Goal: Obtain resource: Download file/media

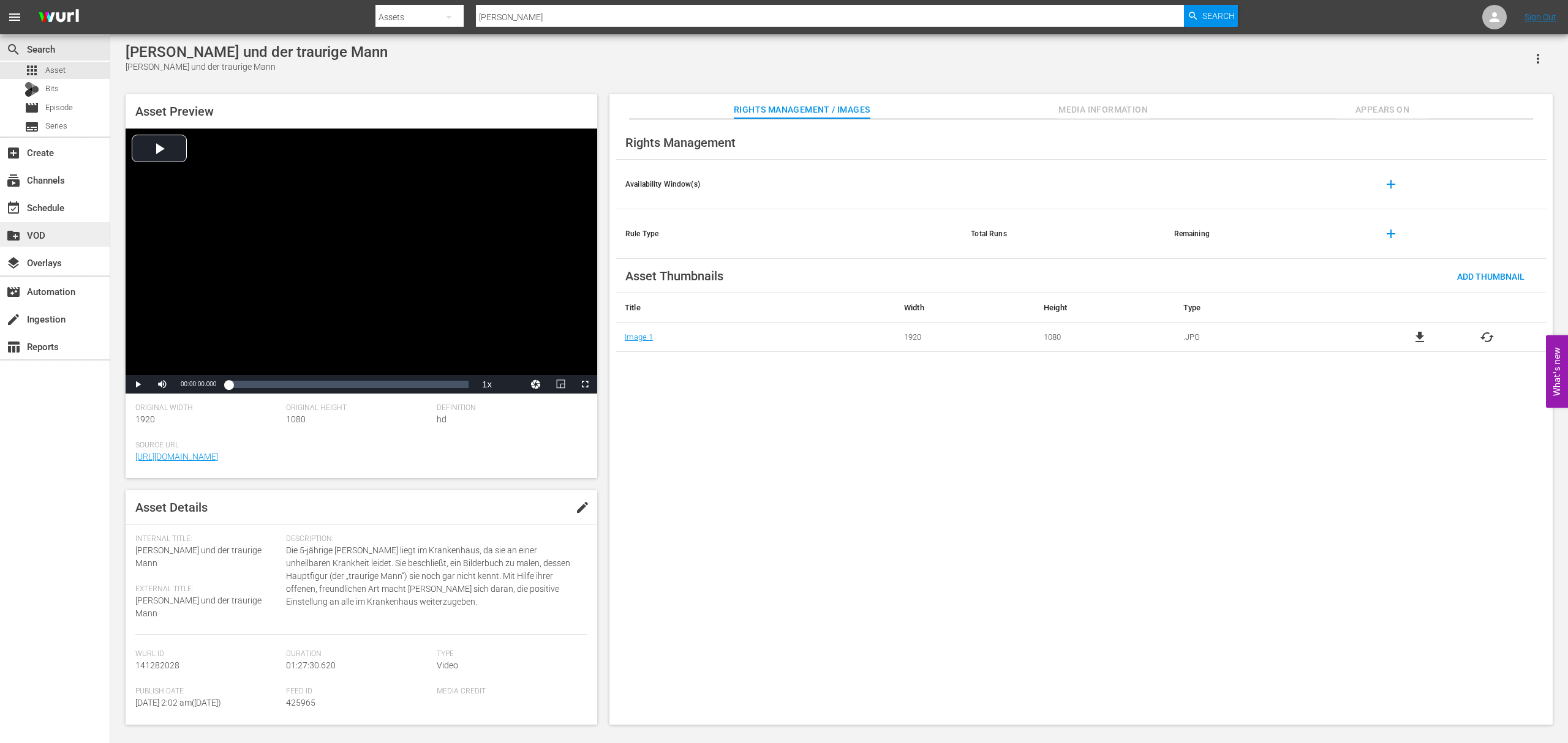
click at [61, 236] on div "create_new_folder VOD" at bounding box center [34, 233] width 69 height 11
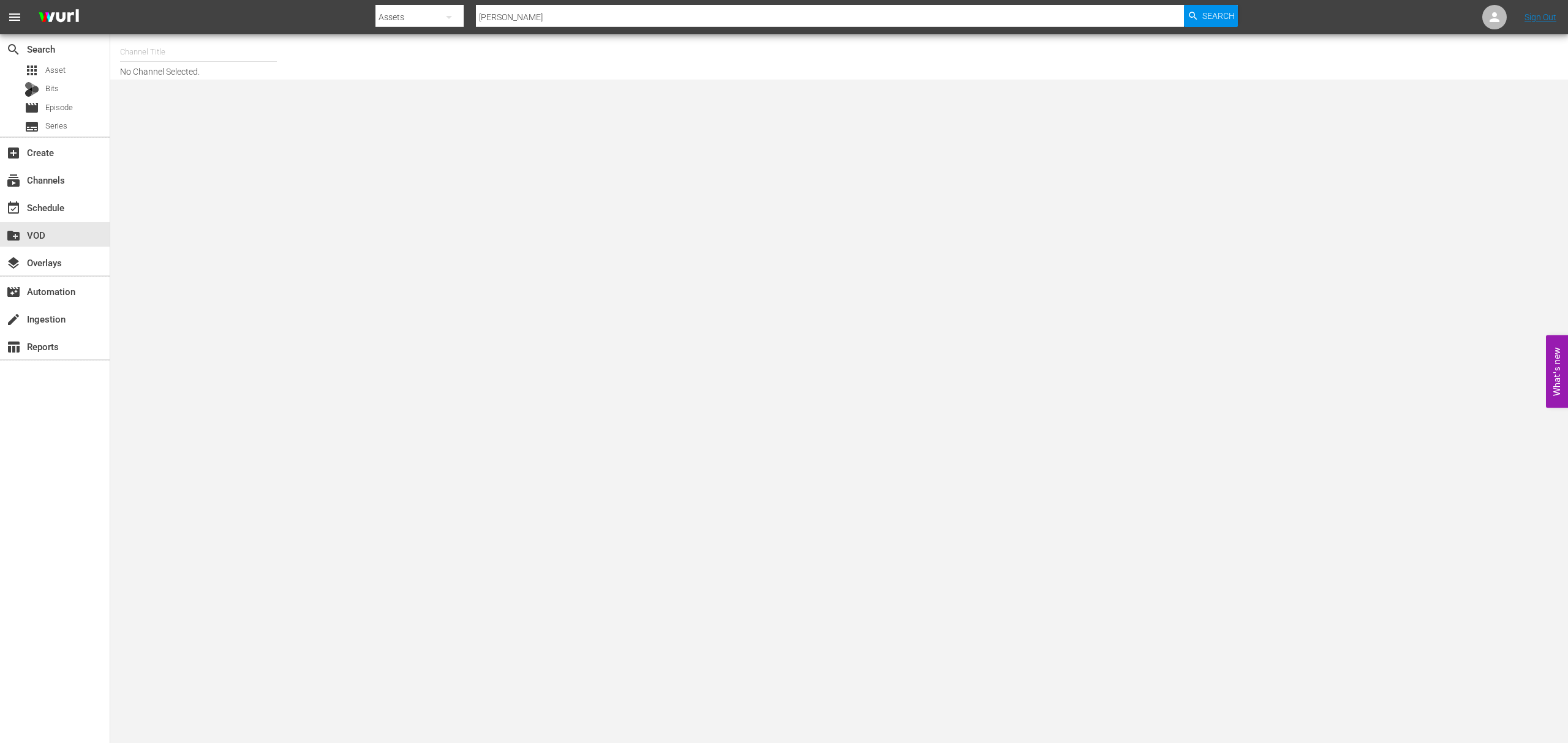
click at [168, 55] on input "text" at bounding box center [198, 52] width 157 height 29
click at [140, 88] on div "Himmlisches Kino (1758 - wdr_media_group_himmlischeskino_1)" at bounding box center [289, 86] width 317 height 29
type input "Himmlisches Kino (1758 - wdr_media_group_himmlischeskino_1)"
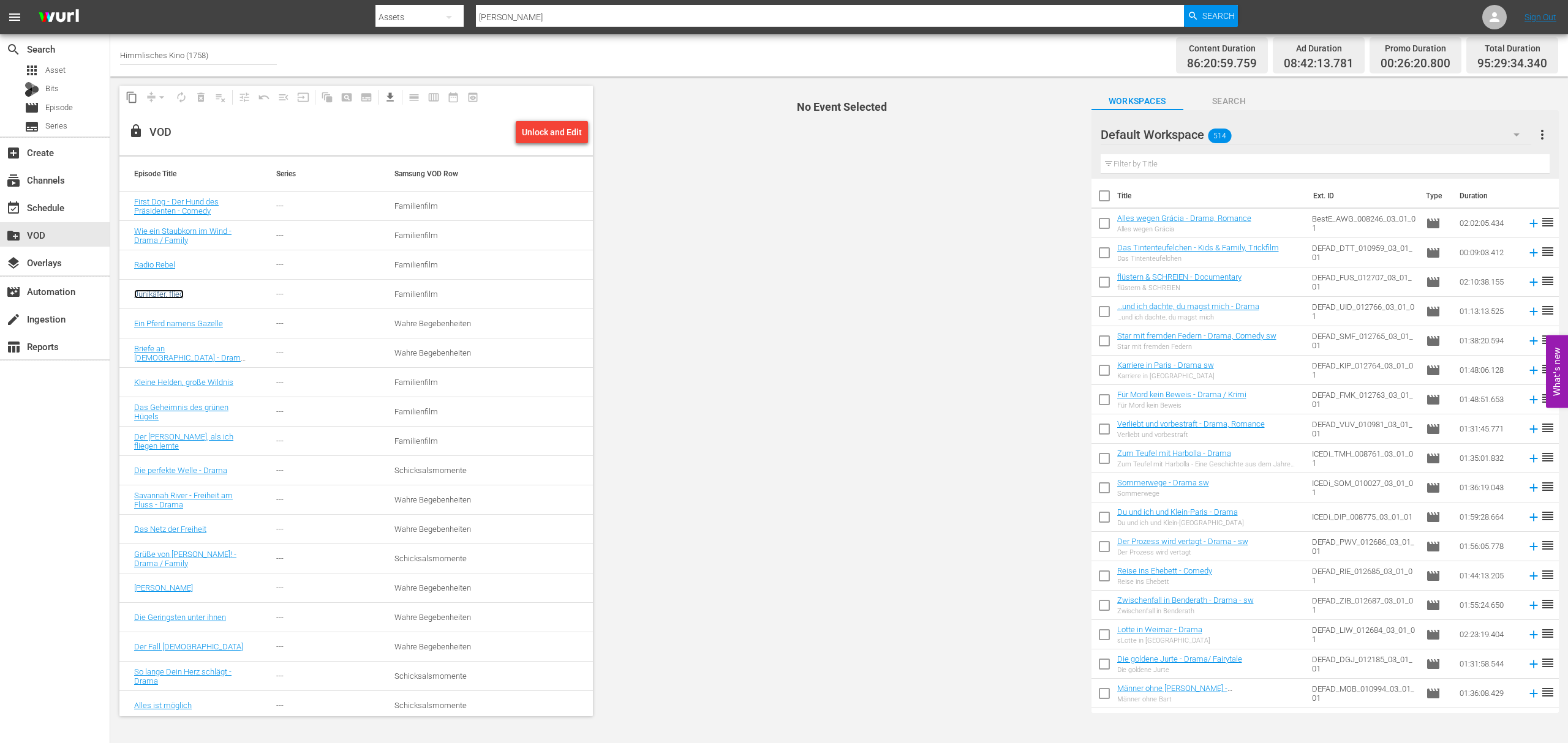
click at [160, 290] on link "Junikäfer, flieg" at bounding box center [159, 294] width 50 height 9
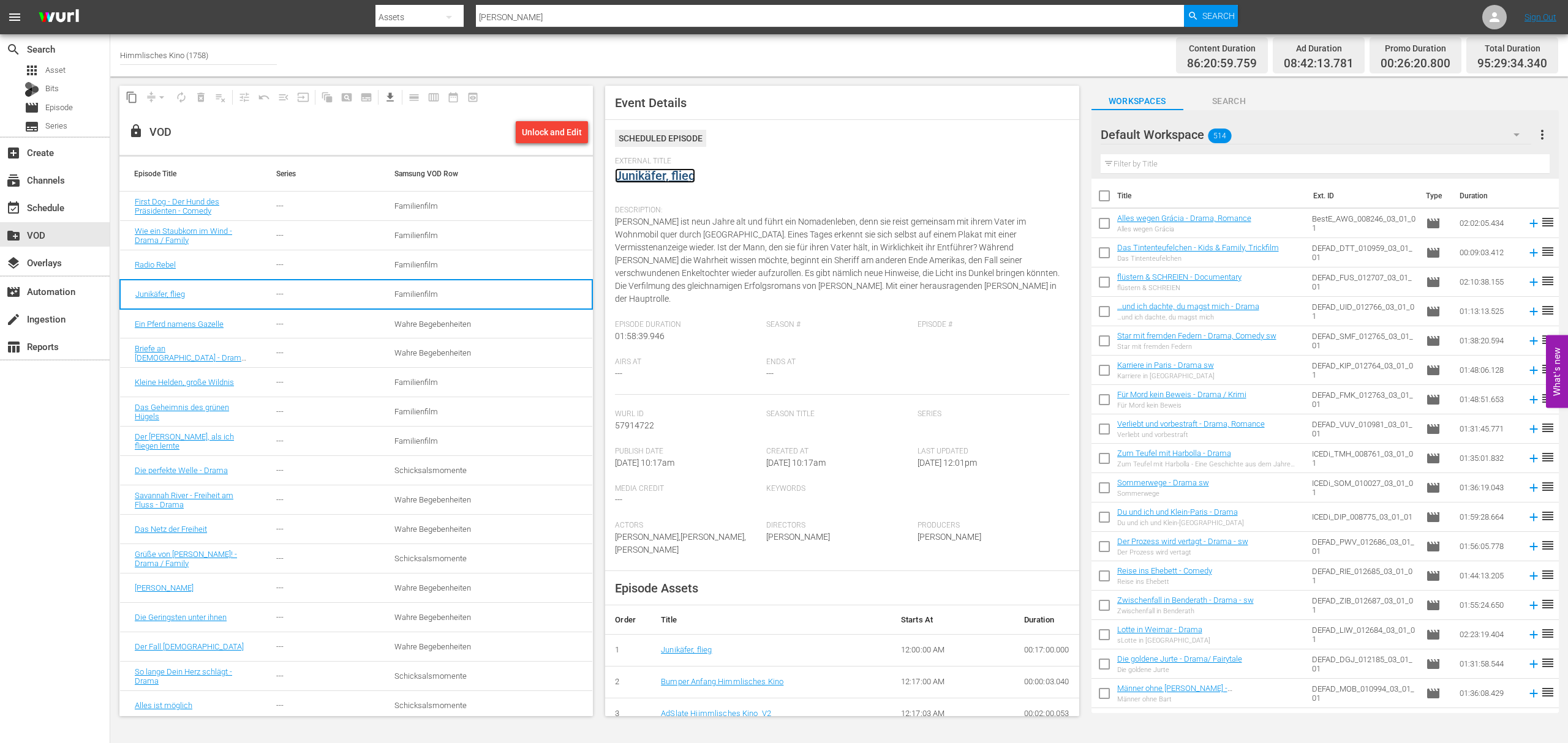
click at [639, 174] on link "Junikäfer, flieg" at bounding box center [655, 176] width 80 height 15
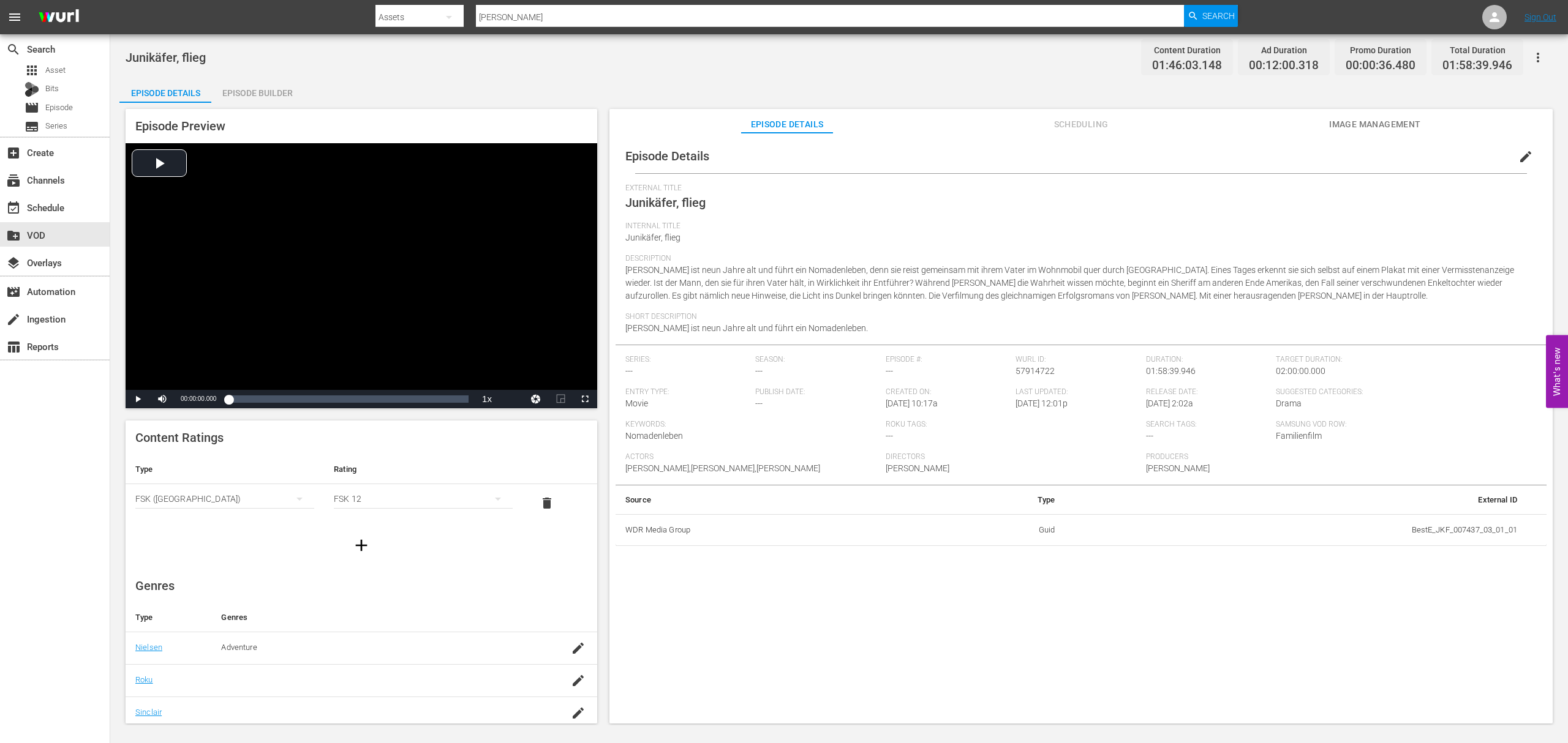
click at [1319, 128] on div "Episode Details Scheduling Image Management" at bounding box center [1081, 121] width 882 height 24
drag, startPoint x: 1344, startPoint y: 125, endPoint x: 1332, endPoint y: 125, distance: 12.0
click at [1345, 125] on span "Image Management" at bounding box center [1375, 125] width 92 height 15
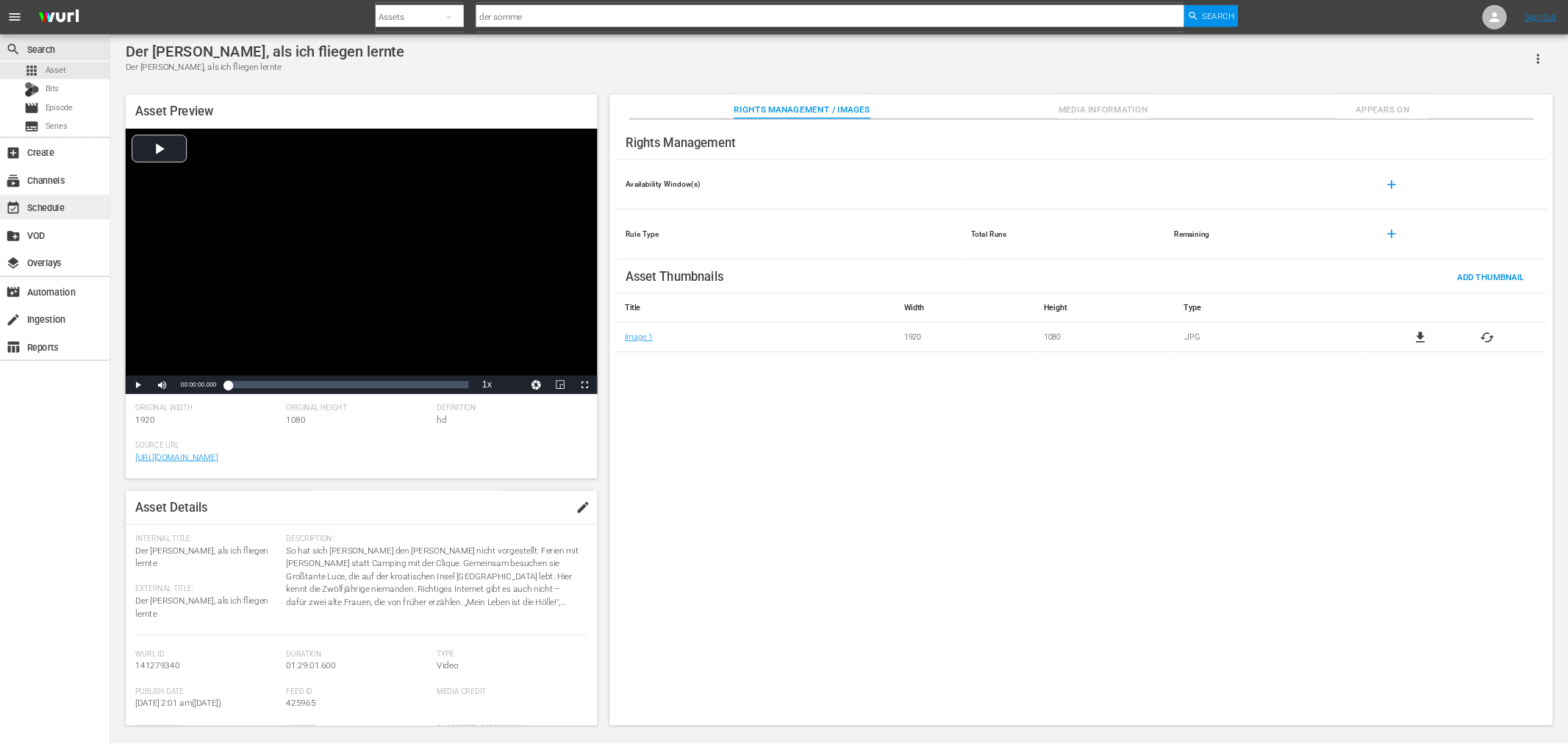
scroll to position [244, 0]
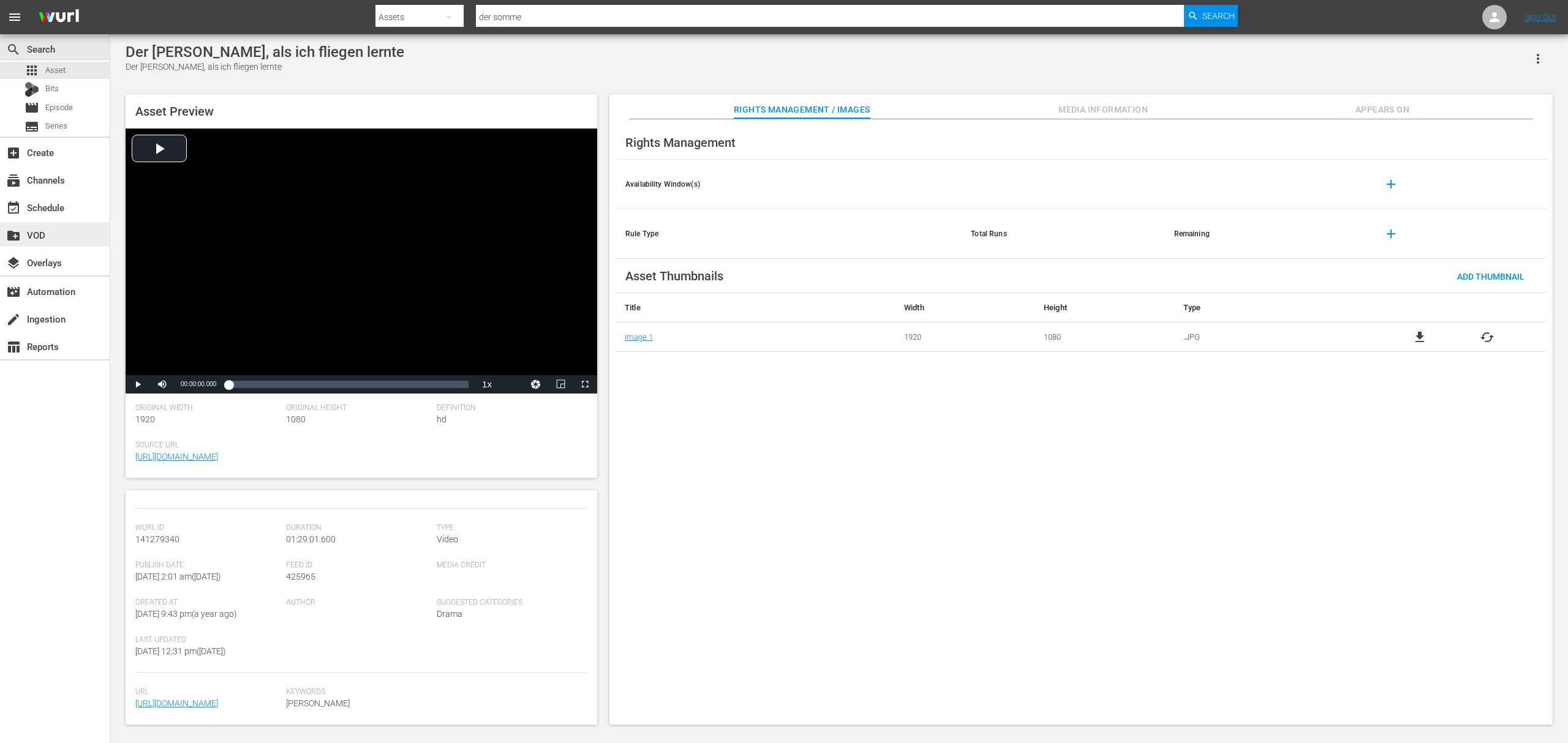
click at [46, 234] on div "create_new_folder VOD" at bounding box center [34, 233] width 69 height 11
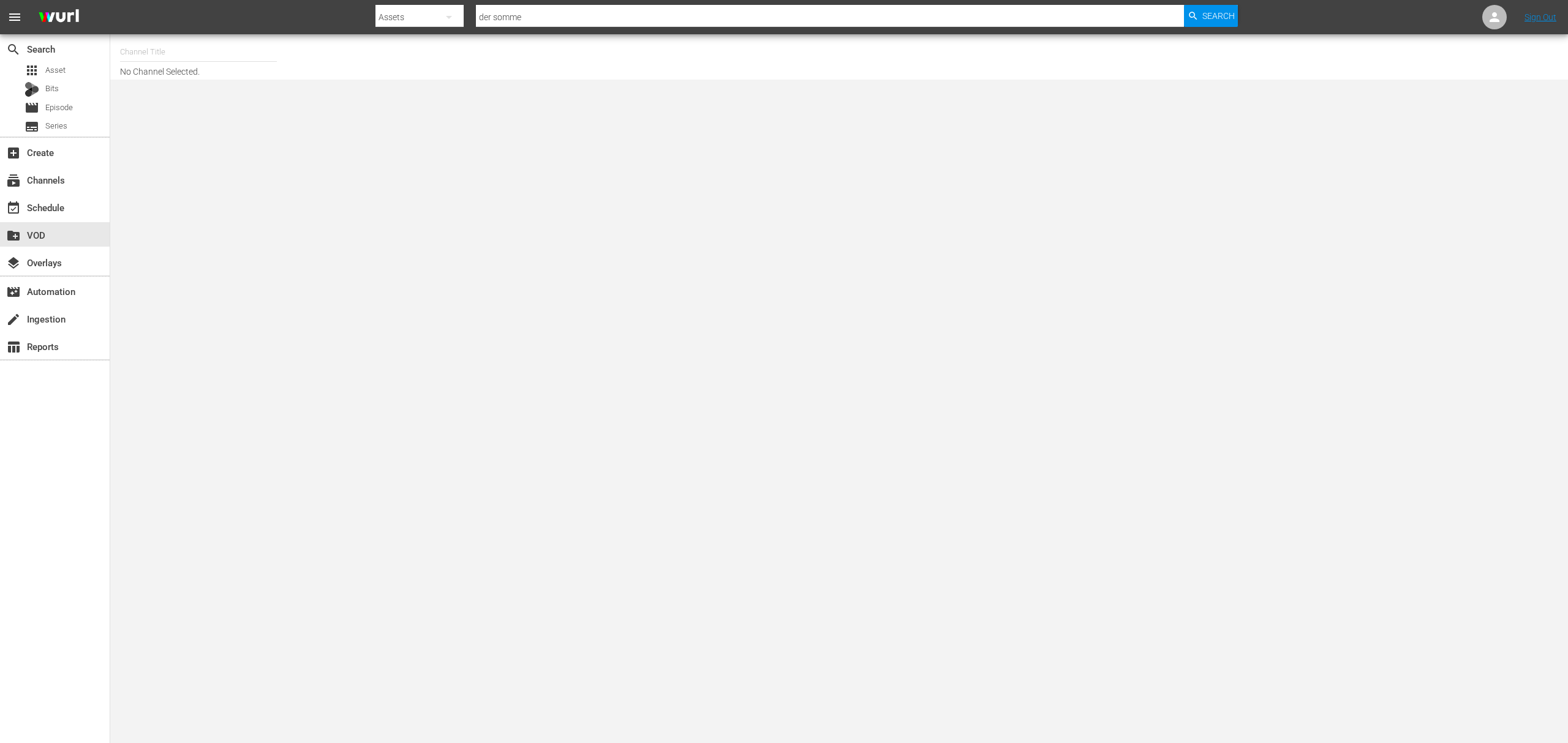
click at [202, 46] on input "text" at bounding box center [198, 52] width 157 height 29
click at [150, 95] on div "Himmlisches Kino (1758 - wdr_media_group_himmlischeskino_1)" at bounding box center [289, 86] width 317 height 29
type input "Himmlisches Kino (1758 - wdr_media_group_himmlischeskino_1)"
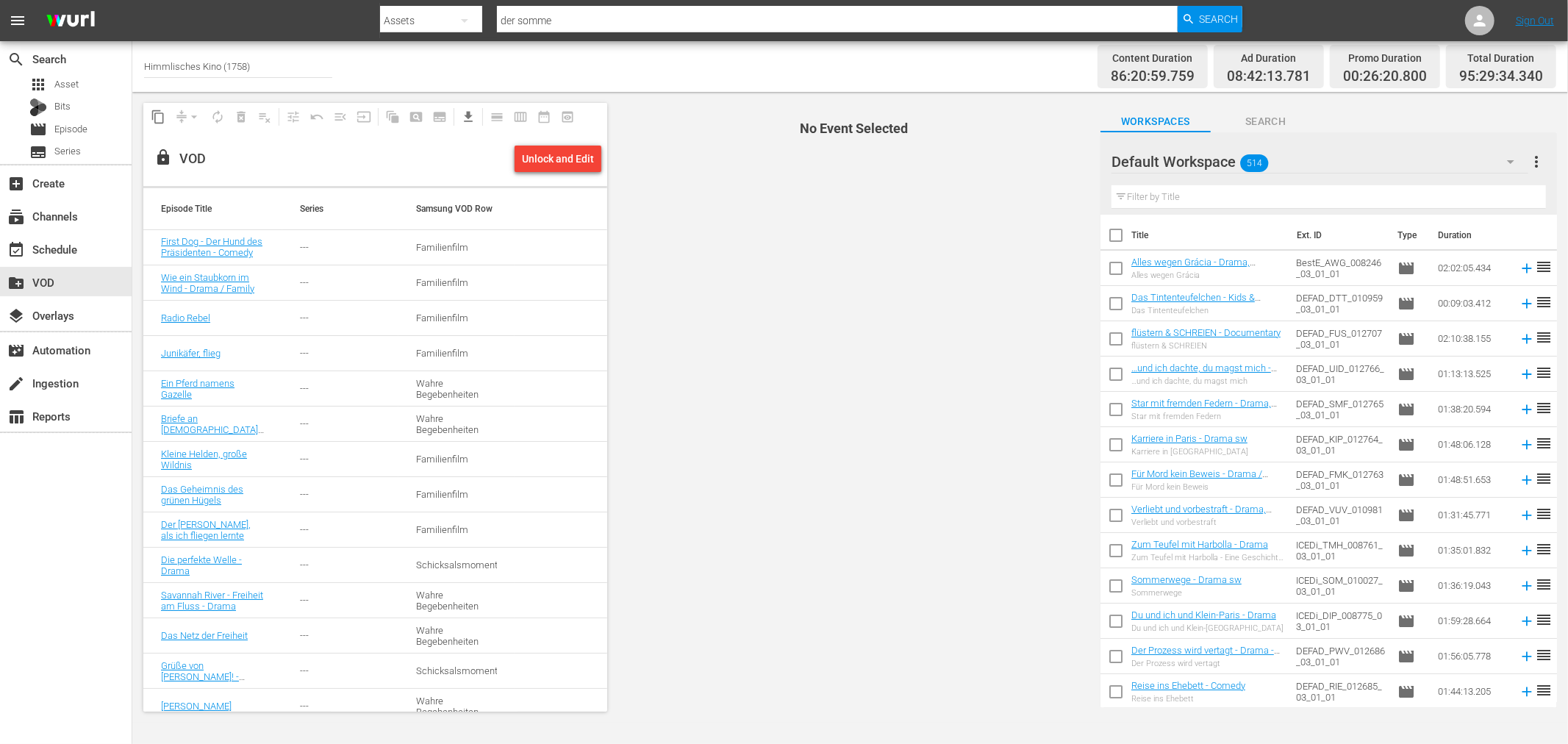
scroll to position [82, 0]
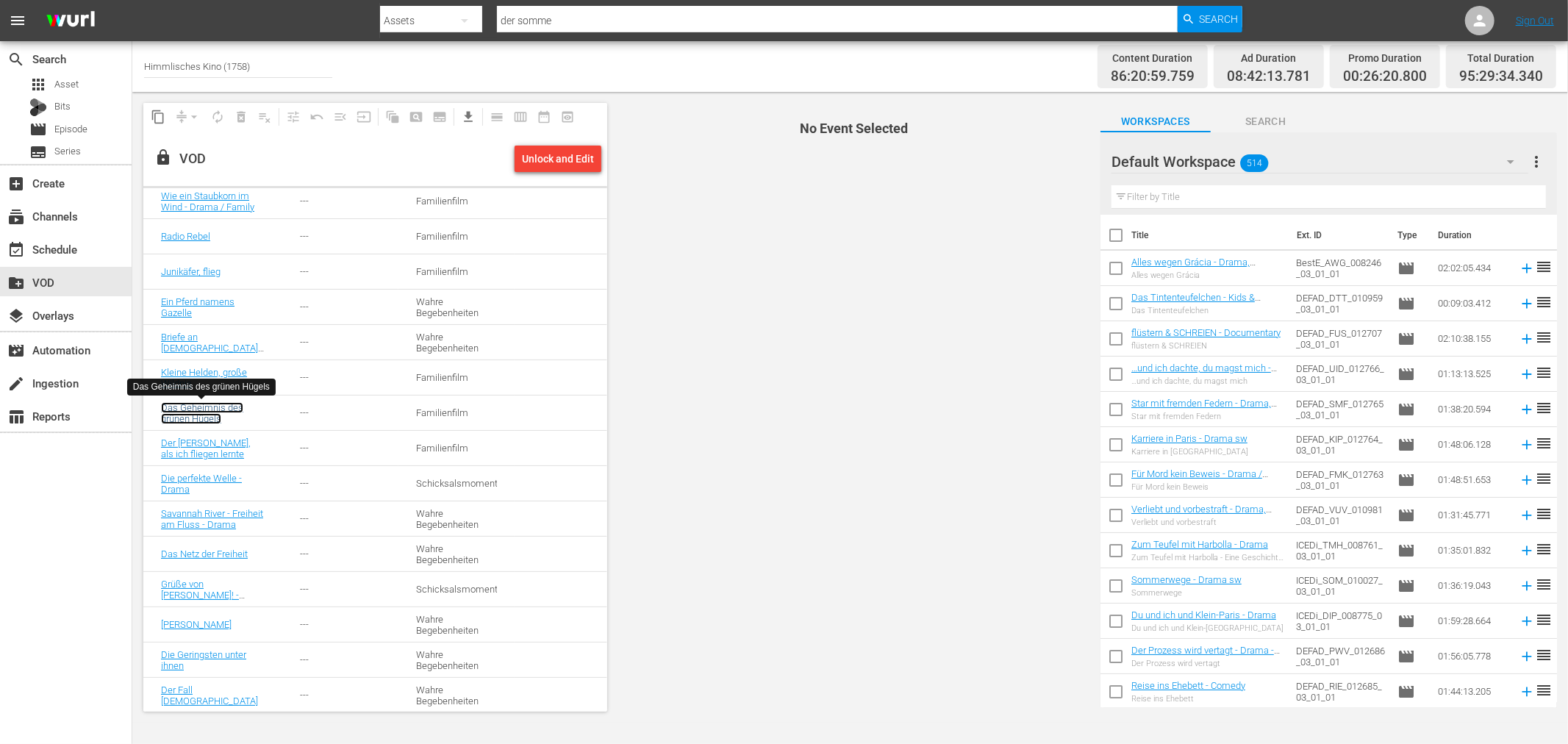
click at [209, 422] on link "Das Geheimnis des grünen Hügels" at bounding box center [202, 413] width 83 height 22
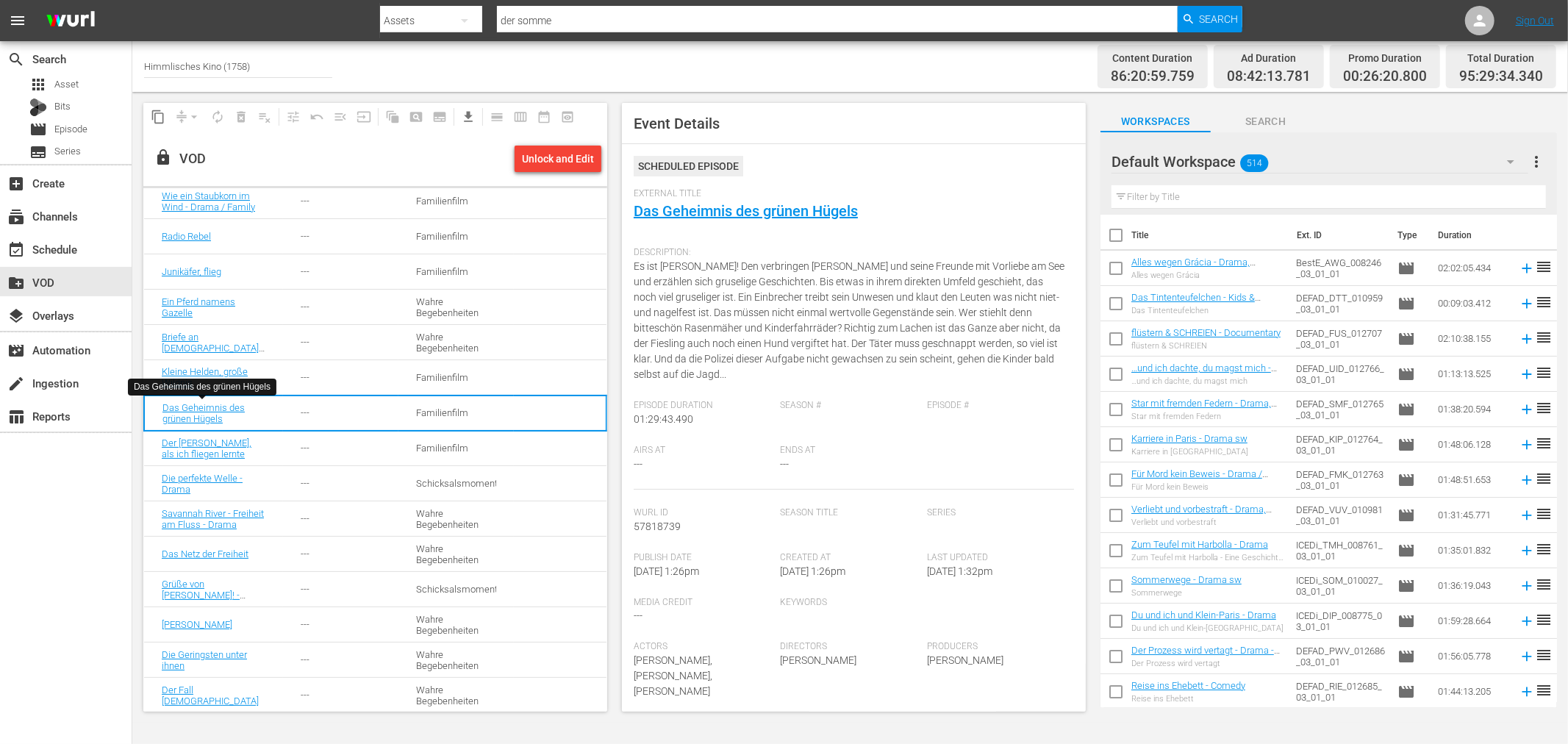
drag, startPoint x: 234, startPoint y: 410, endPoint x: 851, endPoint y: 303, distance: 626.2
click at [851, 303] on span "Es ist Sommer! Den verbringen Koko und seine Freunde mit Vorliebe am See und er…" at bounding box center [849, 320] width 431 height 120
click at [791, 214] on link "Das Geheimnis des grünen Hügels" at bounding box center [746, 211] width 224 height 18
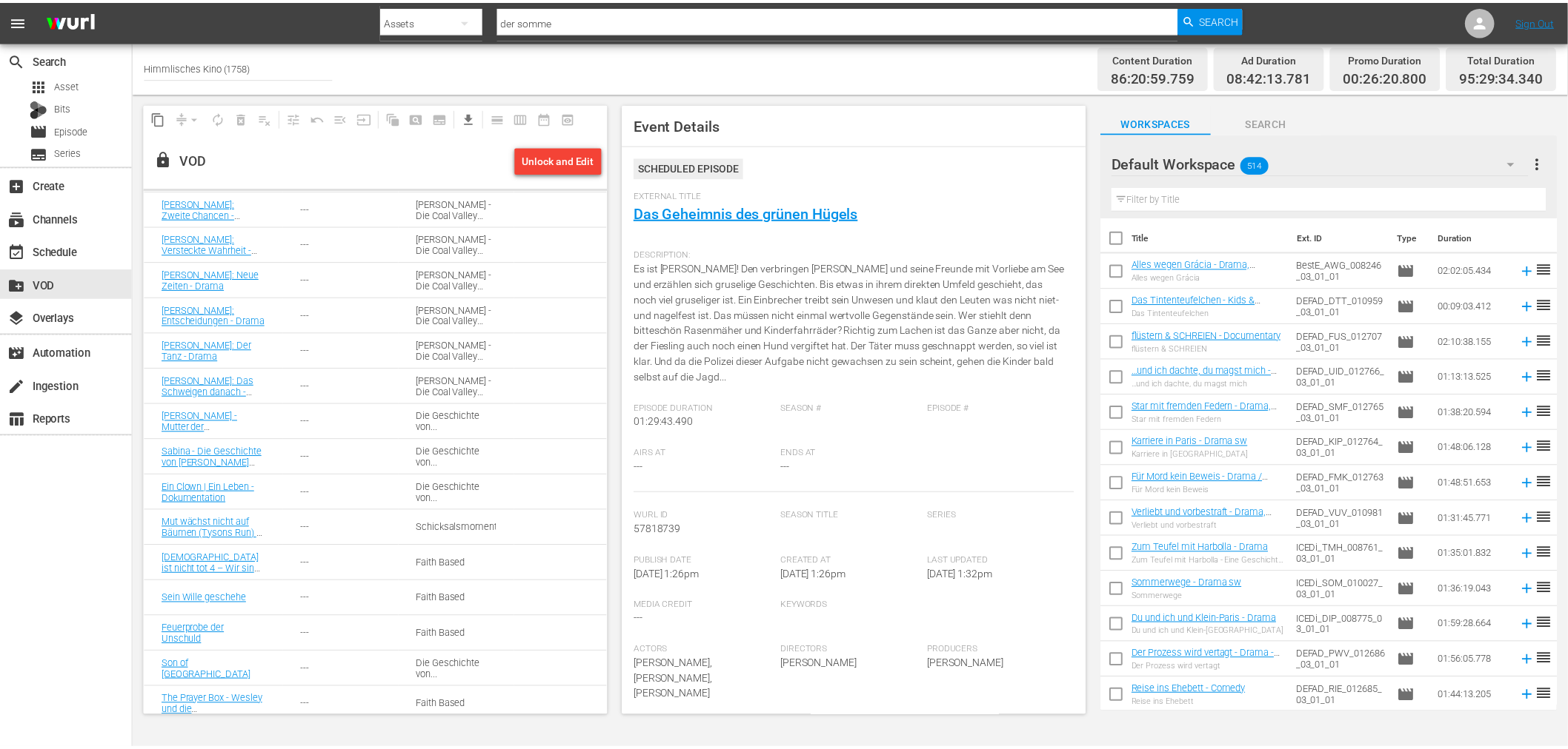
scroll to position [1327, 0]
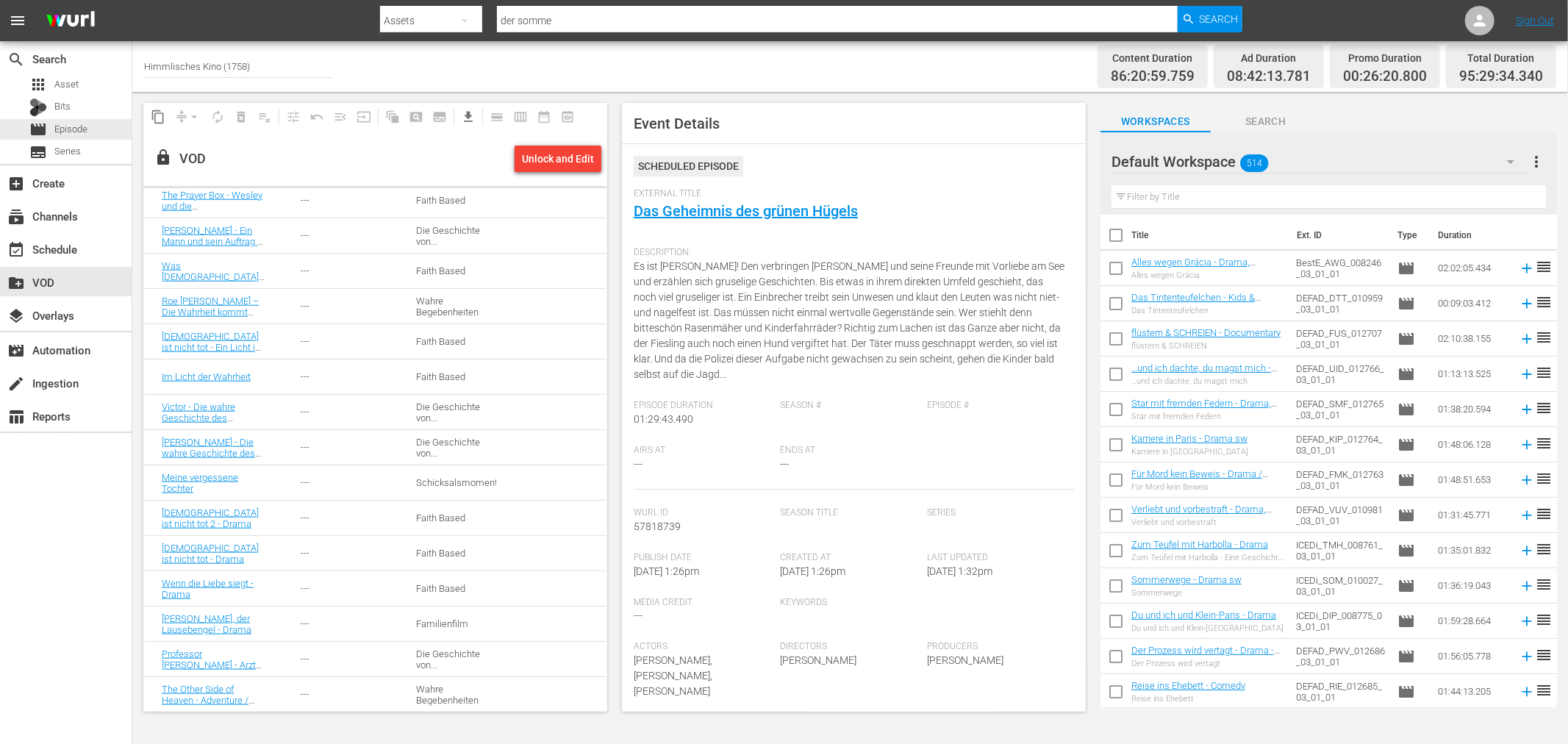
drag, startPoint x: 114, startPoint y: 134, endPoint x: 217, endPoint y: 11, distance: 160.4
click at [114, 134] on div "movie Episode" at bounding box center [65, 129] width 132 height 20
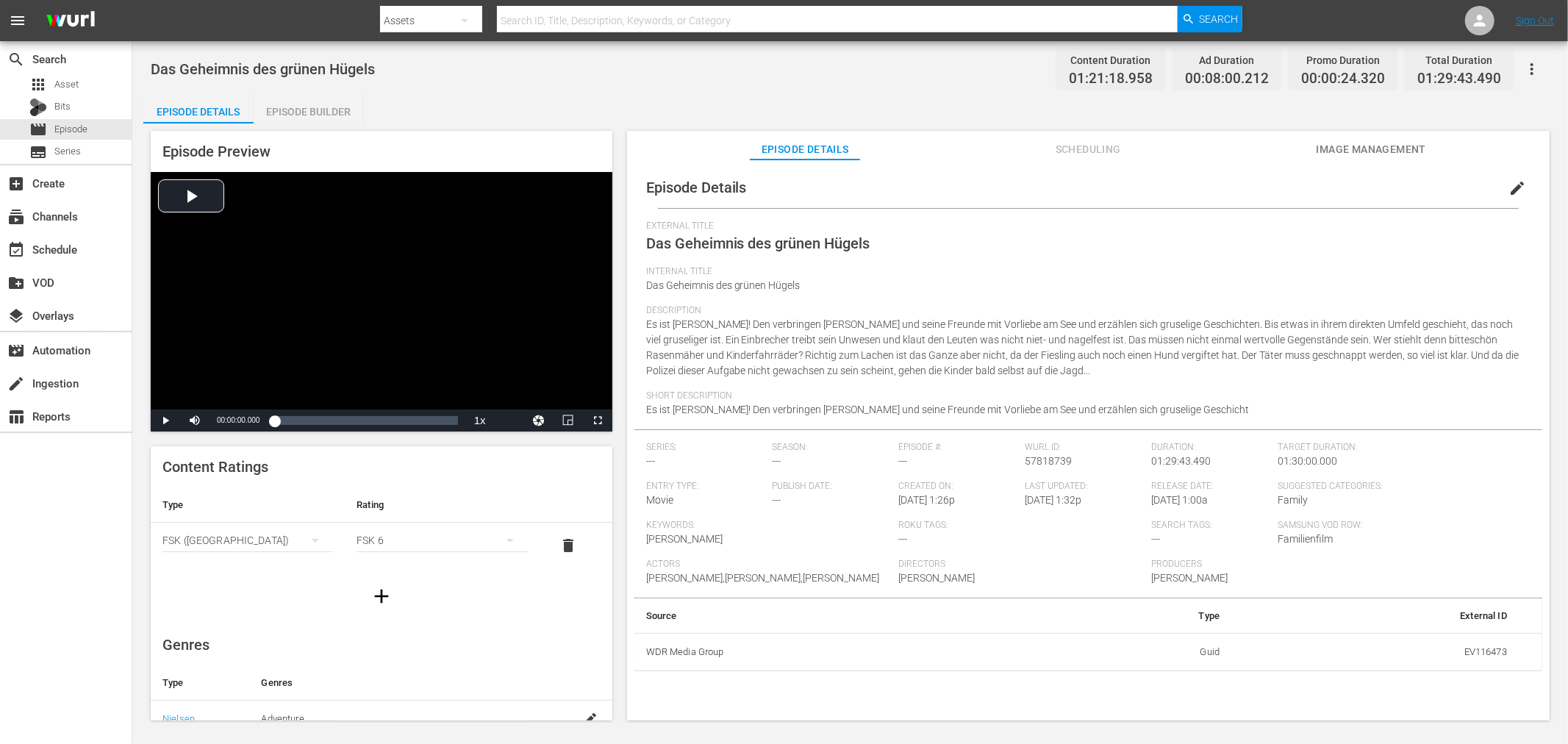
click at [1081, 164] on div "Episode Details edit External Title Das Geheimnis des grünen Hügels Internal Ti…" at bounding box center [1088, 447] width 922 height 576
click at [1351, 138] on button "Image Management" at bounding box center [1370, 146] width 110 height 29
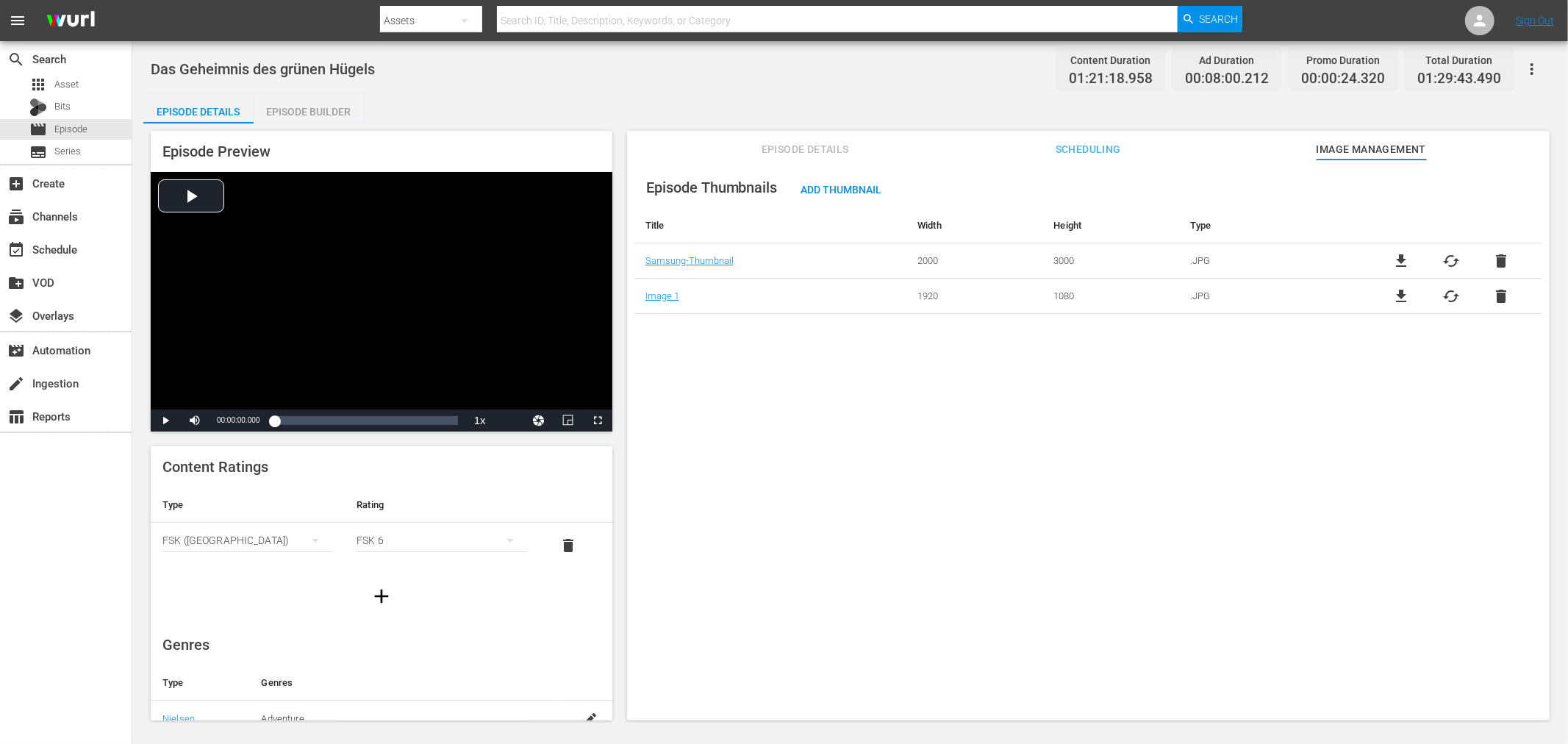
click at [1396, 255] on span "file_download" at bounding box center [1402, 262] width 18 height 18
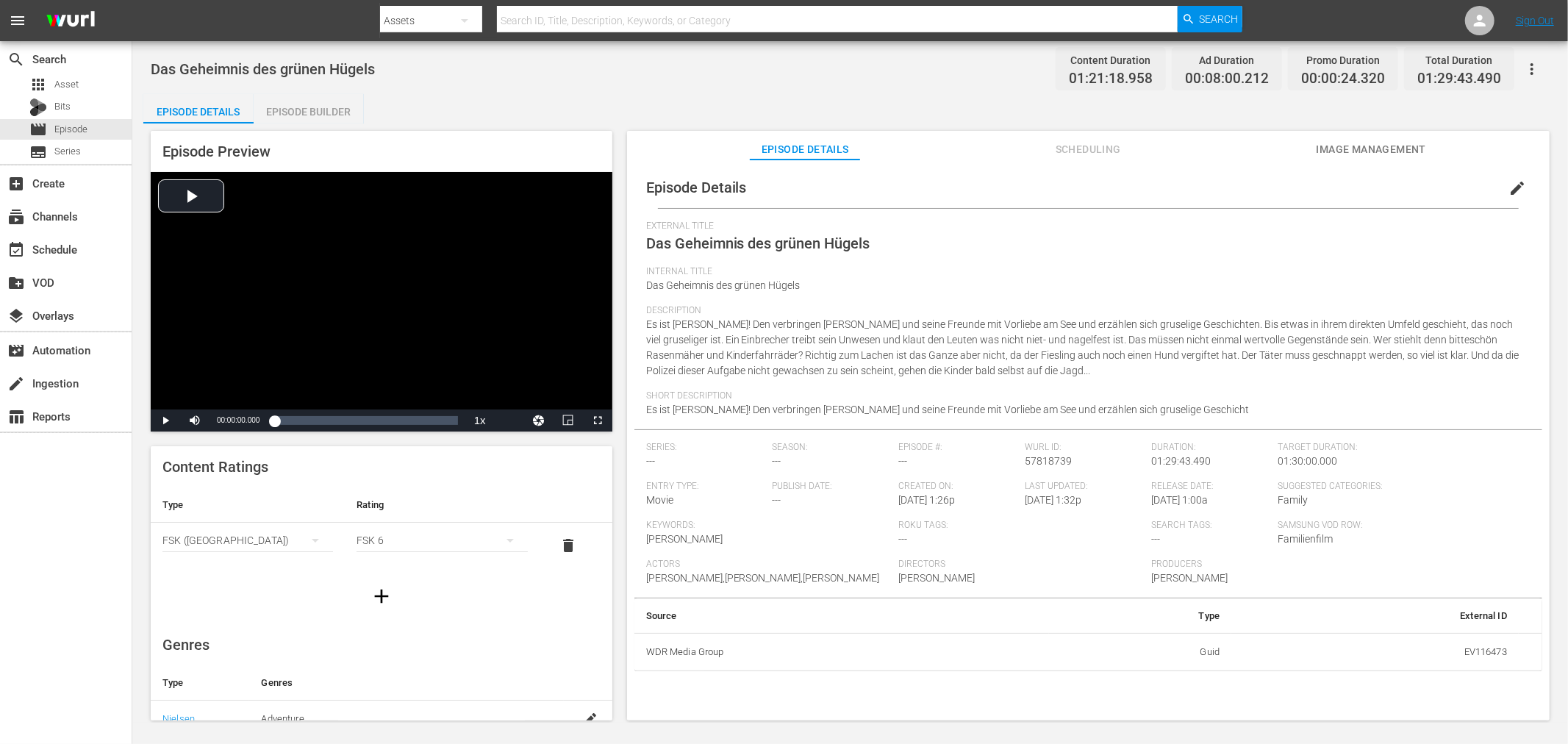
click at [1360, 131] on button "Image Management" at bounding box center [1370, 146] width 110 height 29
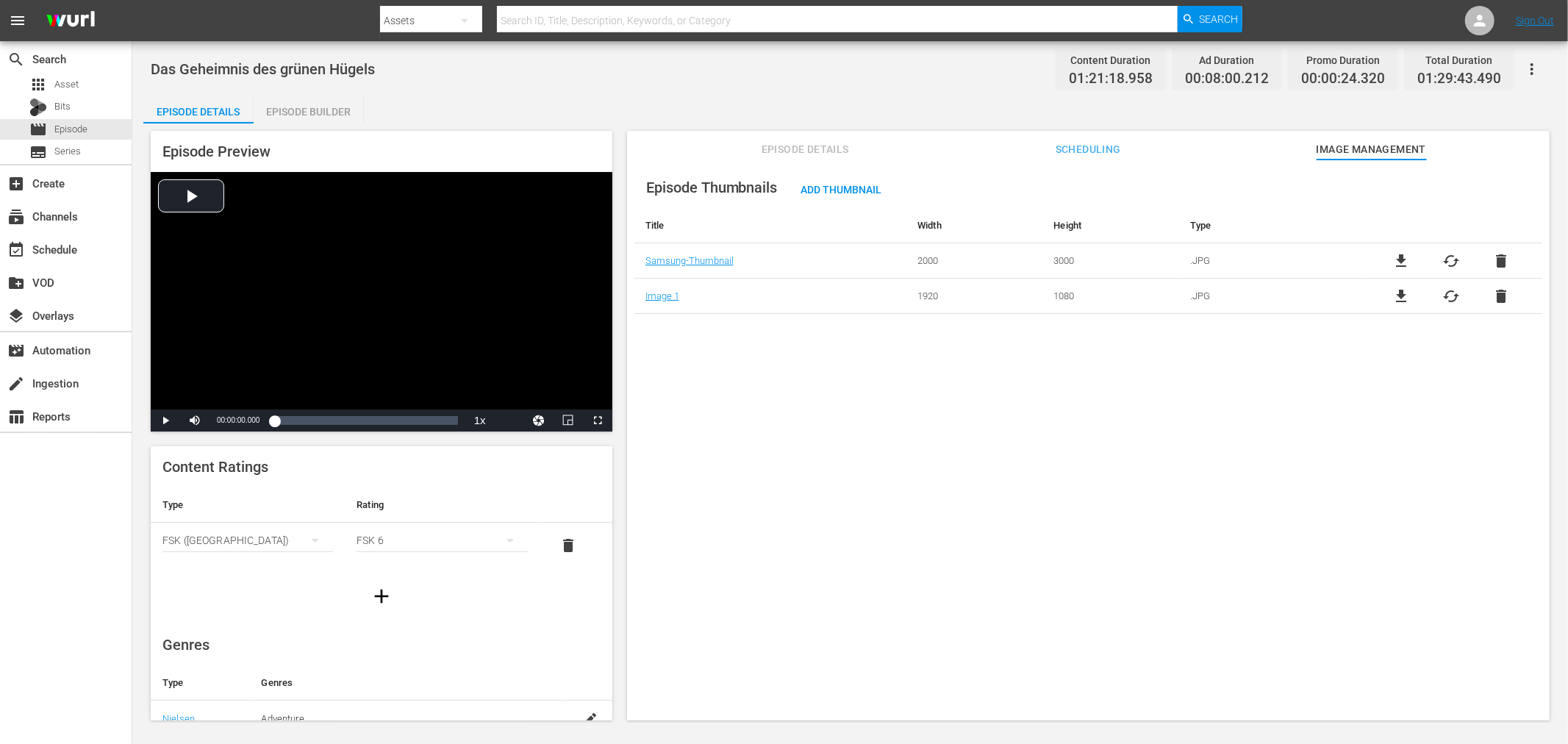
click at [1402, 298] on span "file_download" at bounding box center [1402, 297] width 18 height 18
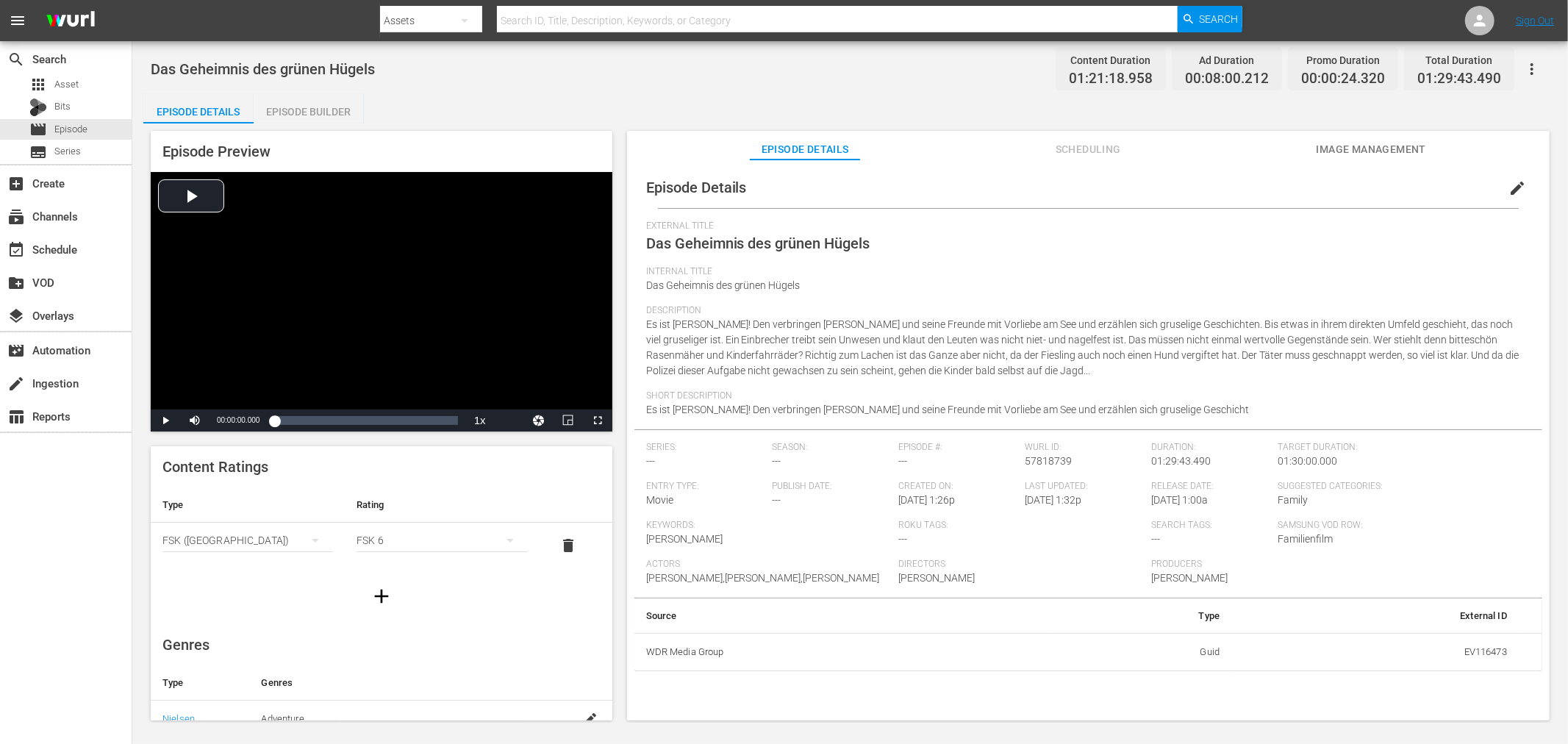
click at [1018, 280] on div "Internal Title Das Geheimnis des grünen Hügels" at bounding box center [1088, 286] width 884 height 39
click at [1070, 158] on span "Scheduling" at bounding box center [1088, 150] width 110 height 18
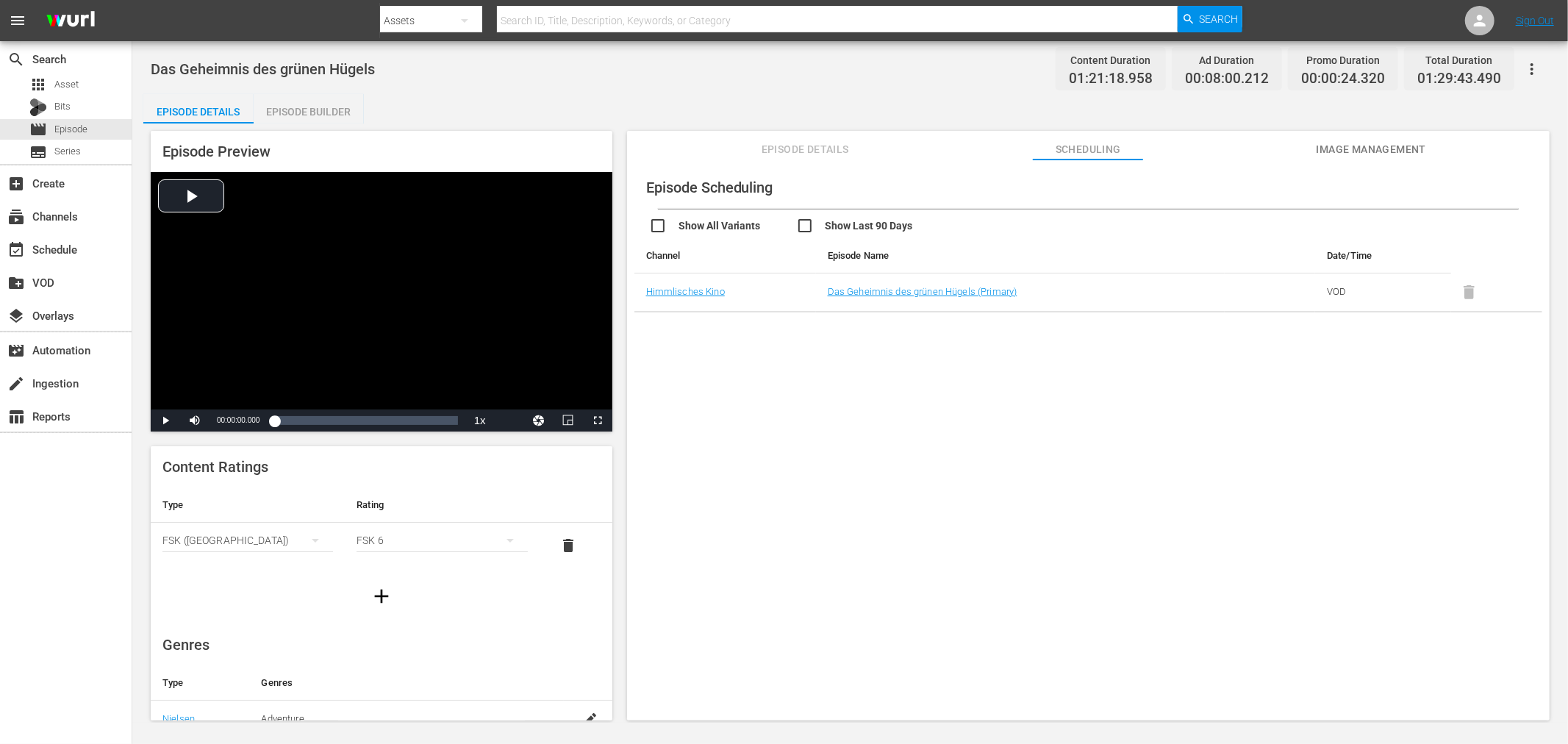
click at [1376, 153] on span "Image Management" at bounding box center [1370, 150] width 110 height 18
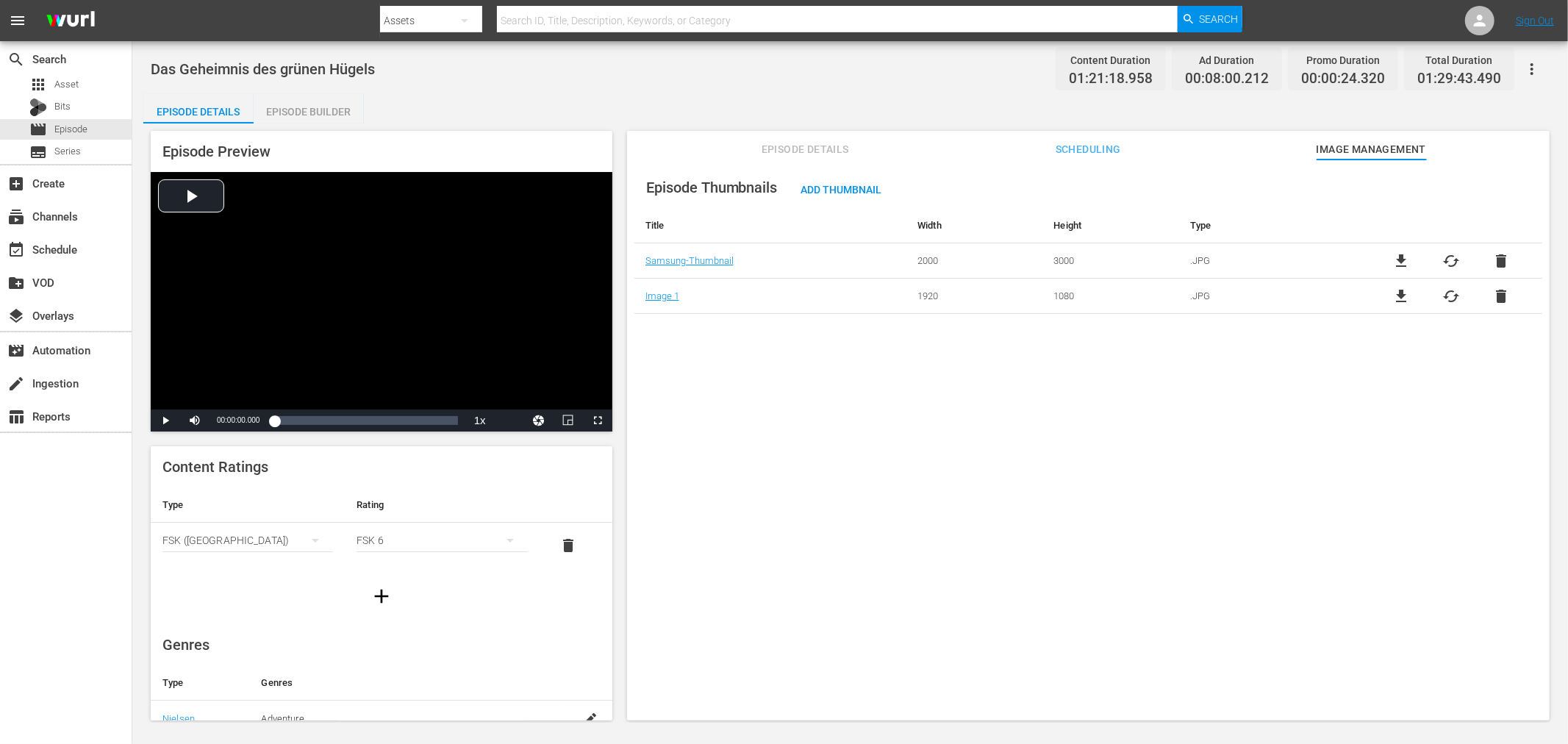
click at [751, 144] on div "Episode Details Scheduling Image Management" at bounding box center [1088, 146] width 849 height 29
click at [762, 149] on span "Episode Details" at bounding box center [805, 150] width 110 height 18
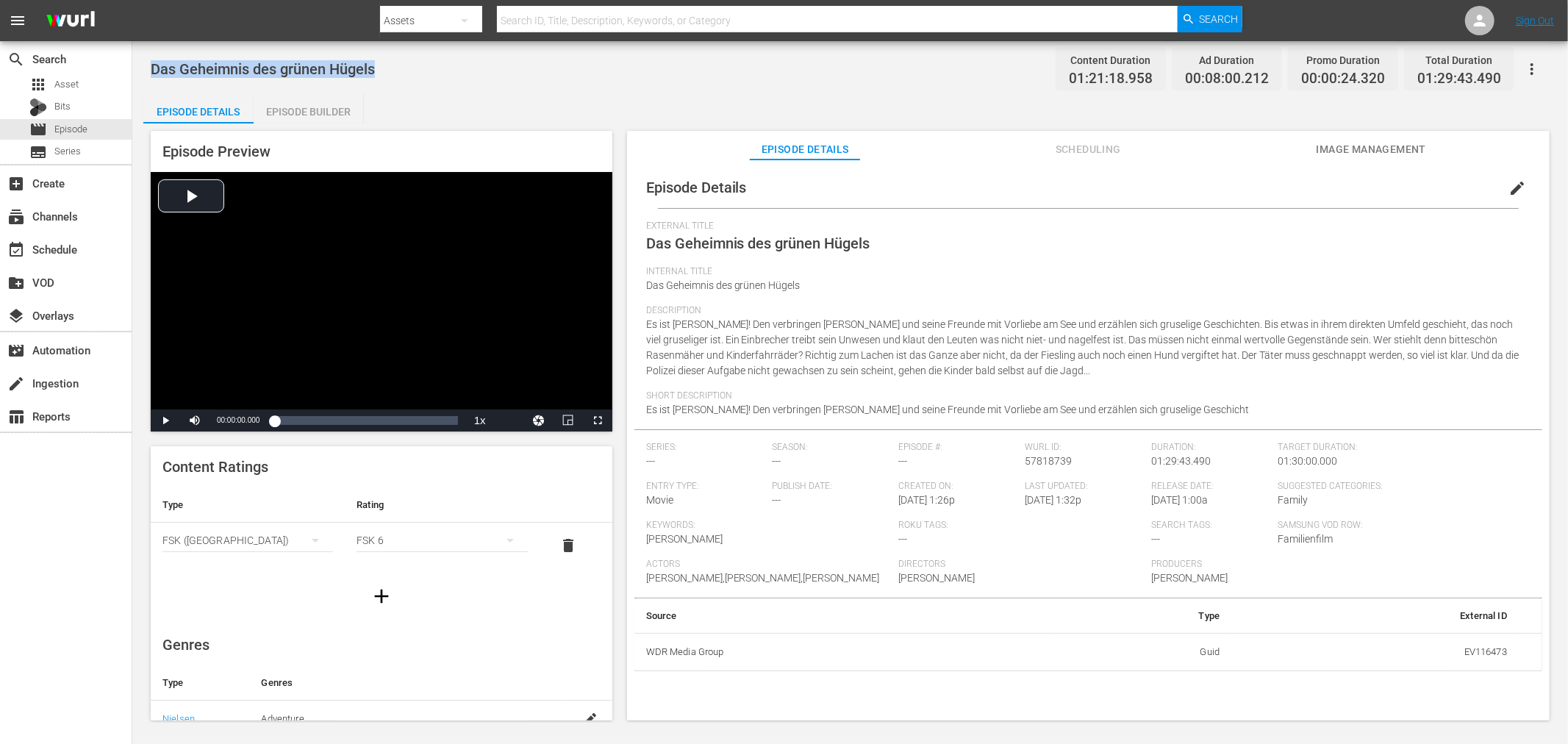
drag, startPoint x: 413, startPoint y: 83, endPoint x: 155, endPoint y: 68, distance: 258.4
click at [155, 68] on div "Das Geheimnis des grünen Hügels Content Duration 01:21:18.958 Ad Duration 00:08…" at bounding box center [850, 69] width 1399 height 33
copy span "Das Geheimnis des grünen Hügels"
click at [71, 97] on div "Bits" at bounding box center [65, 107] width 132 height 20
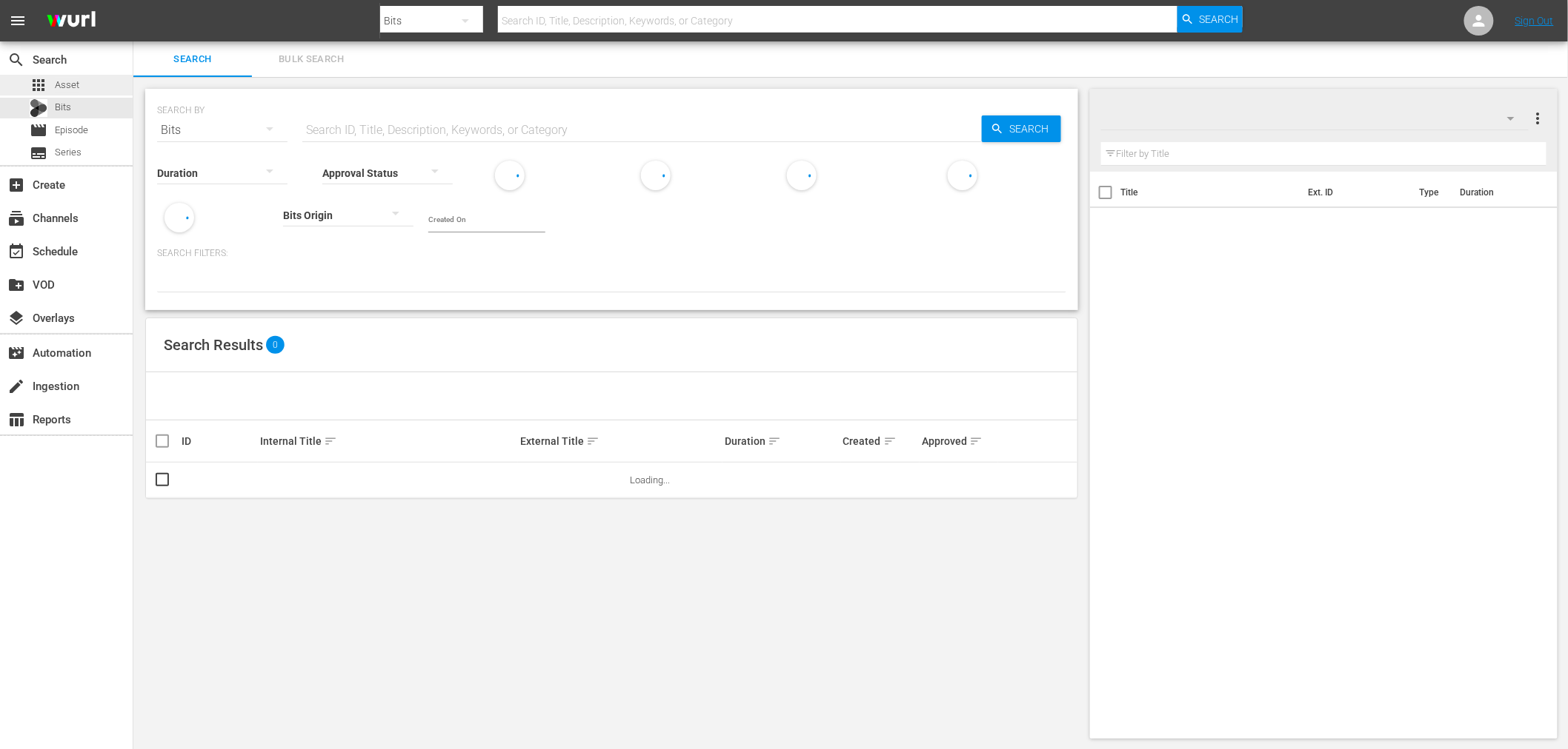
click at [71, 86] on span "Asset" at bounding box center [68, 85] width 25 height 15
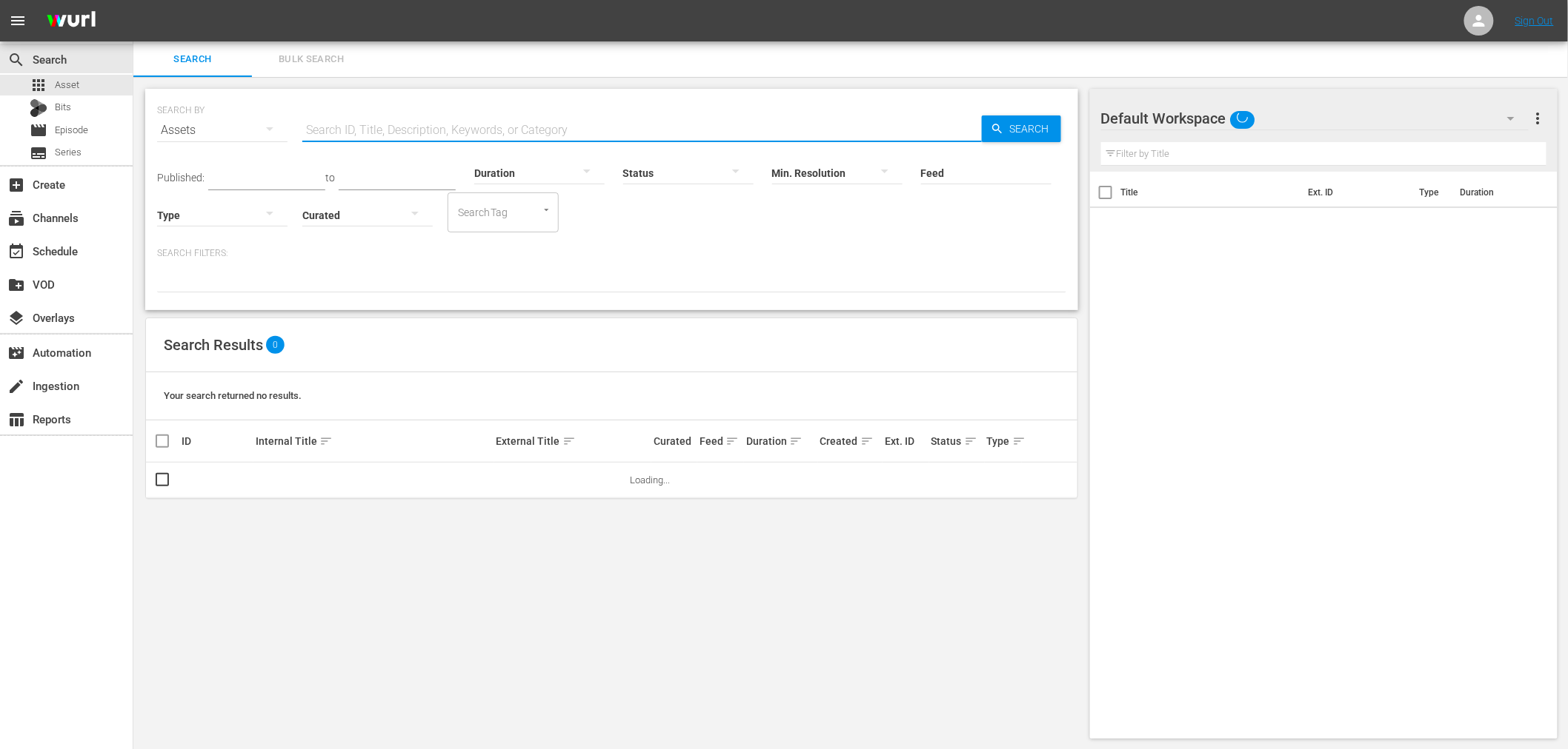
click at [350, 124] on input "text" at bounding box center [642, 130] width 679 height 35
paste input "Das Geheimnis des grünen Hügels"
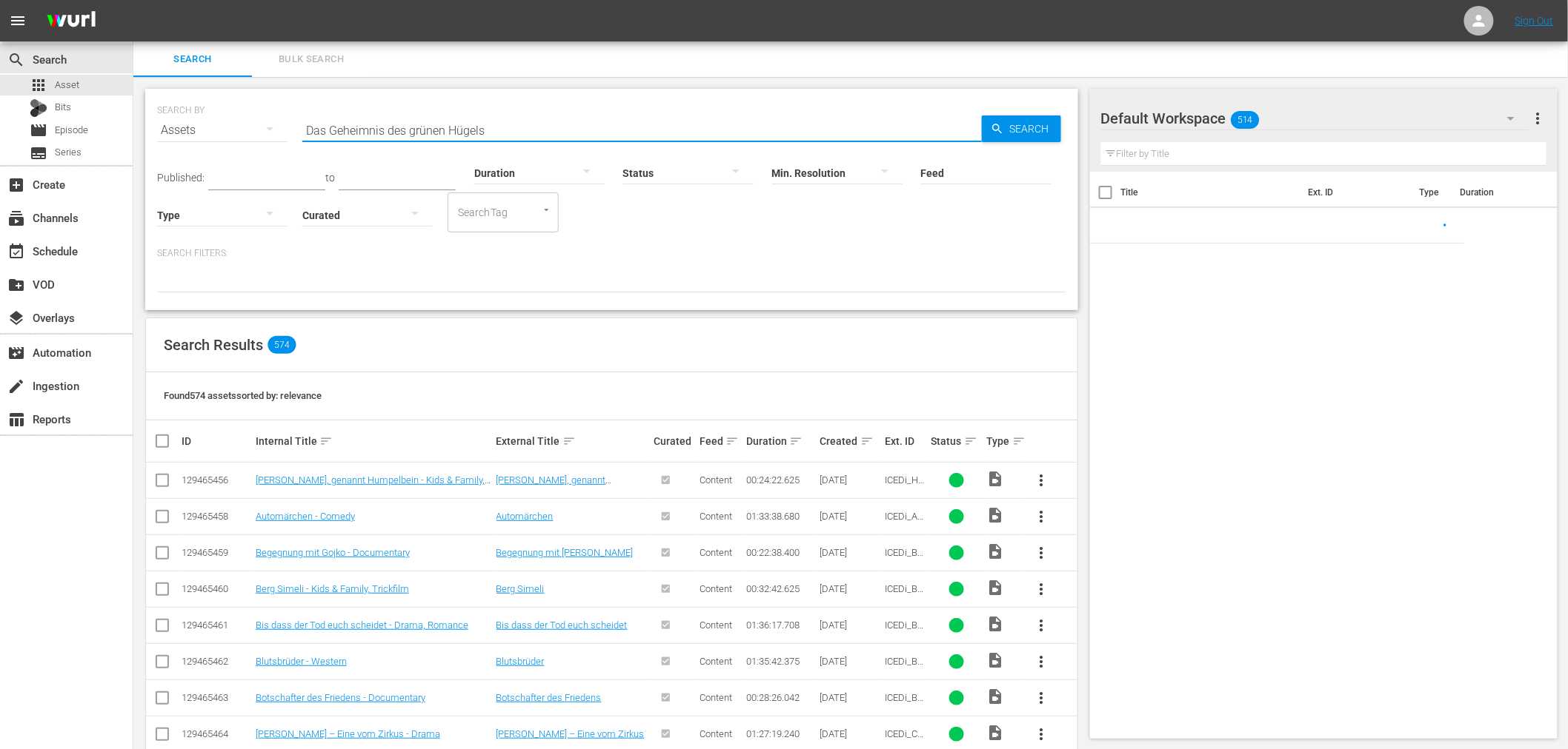
type input "Das Geheimnis des grünen Hügels"
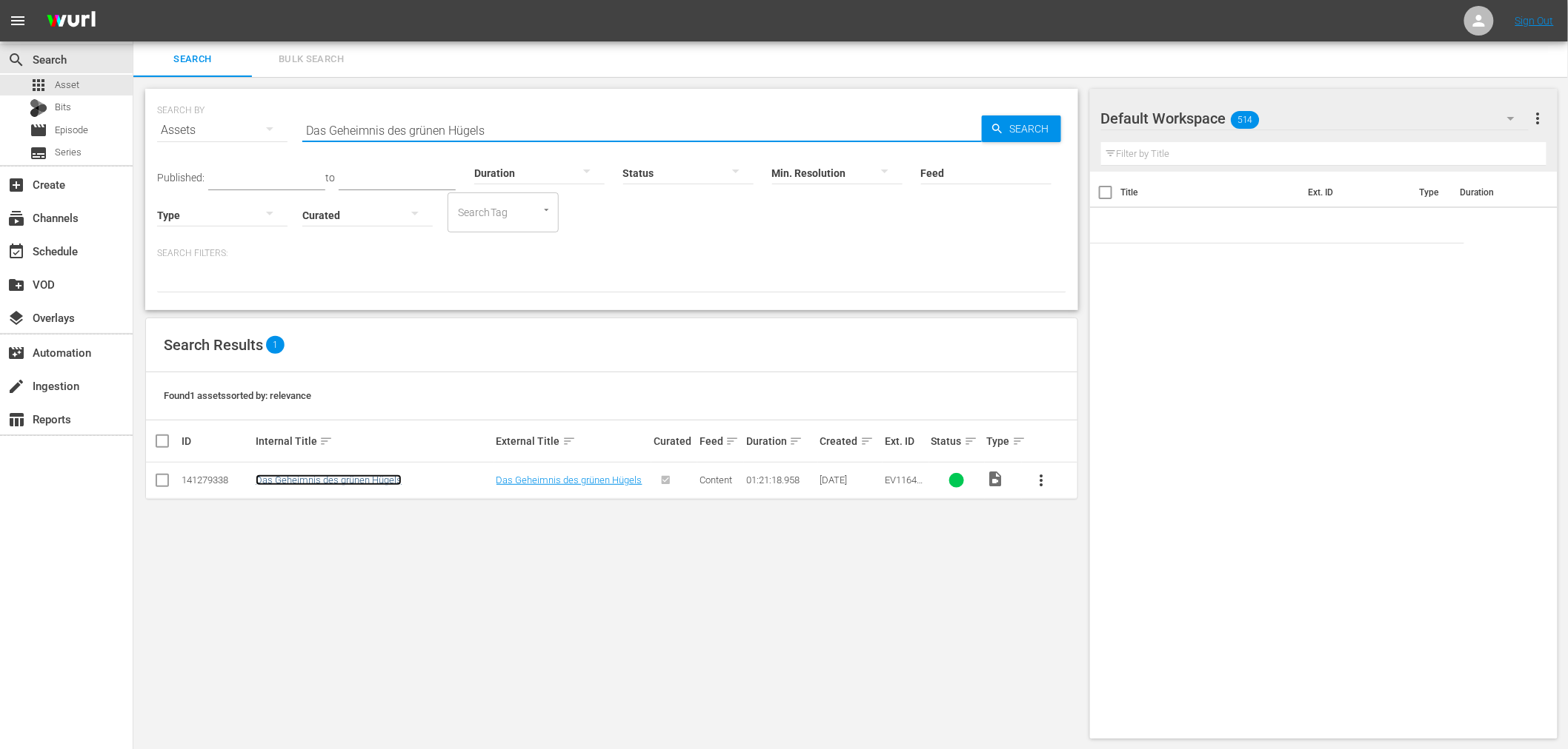
click at [299, 483] on link "Das Geheimnis des grünen Hügels" at bounding box center [328, 480] width 146 height 11
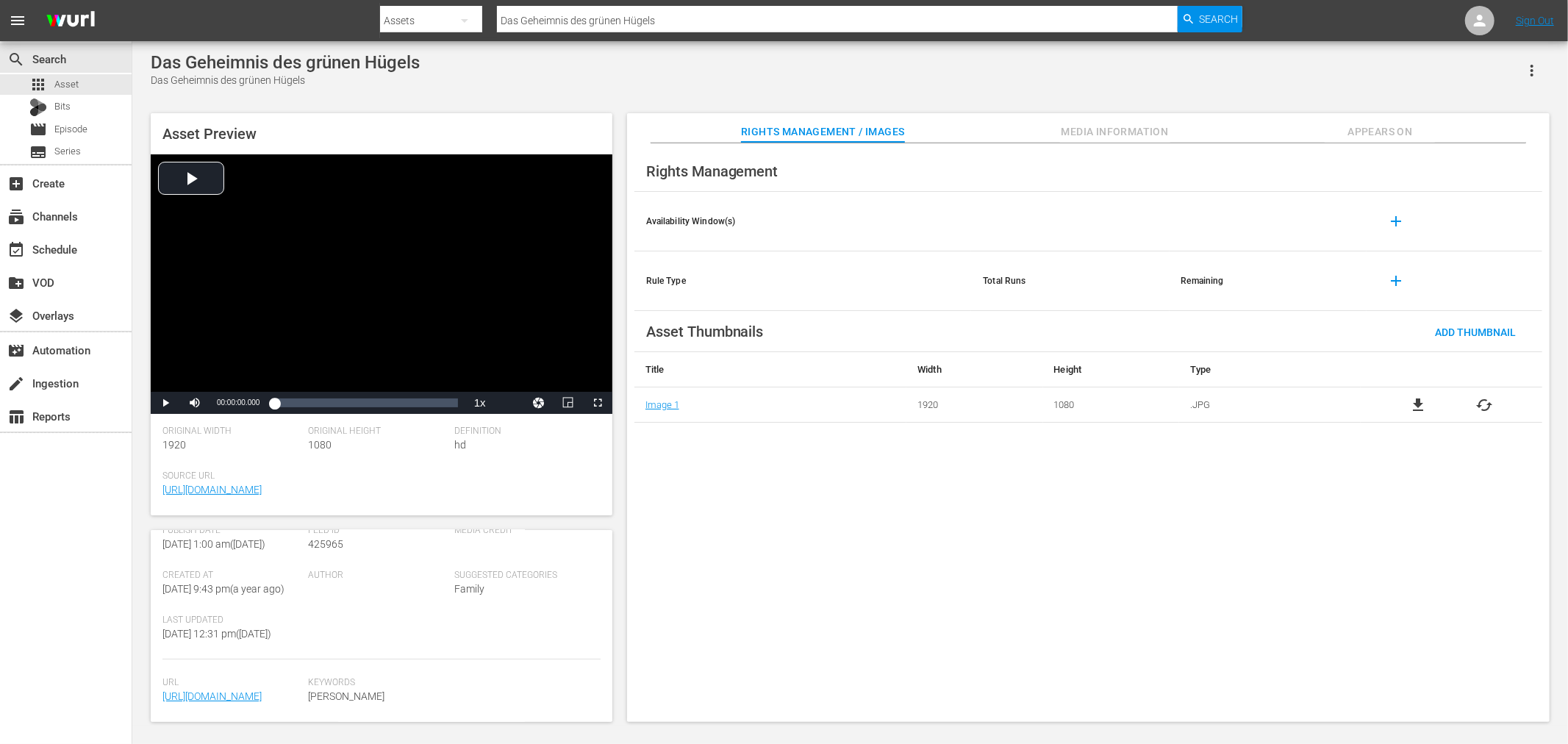
scroll to position [348, 0]
click at [194, 691] on link "https://content-partner-mrss-feeds.s3.amazonaws.com/wdr_media_group/WDRmg_DasGe…" at bounding box center [212, 697] width 99 height 11
click at [645, 20] on input "Das Geheimnis des grünen Hügels" at bounding box center [837, 20] width 681 height 35
drag, startPoint x: 690, startPoint y: 10, endPoint x: -288, endPoint y: 15, distance: 978.0
click at [0, 15] on html "menu Search By Assets Search ID, Title, Description, Keywords, or Category Das …" at bounding box center [784, 372] width 1568 height 744
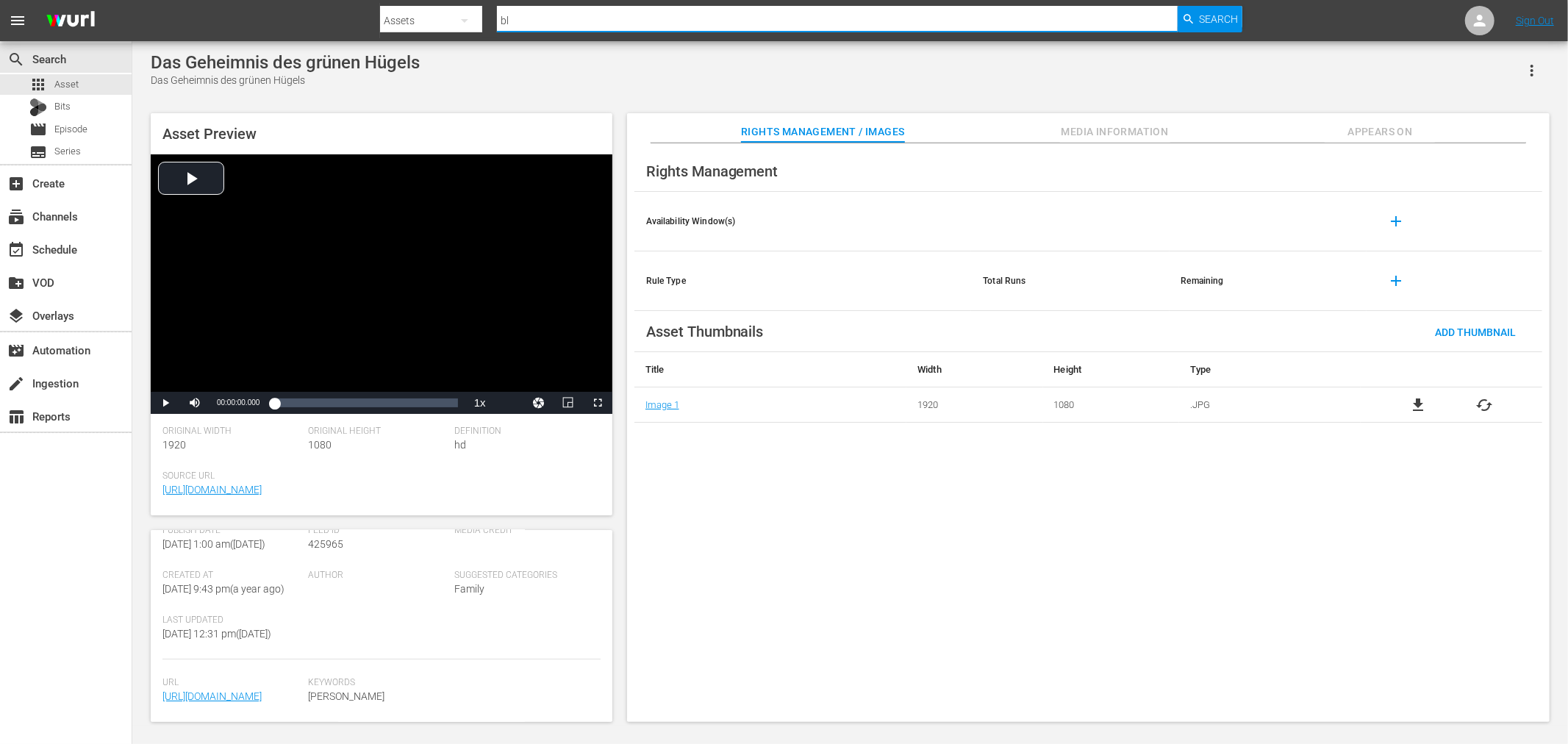
type input "bl"
click at [121, 118] on div "apps Asset Bits movie Episode subtitles Series" at bounding box center [65, 119] width 132 height 88
click at [115, 128] on div "movie Episode" at bounding box center [65, 129] width 132 height 20
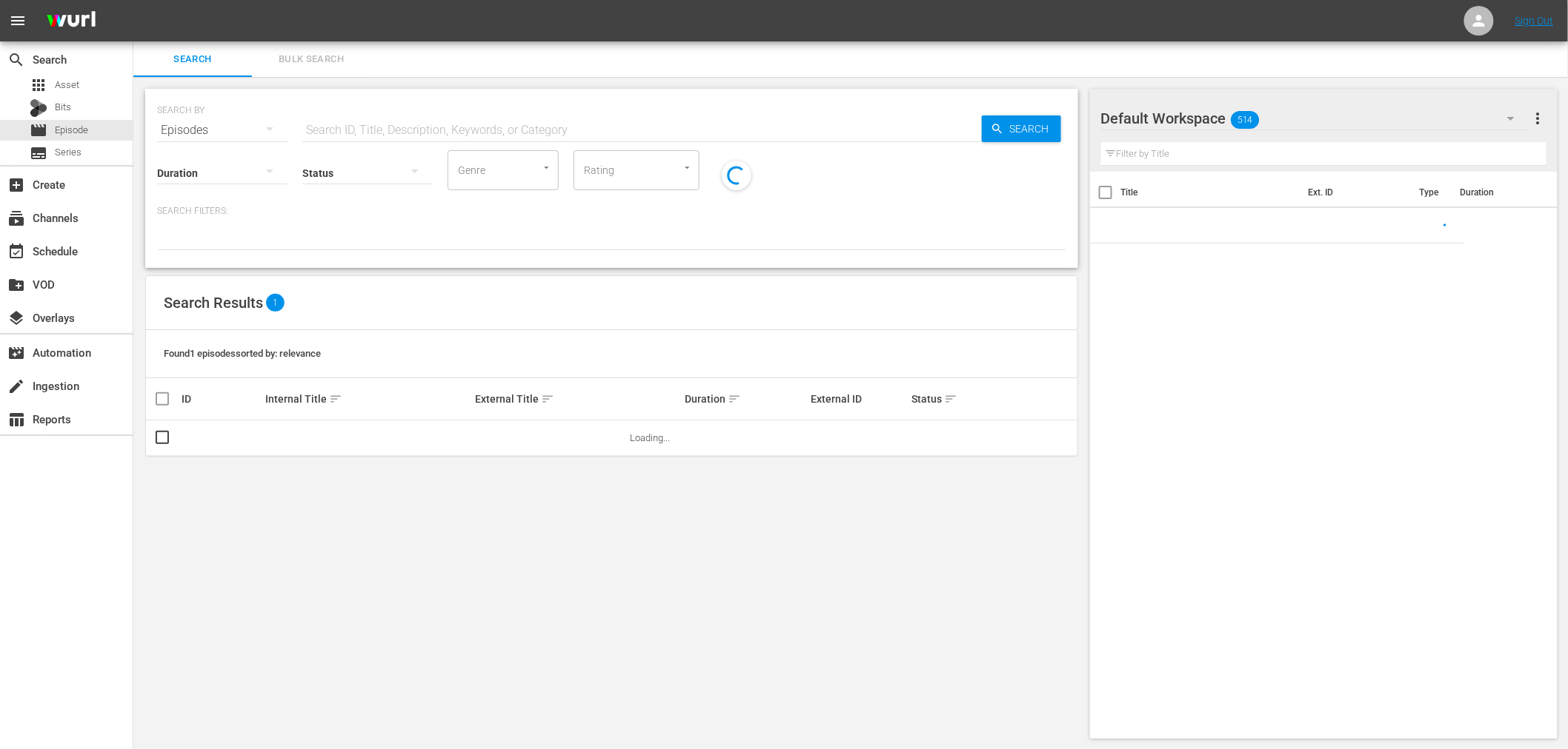
click at [446, 133] on input "text" at bounding box center [642, 130] width 679 height 35
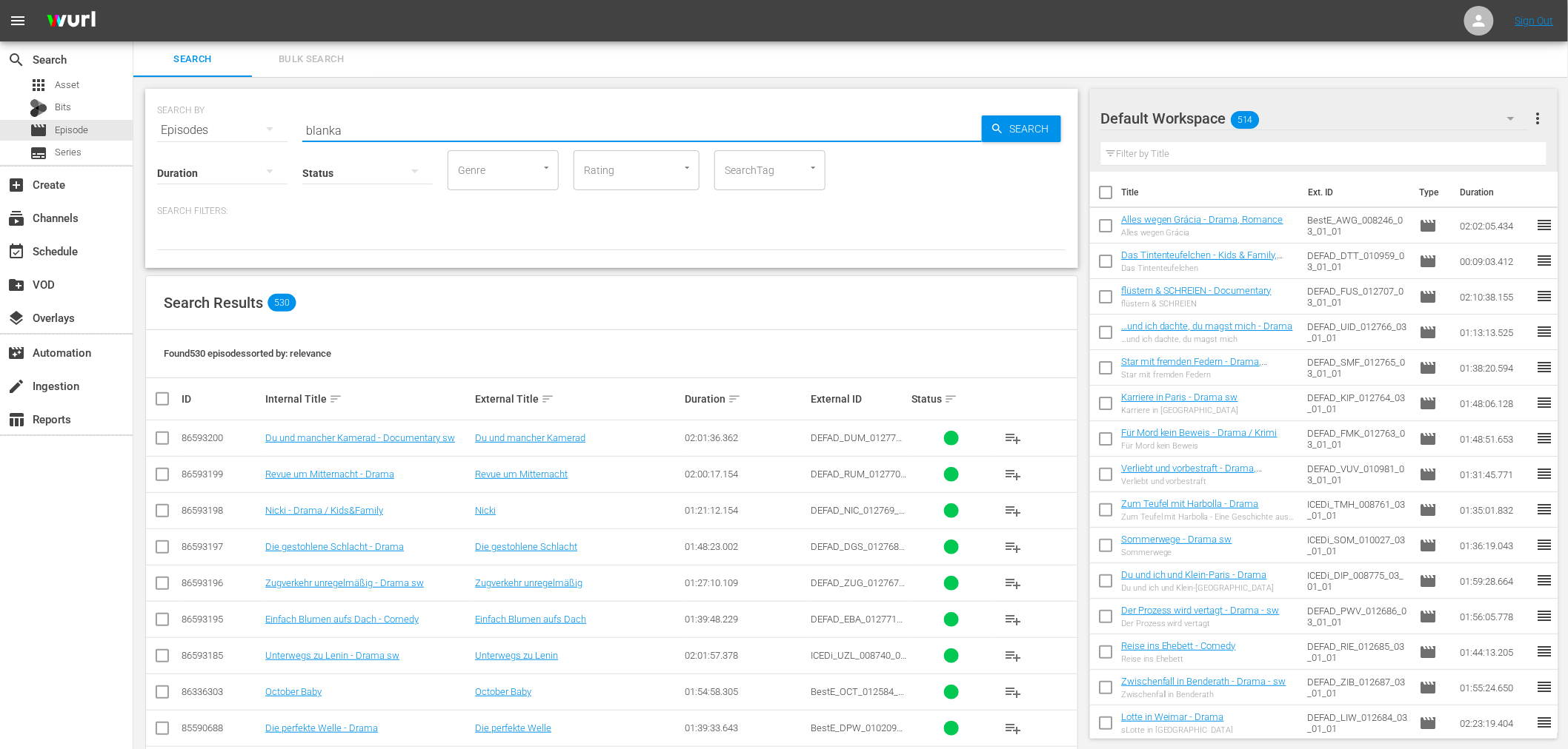
type input "blanka"
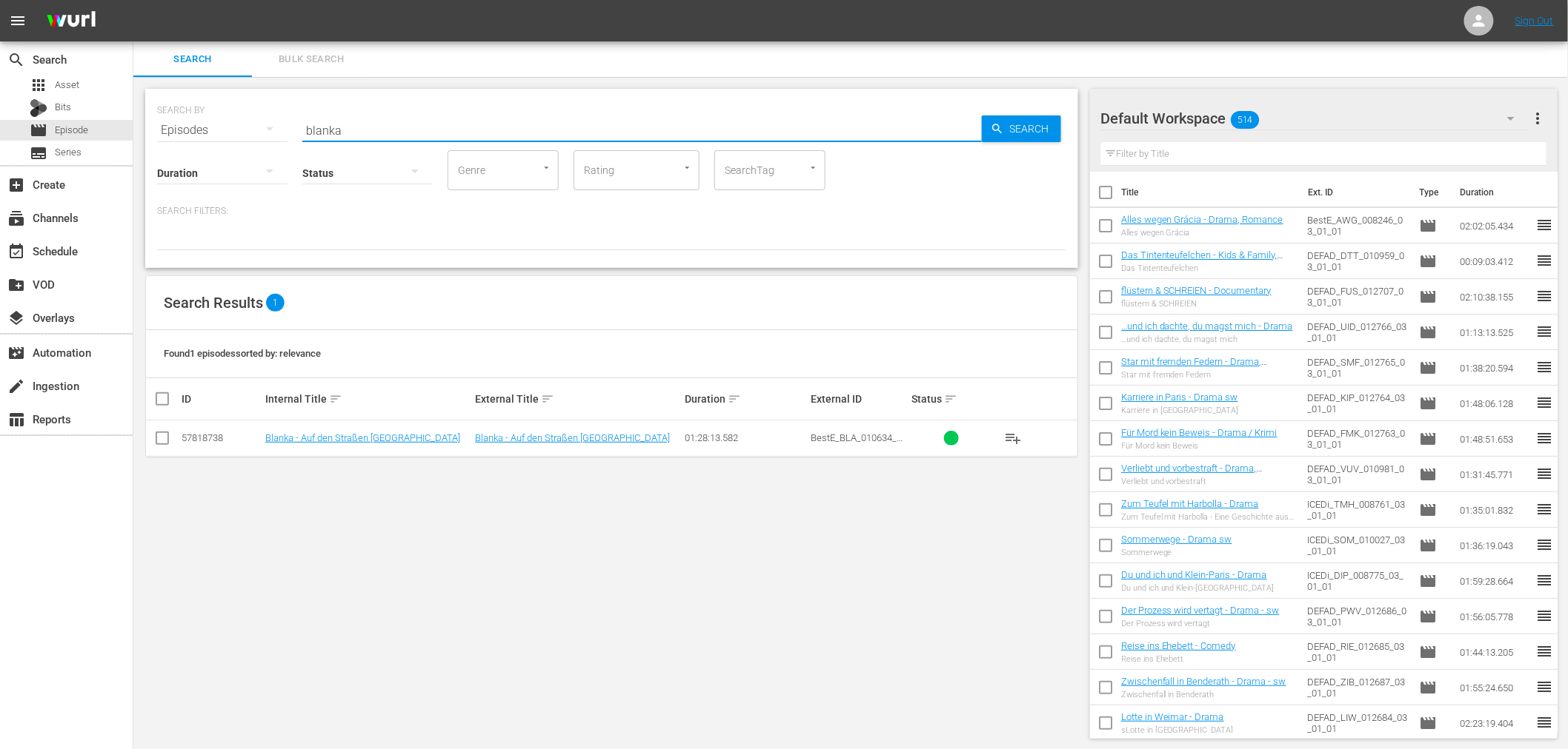
click at [385, 427] on td "Blanka - Auf den Straßen [GEOGRAPHIC_DATA]" at bounding box center [367, 439] width 210 height 36
click at [382, 449] on td "Blanka - Auf den Straßen [GEOGRAPHIC_DATA]" at bounding box center [367, 439] width 210 height 36
click at [380, 440] on link "Blanka - Auf den Straßen [GEOGRAPHIC_DATA]" at bounding box center [362, 437] width 195 height 11
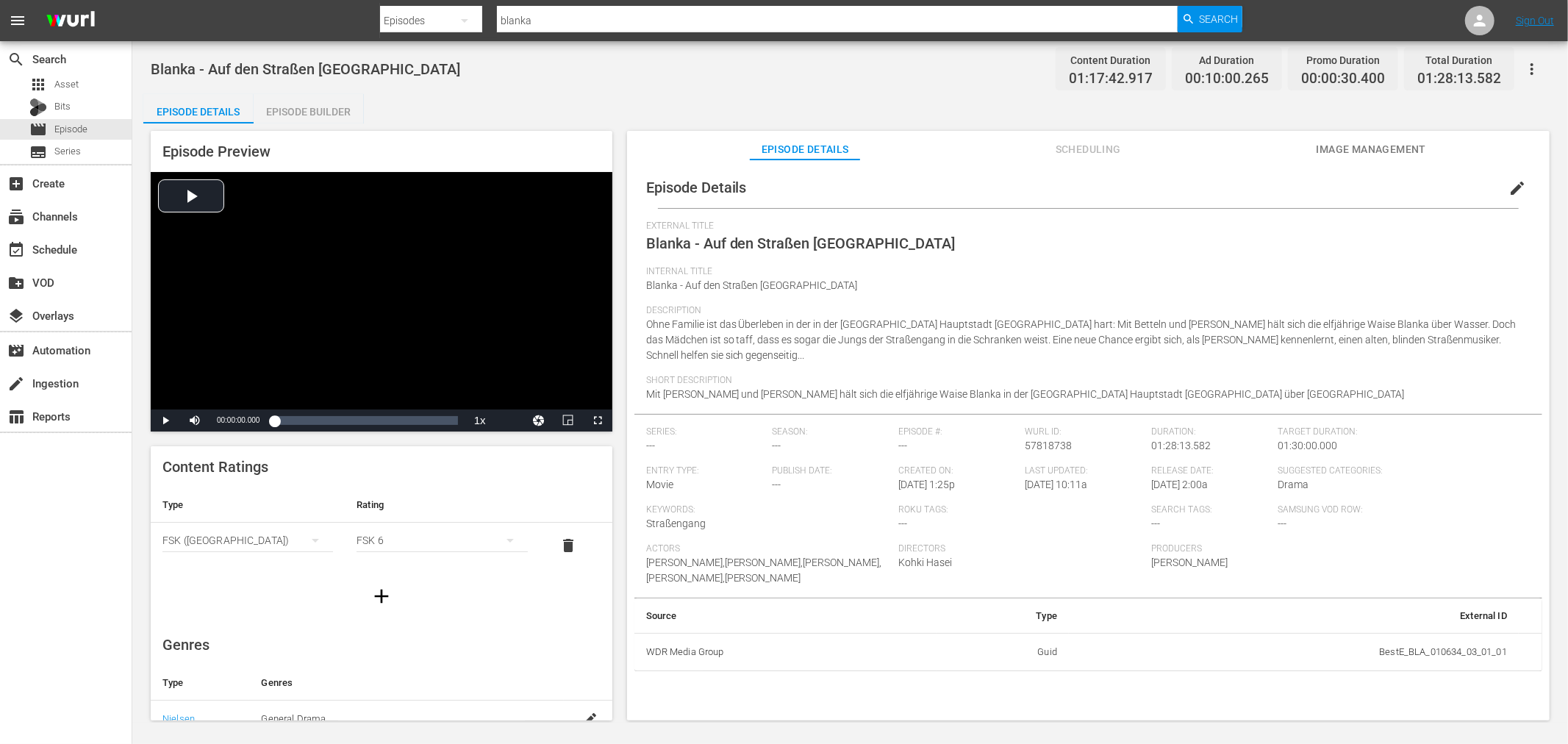
click at [1380, 170] on div "Episode Details edit" at bounding box center [1088, 187] width 908 height 41
click at [1378, 143] on span "Image Management" at bounding box center [1370, 150] width 110 height 18
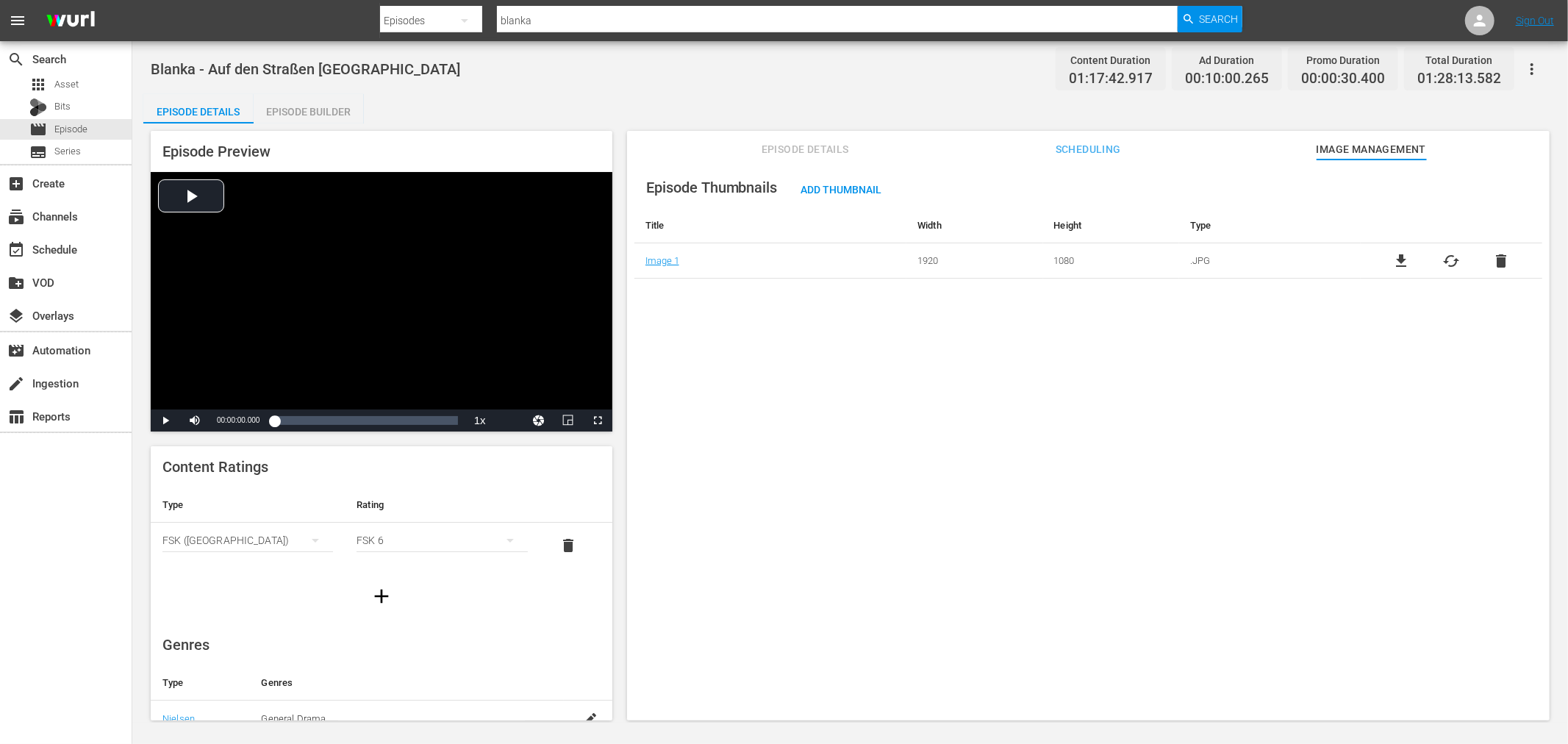
click at [744, 406] on div "Episode Thumbnails Add Thumbnail Title Width Height Type Image 1 1920 1080 .JPG…" at bounding box center [1088, 447] width 922 height 576
click at [64, 130] on span "Episode" at bounding box center [71, 129] width 33 height 15
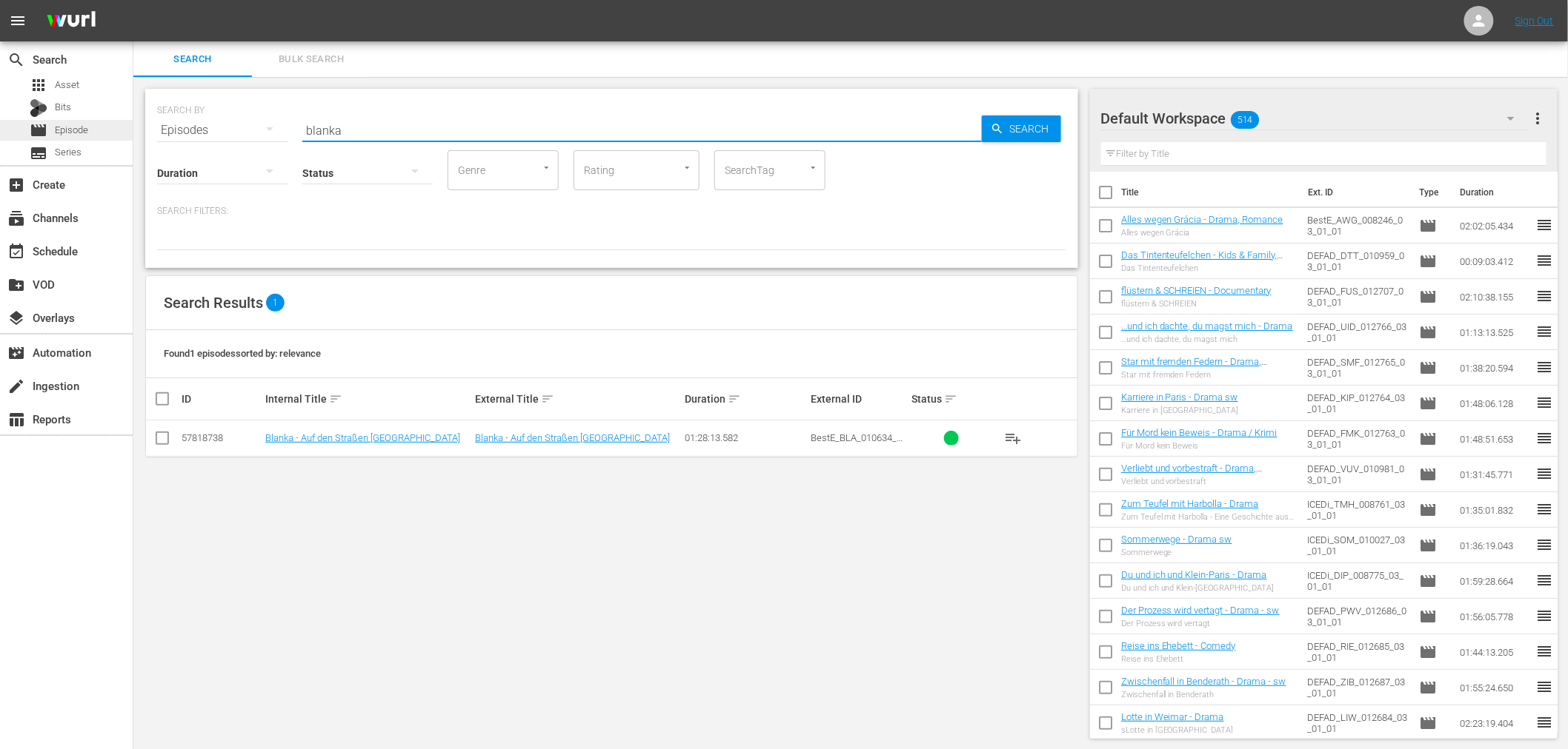
drag, startPoint x: 410, startPoint y: 127, endPoint x: 89, endPoint y: 128, distance: 321.0
click at [133, 0] on div "search Search apps Asset Bits movie Episode subtitles Series add_box Create sub…" at bounding box center [851, 0] width 1435 height 0
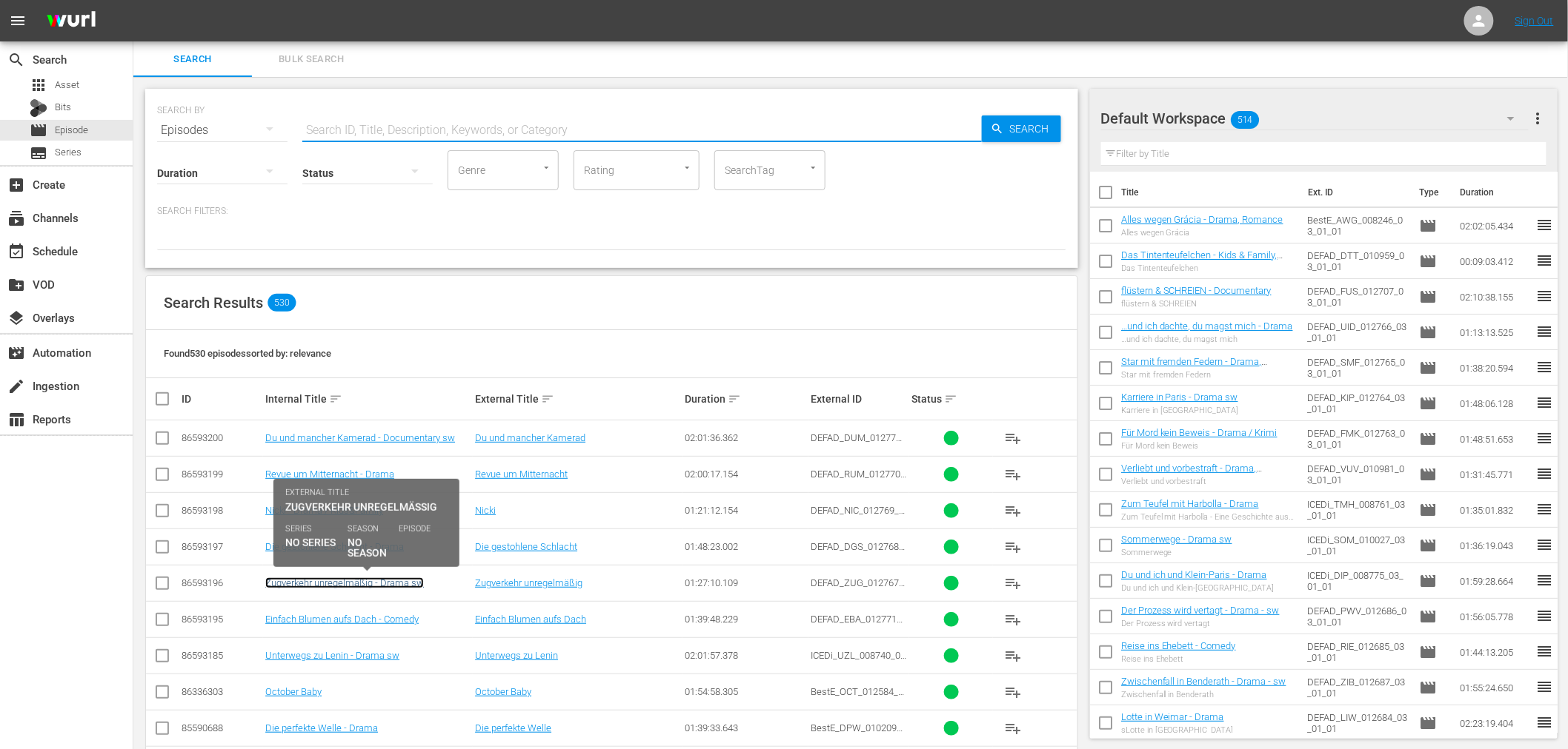
click at [321, 583] on link "Zugverkehr unregelmäßig - Drama sw" at bounding box center [344, 583] width 159 height 11
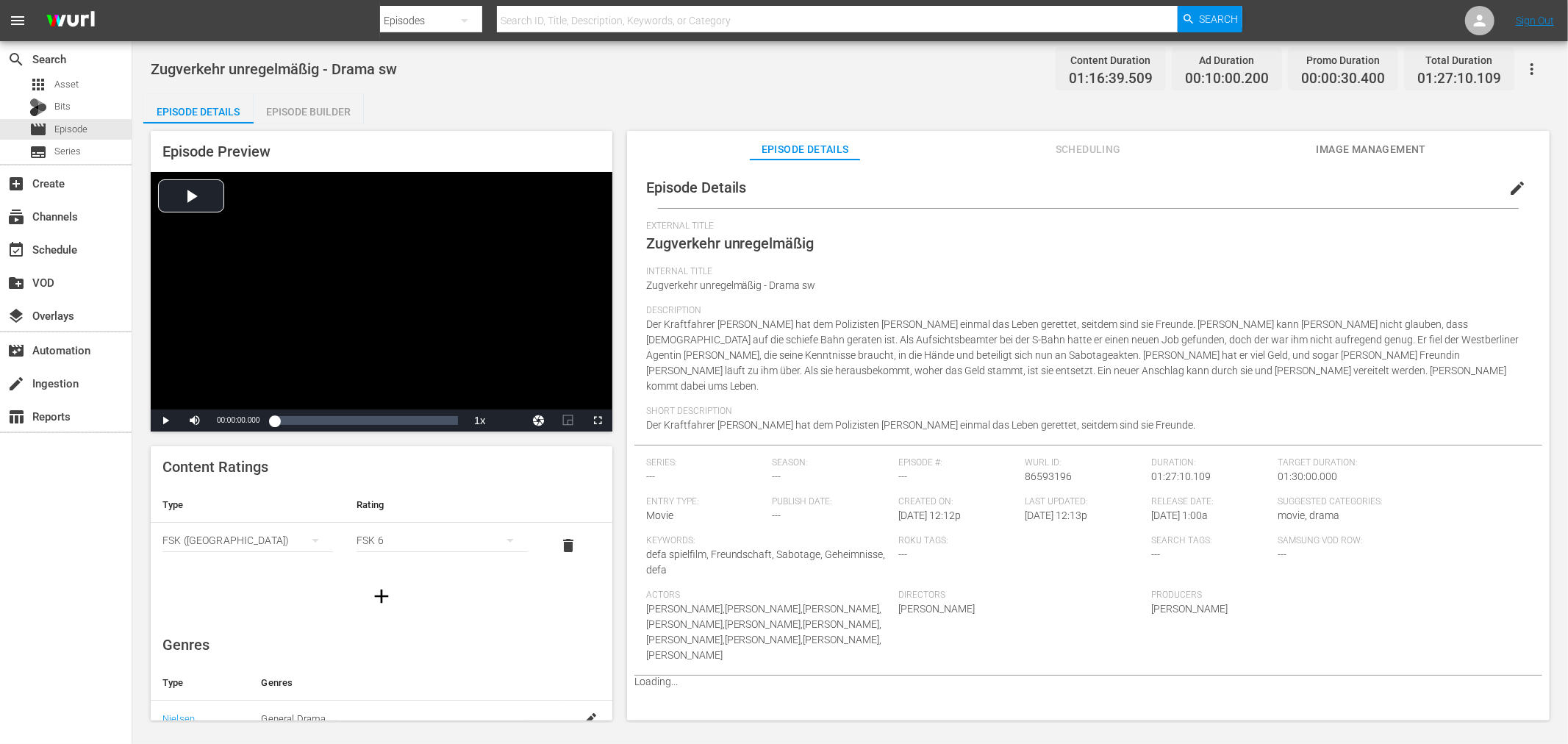
click at [1331, 162] on div "Episode Details edit External Title Zugverkehr unregelmäßig Internal Title Zugv…" at bounding box center [1088, 447] width 922 height 576
drag, startPoint x: 1333, startPoint y: 149, endPoint x: 1293, endPoint y: 152, distance: 40.1
click at [1332, 148] on span "Image Management" at bounding box center [1370, 150] width 110 height 18
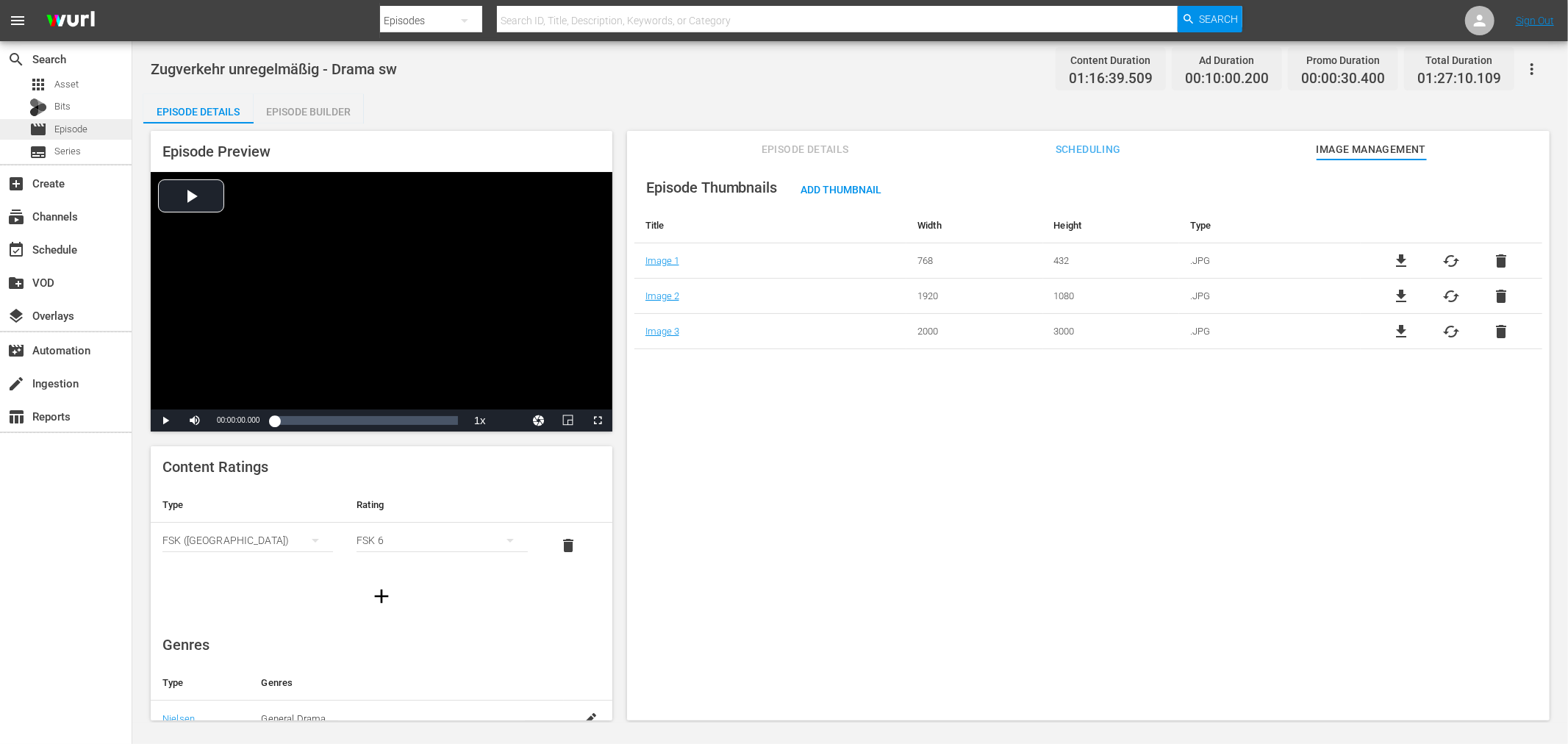
click at [60, 122] on span "Episode" at bounding box center [71, 129] width 33 height 15
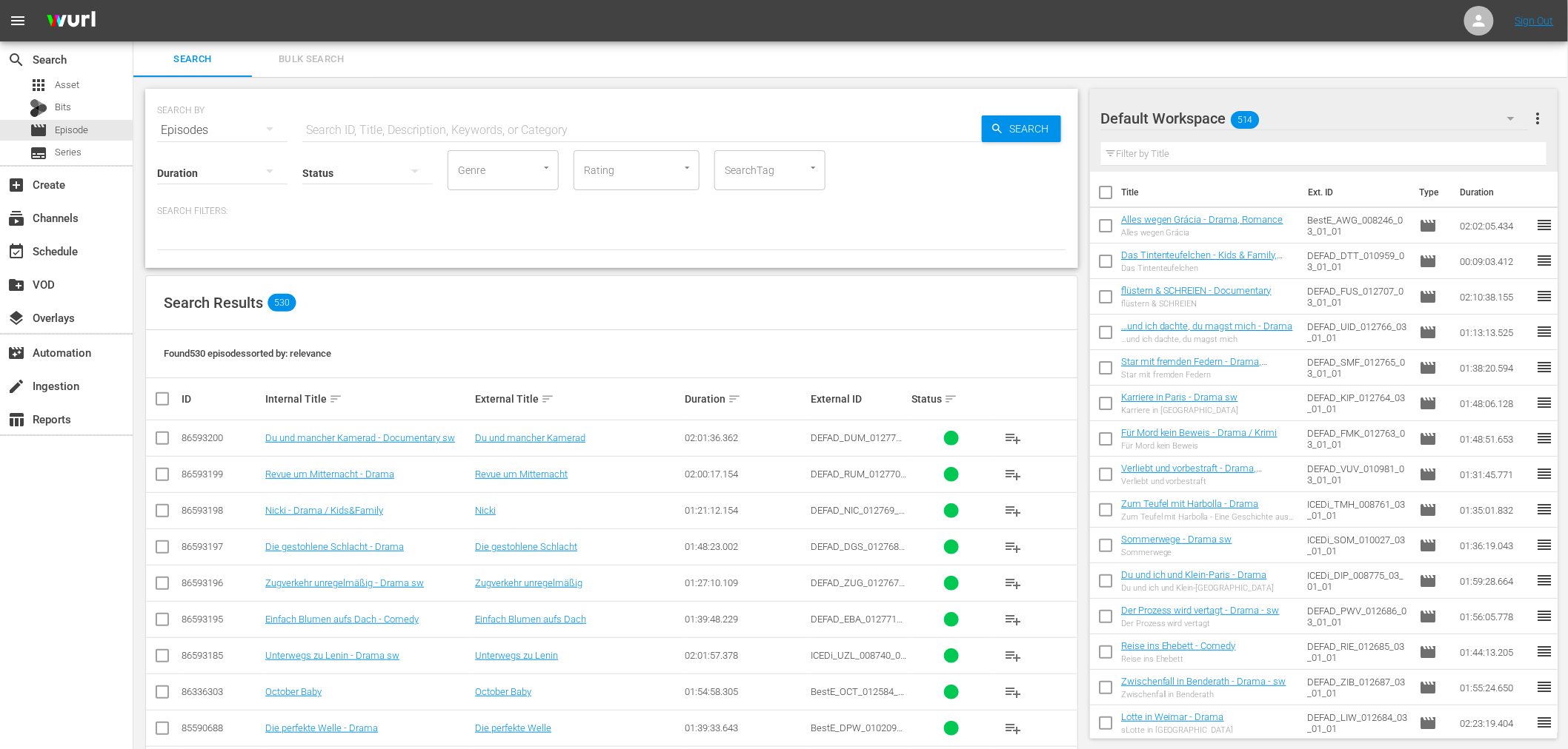
click at [366, 127] on input "text" at bounding box center [642, 130] width 679 height 35
type input "son of"
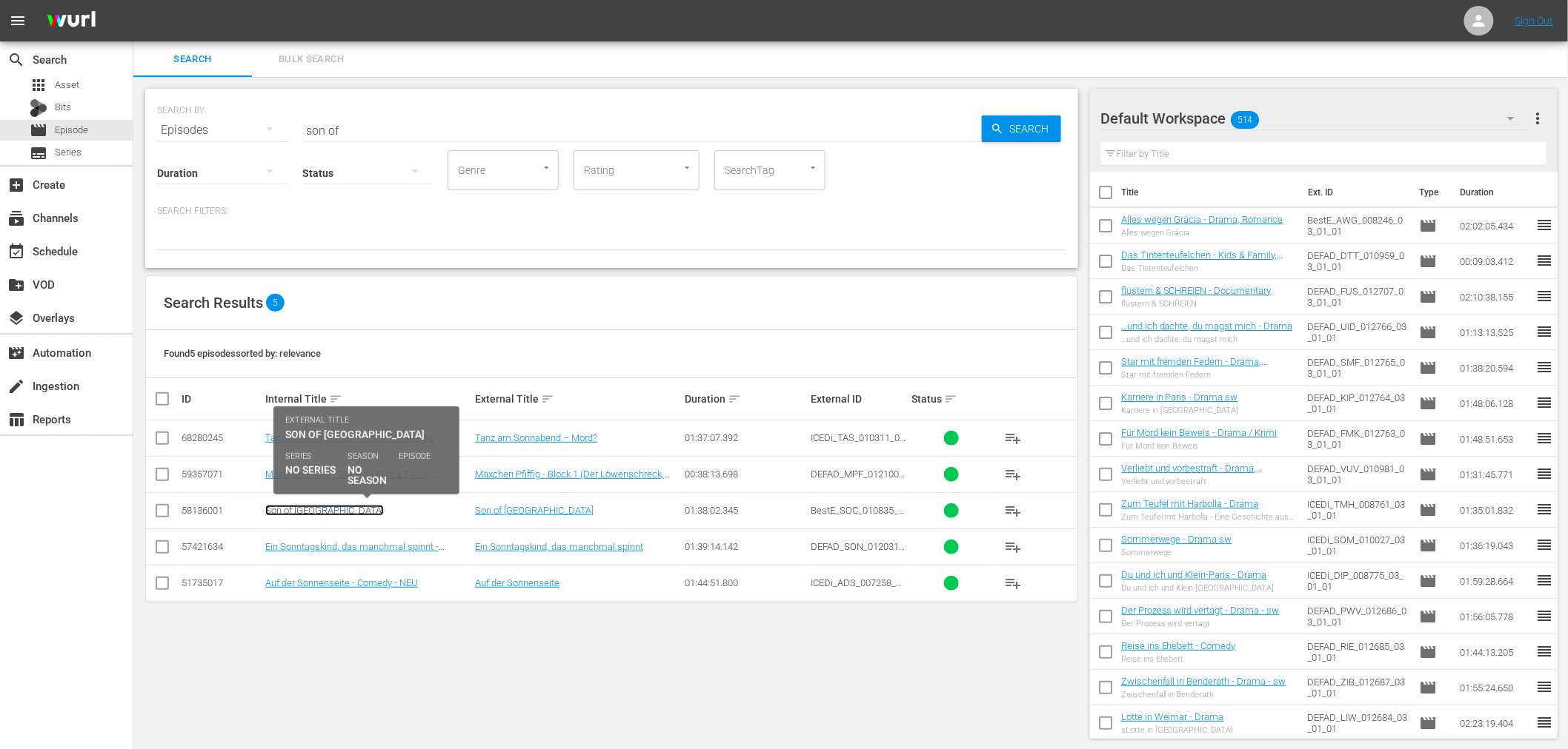
click at [289, 509] on link "Son of Cornwall" at bounding box center [324, 510] width 119 height 11
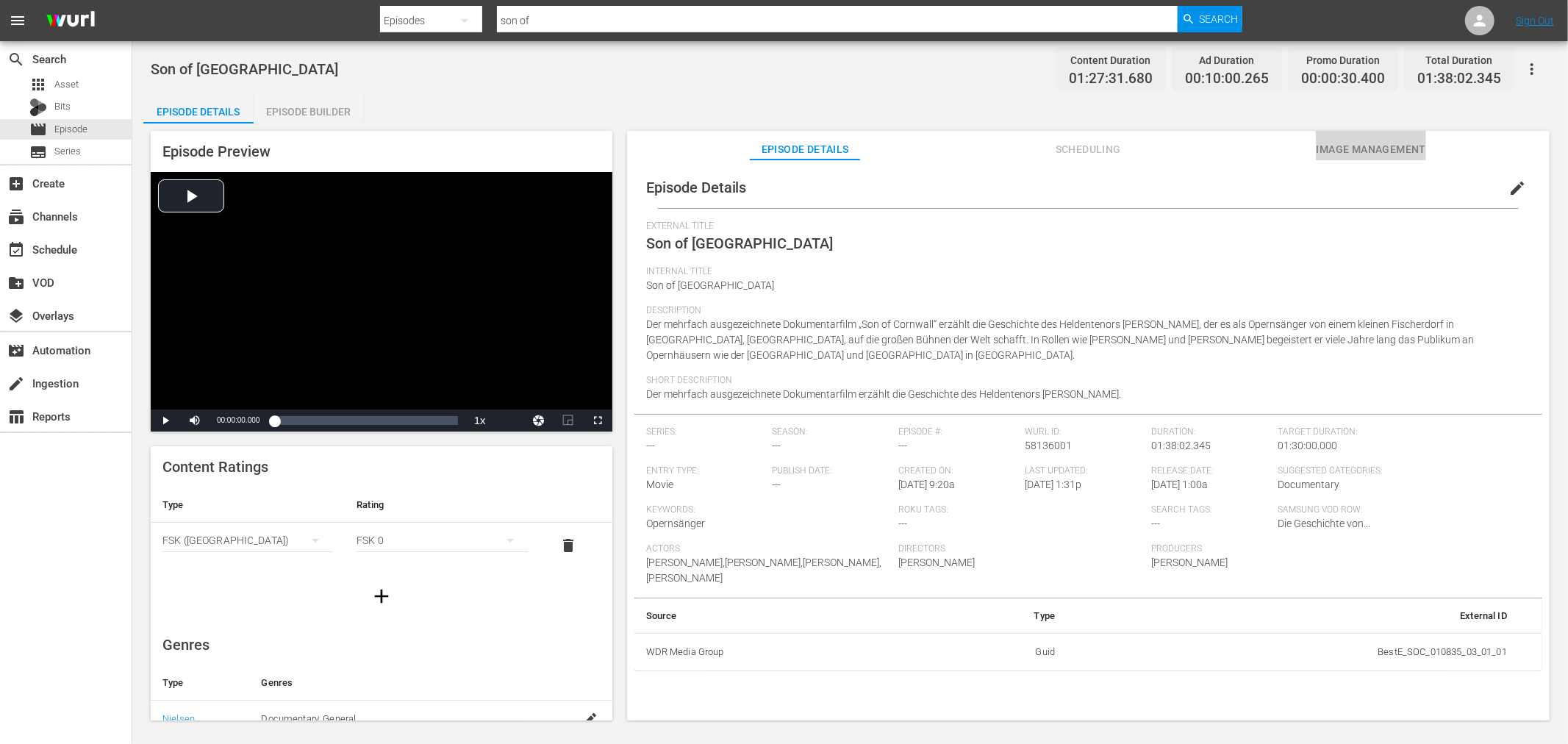
click at [1410, 151] on span "Image Management" at bounding box center [1370, 150] width 110 height 18
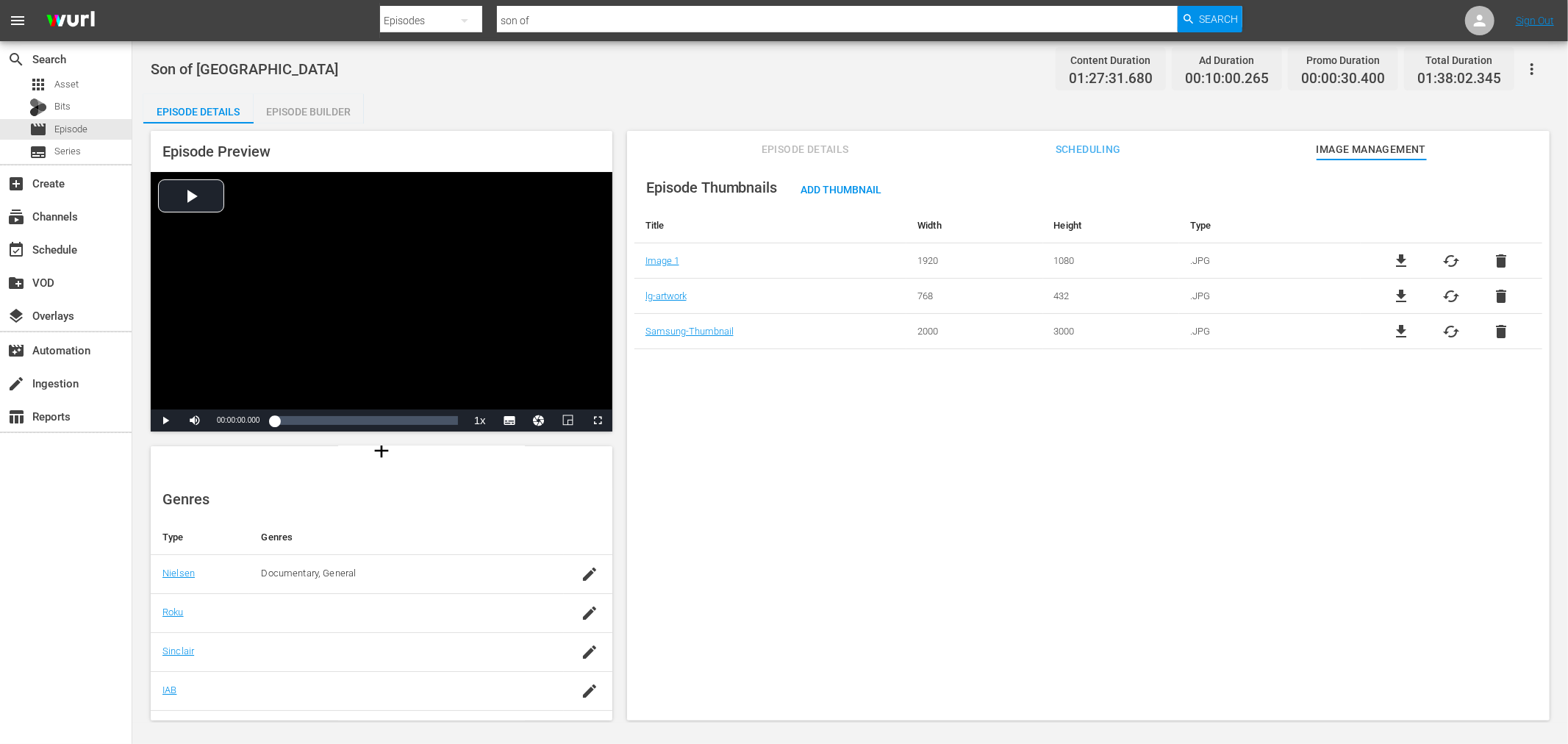
scroll to position [90, 0]
click at [1406, 325] on span "file_download" at bounding box center [1402, 332] width 18 height 18
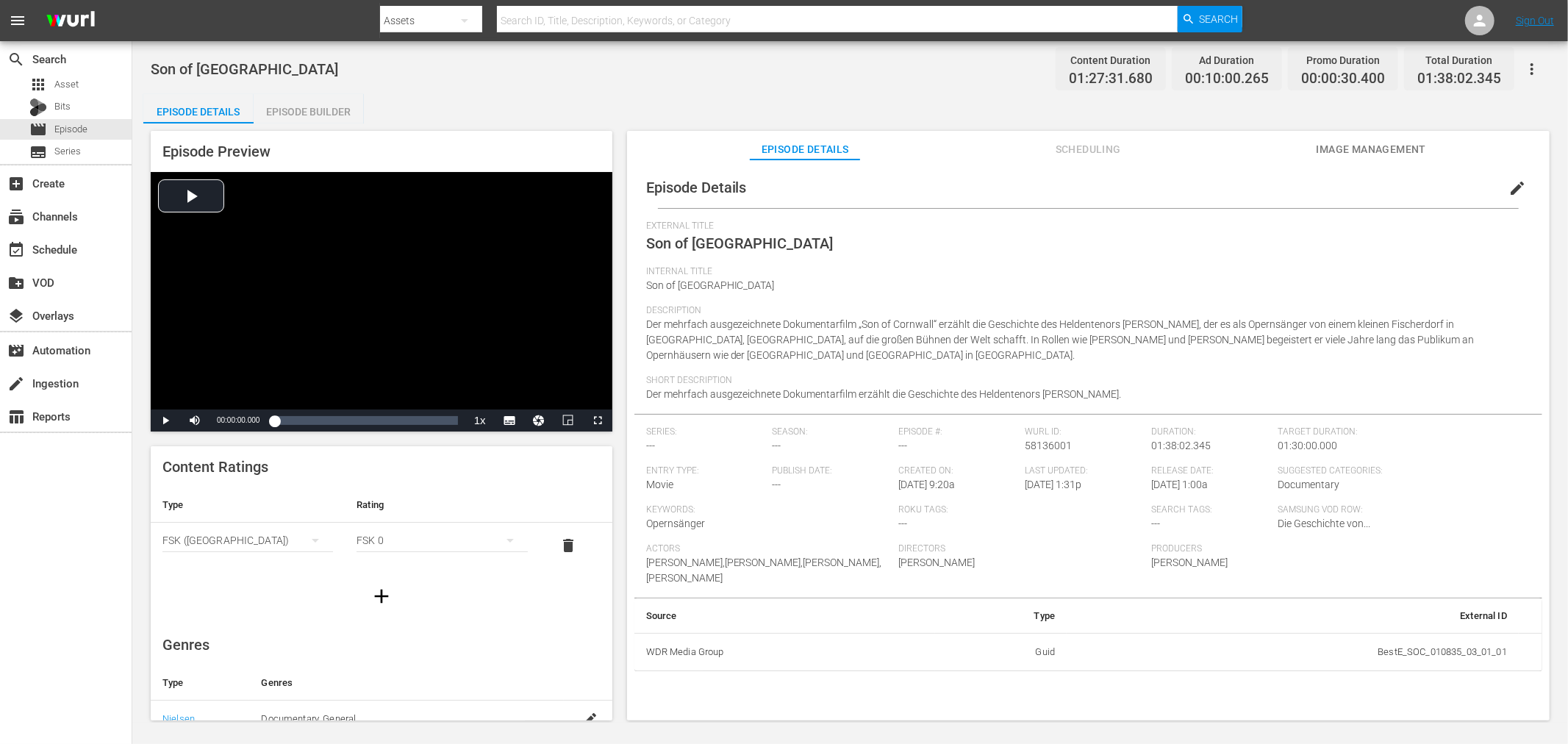
click at [1380, 150] on span "Image Management" at bounding box center [1370, 150] width 110 height 18
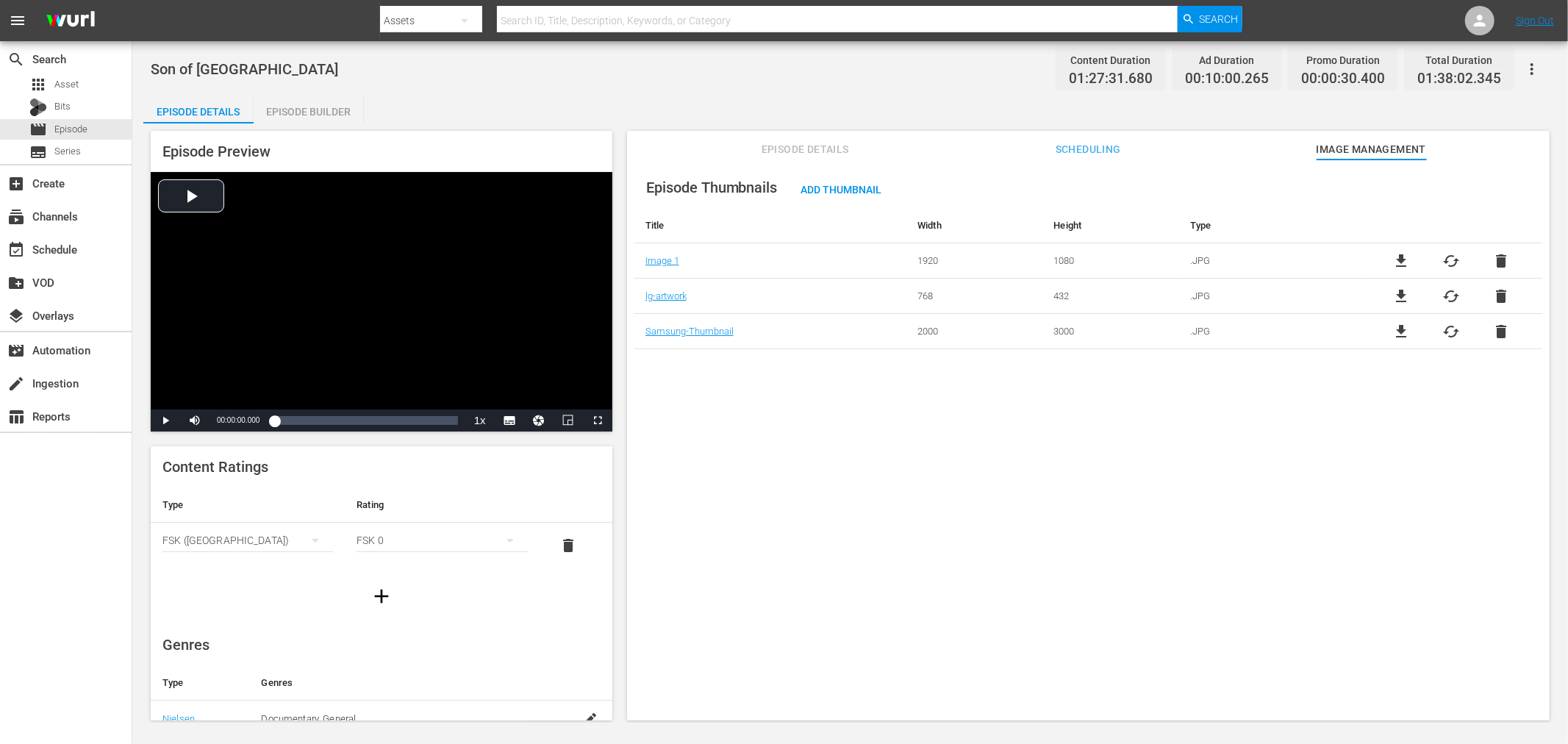
click at [1404, 266] on span "file_download" at bounding box center [1402, 262] width 18 height 18
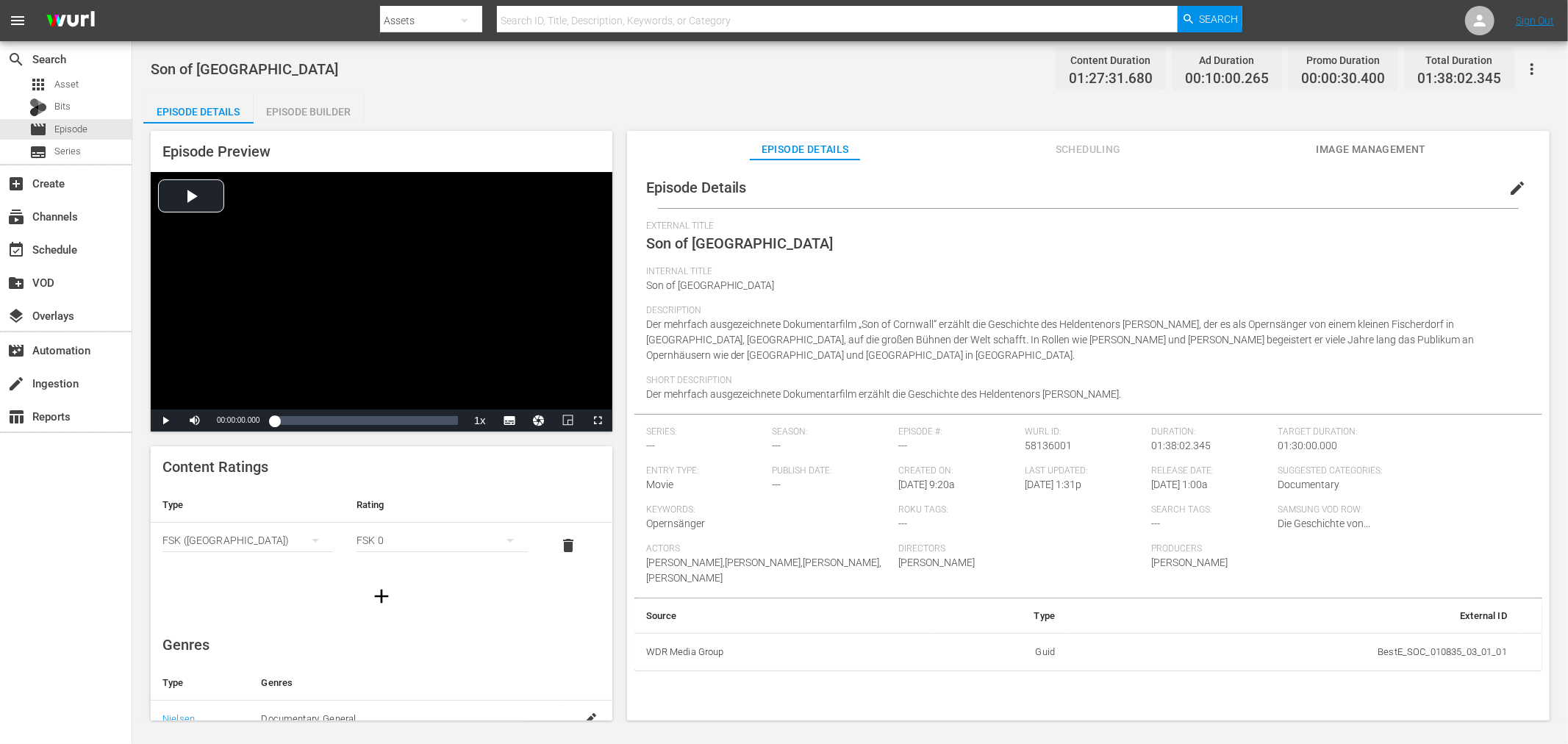
click at [924, 258] on div "External Title Son of [GEOGRAPHIC_DATA]" at bounding box center [1088, 244] width 884 height 46
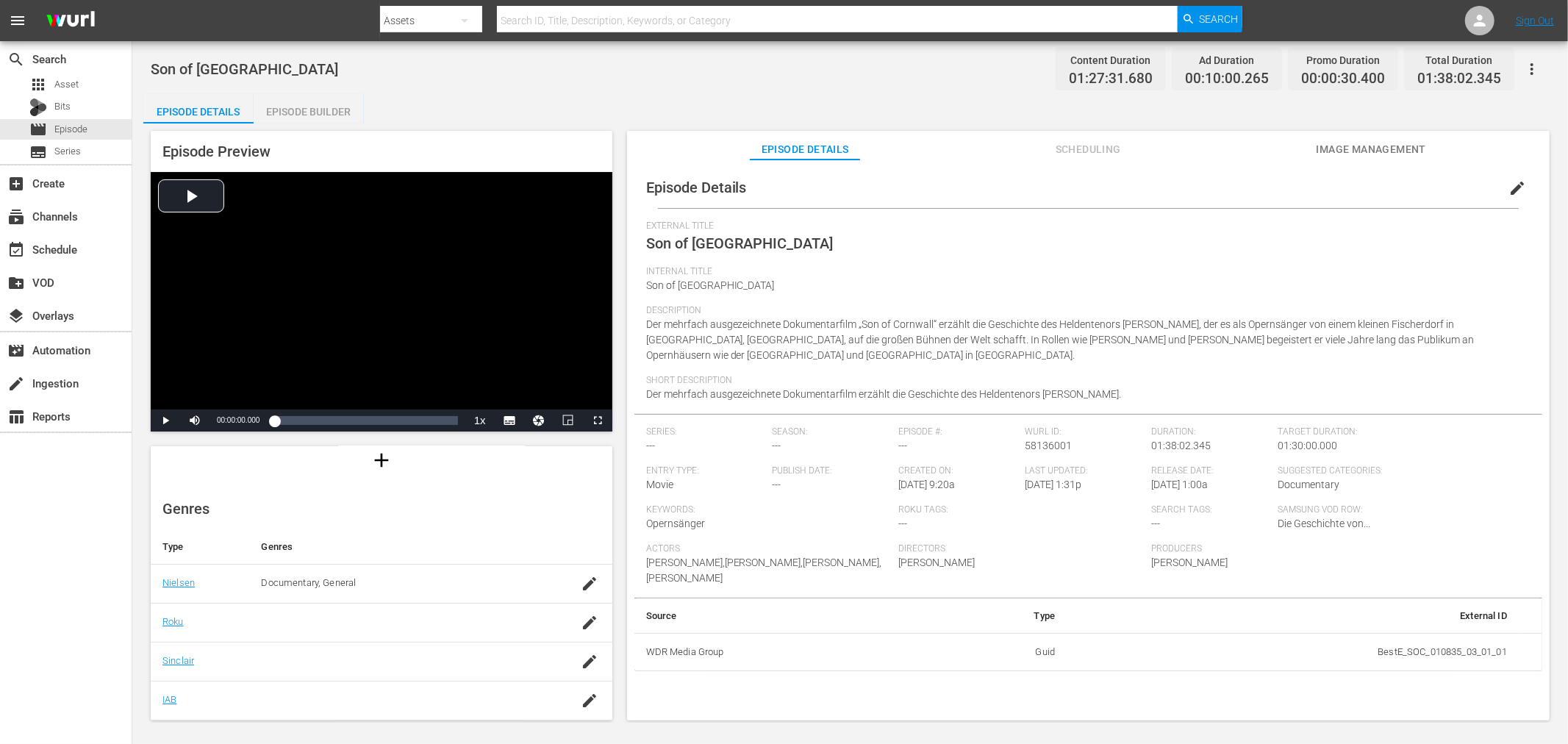
scroll to position [253, 0]
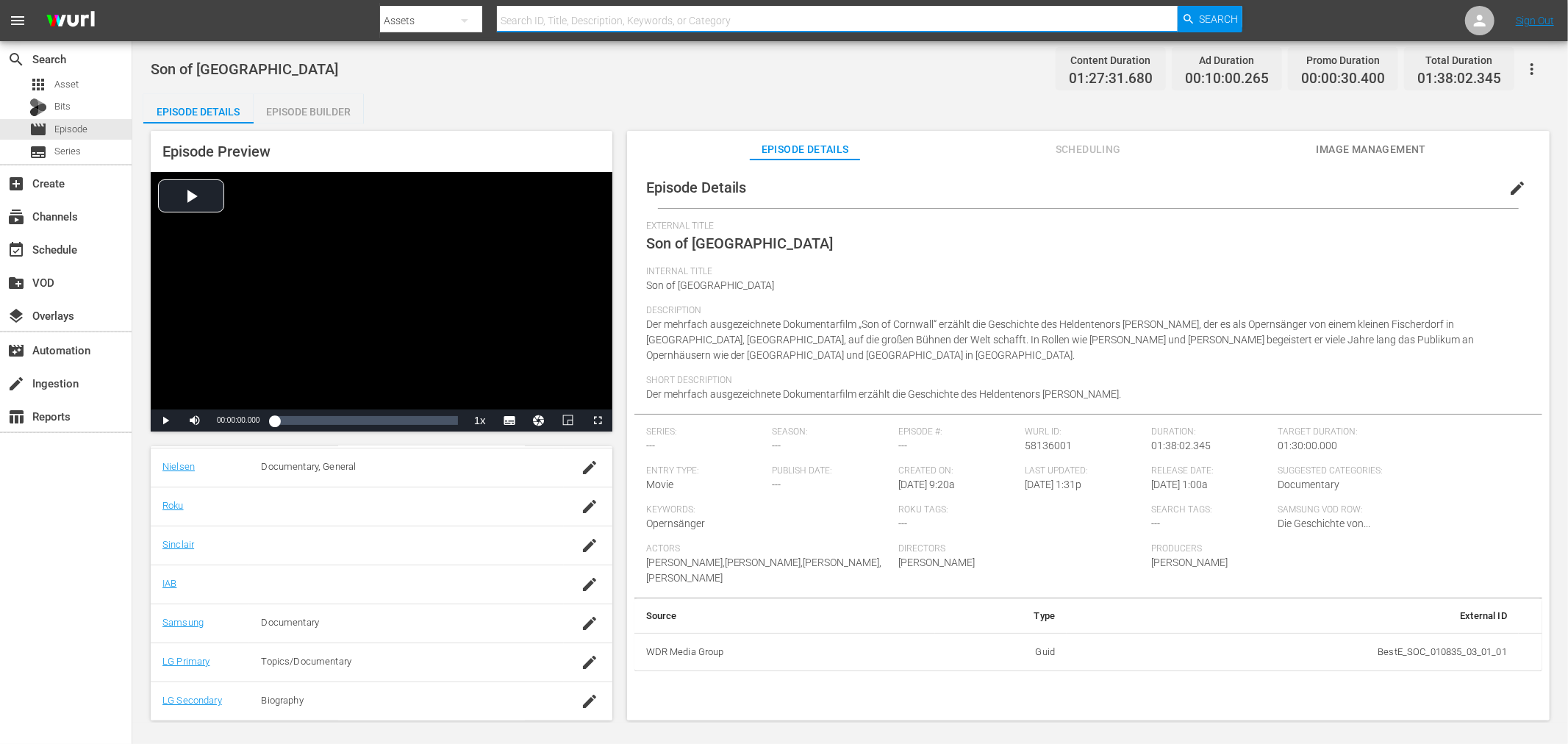
click at [571, 23] on input "text" at bounding box center [837, 20] width 681 height 35
click at [458, 18] on icon "button" at bounding box center [465, 20] width 18 height 18
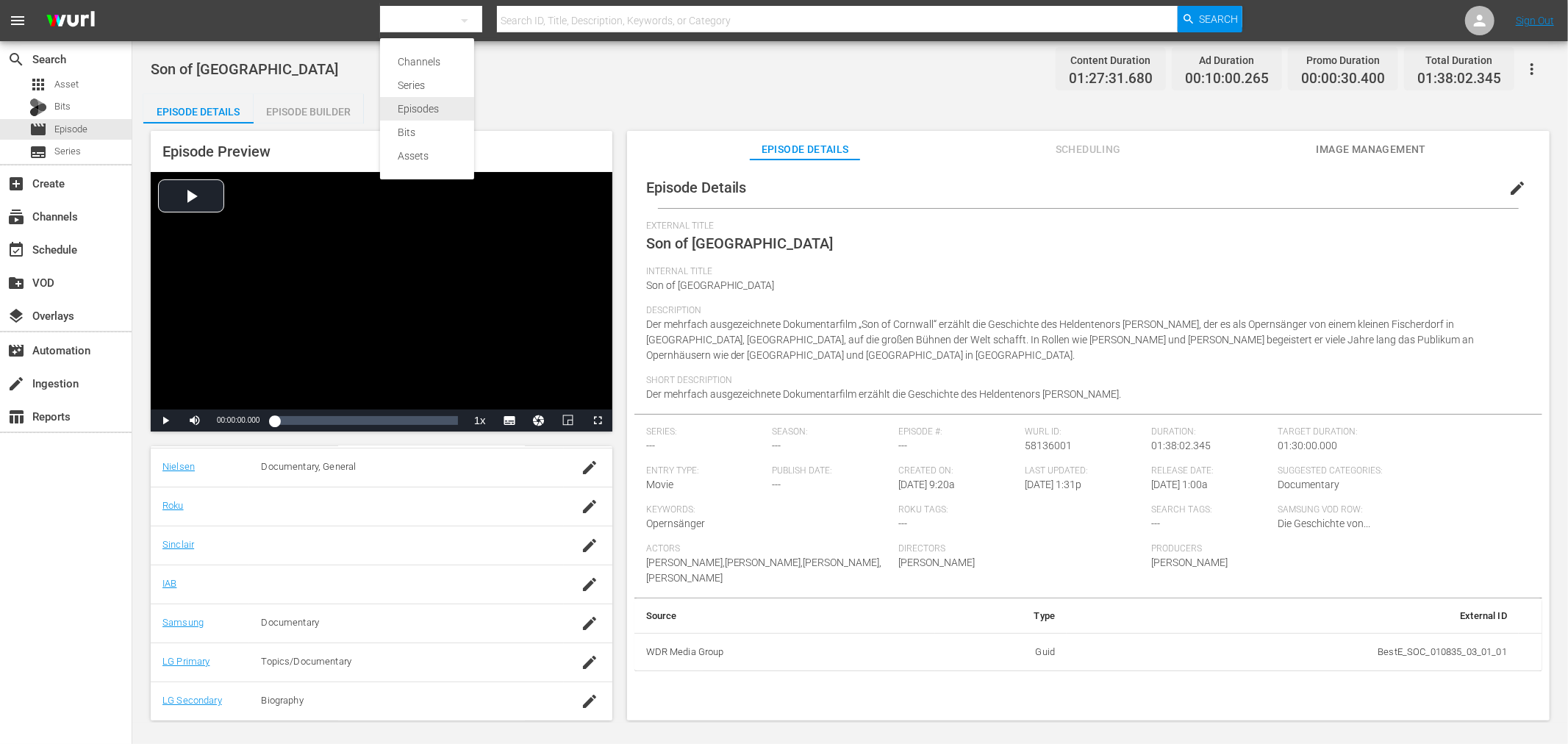
click at [438, 114] on div "Episodes" at bounding box center [427, 109] width 59 height 24
click at [550, 20] on input "text" at bounding box center [837, 20] width 681 height 35
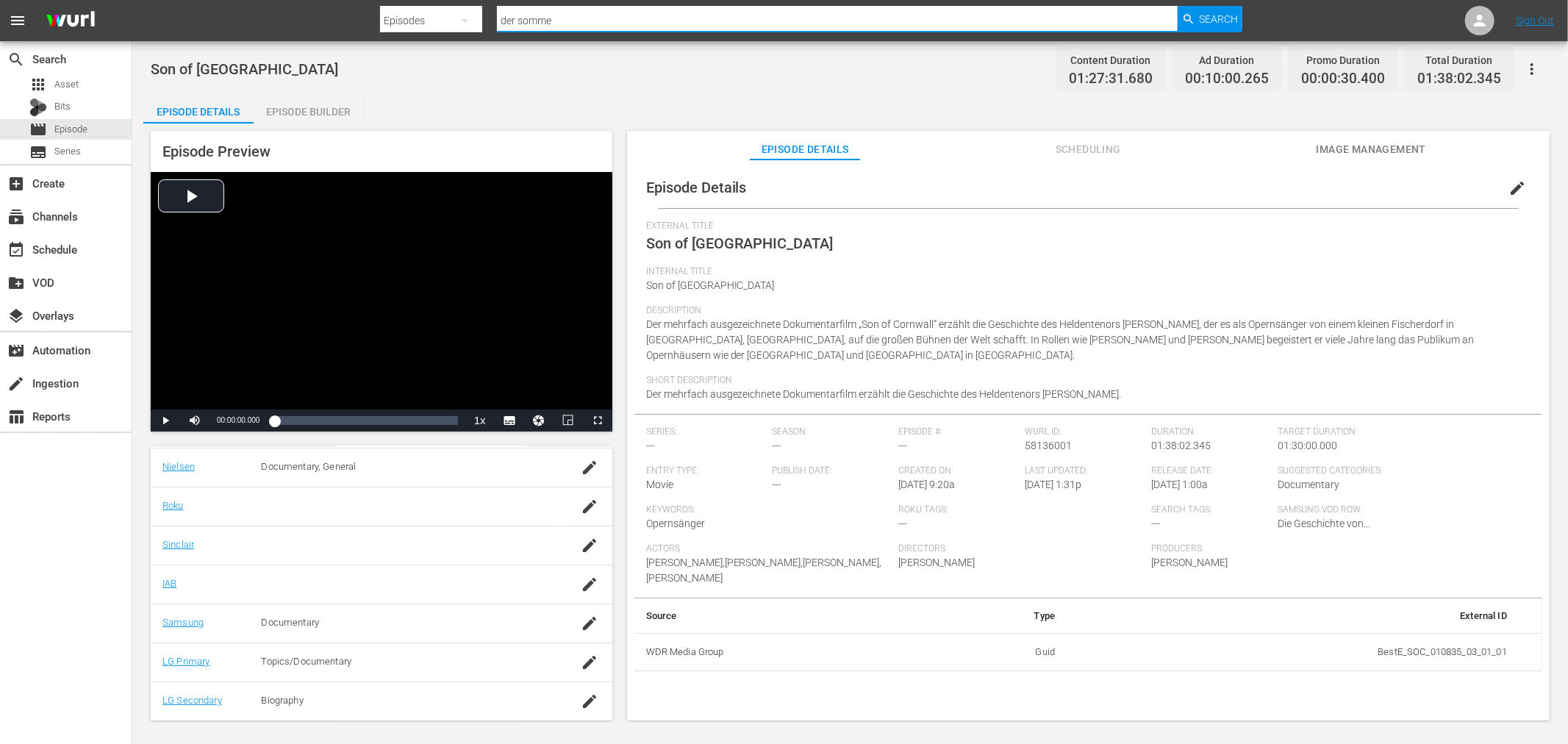
type input "der sommer"
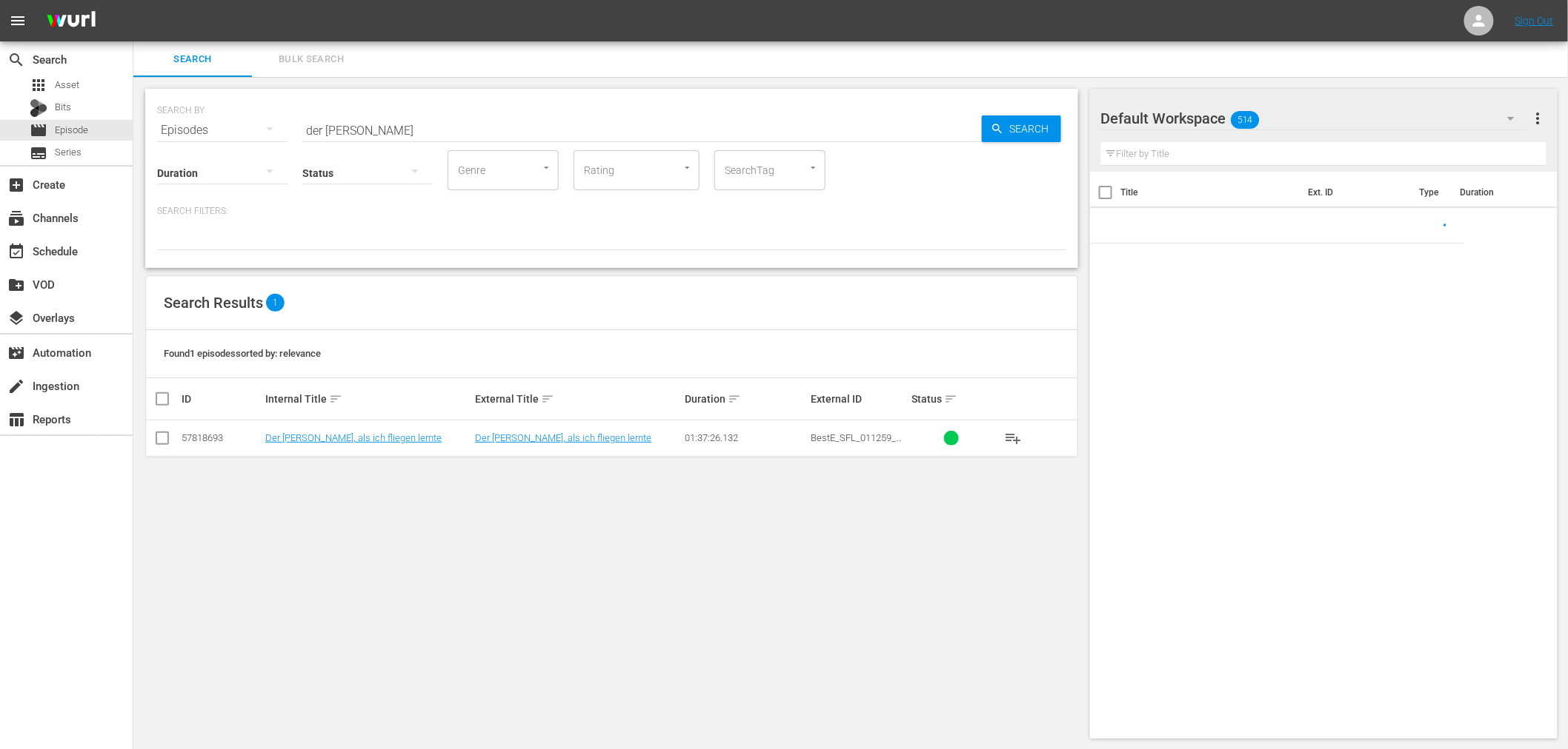
click at [332, 452] on td "Der [PERSON_NAME], als ich fliegen lernte" at bounding box center [367, 439] width 210 height 36
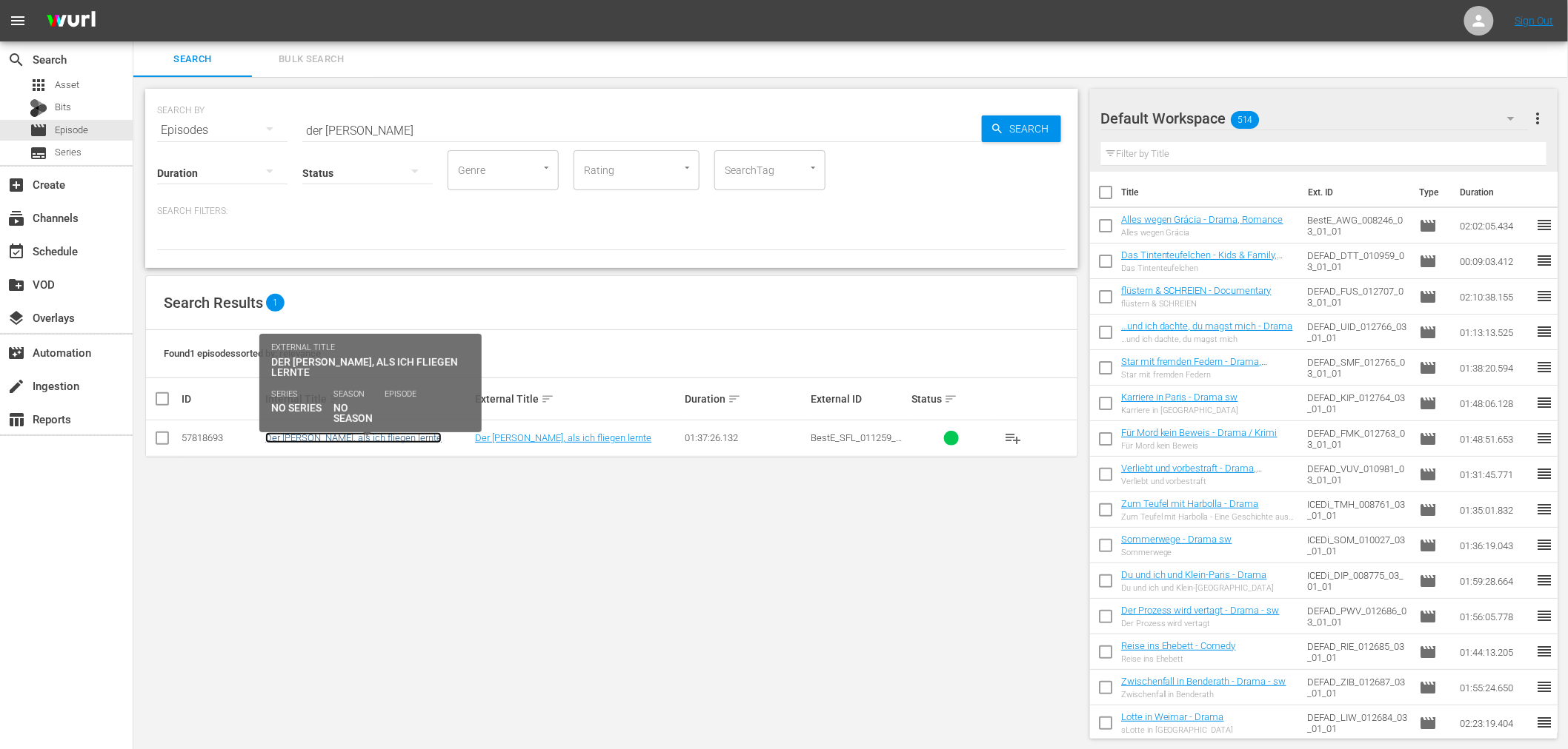
click at [334, 438] on link "Der [PERSON_NAME], als ich fliegen lernte" at bounding box center [353, 437] width 176 height 11
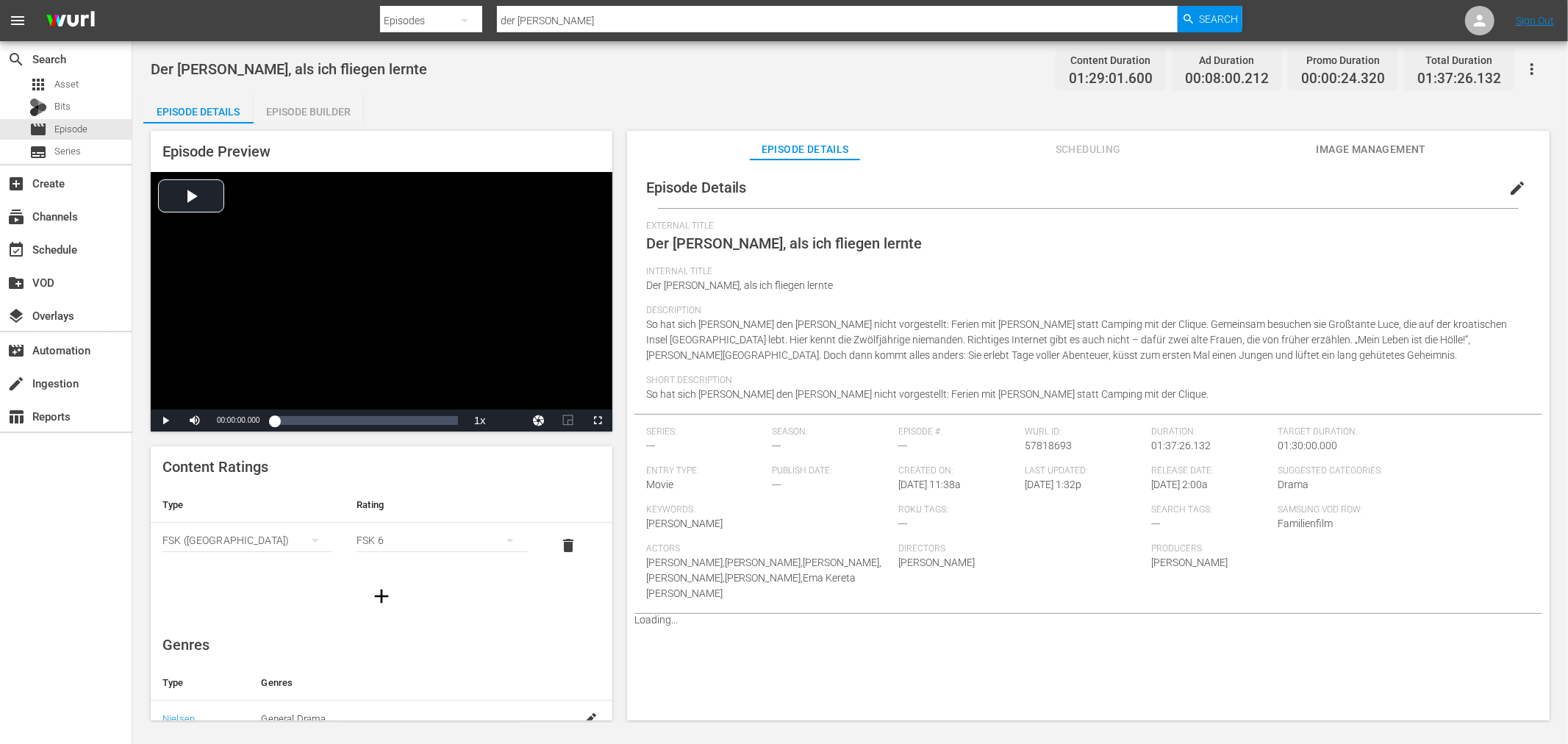
click at [1373, 155] on span "Image Management" at bounding box center [1370, 150] width 110 height 18
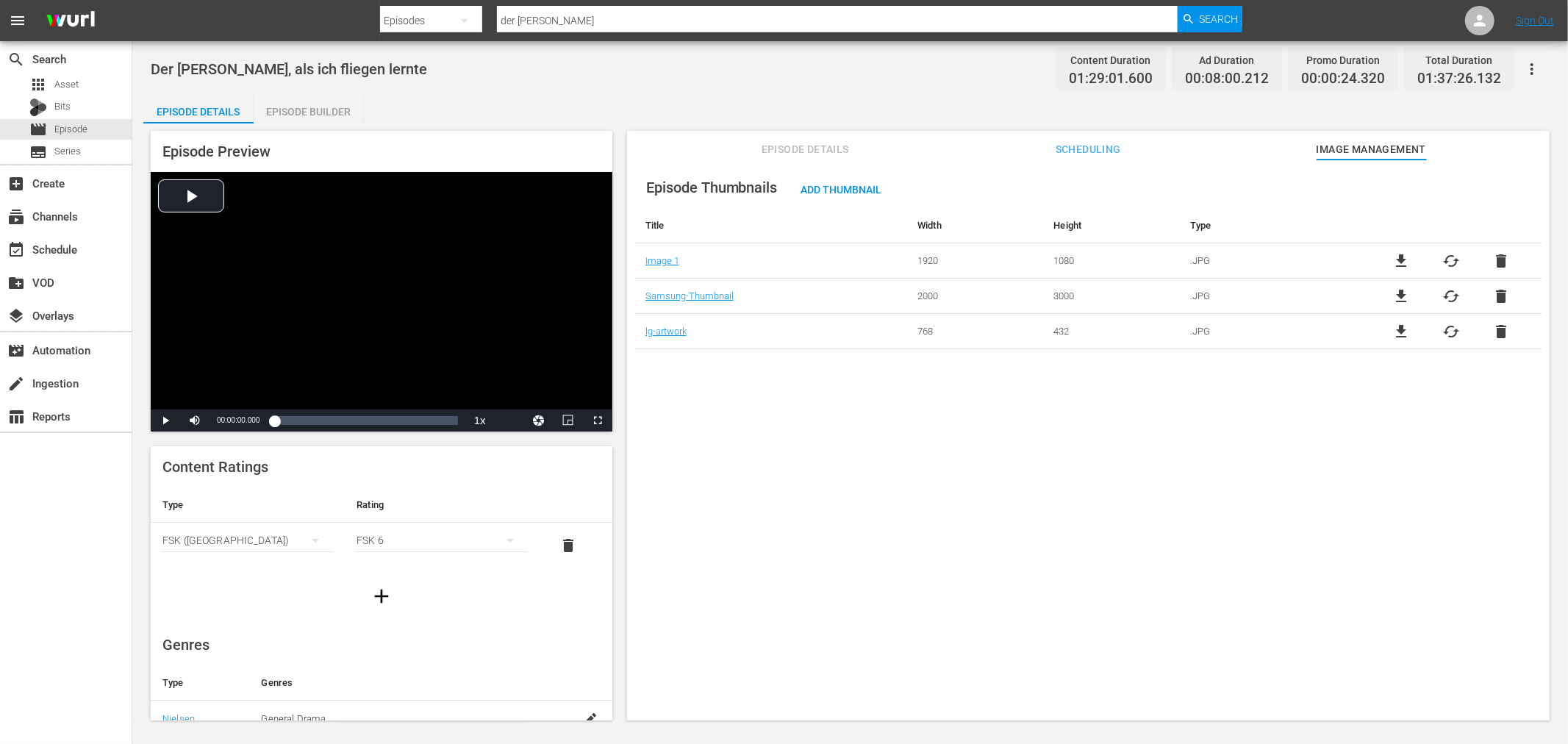
click at [1414, 255] on div "file_download cached delete" at bounding box center [1451, 262] width 181 height 18
click at [1403, 258] on span "file_download" at bounding box center [1402, 262] width 18 height 18
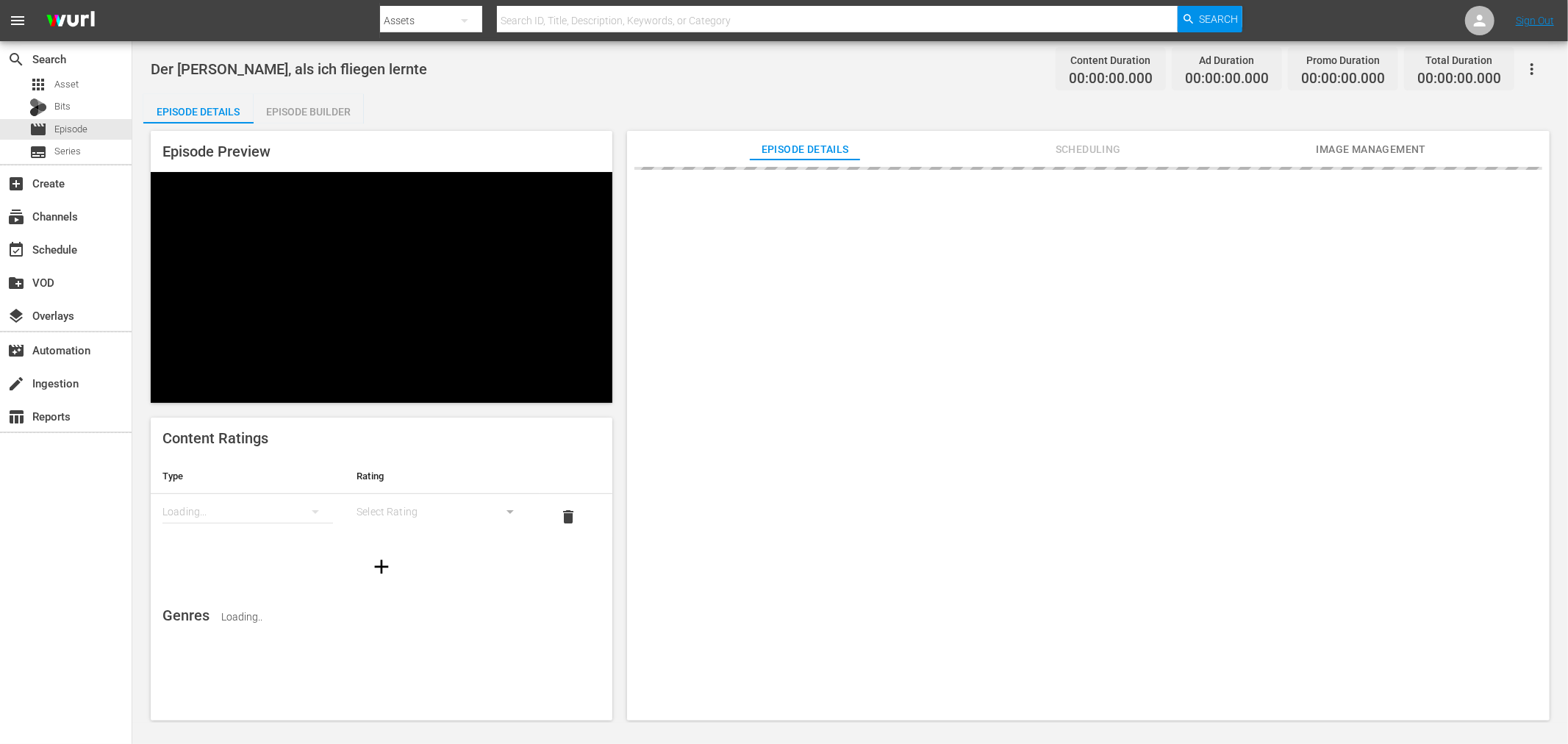
click at [991, 224] on div at bounding box center [1088, 447] width 922 height 576
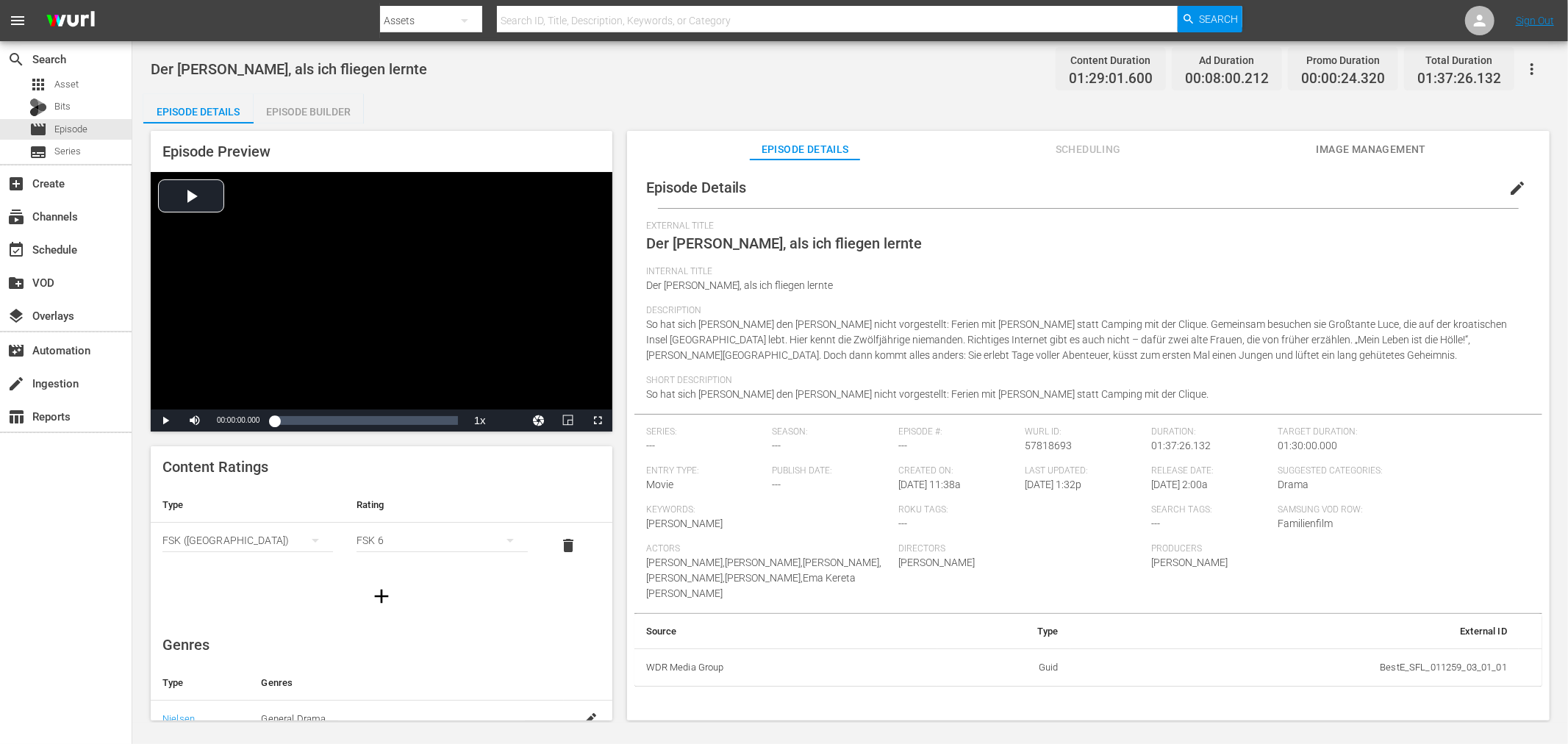
click at [1422, 140] on button "Image Management" at bounding box center [1370, 146] width 110 height 29
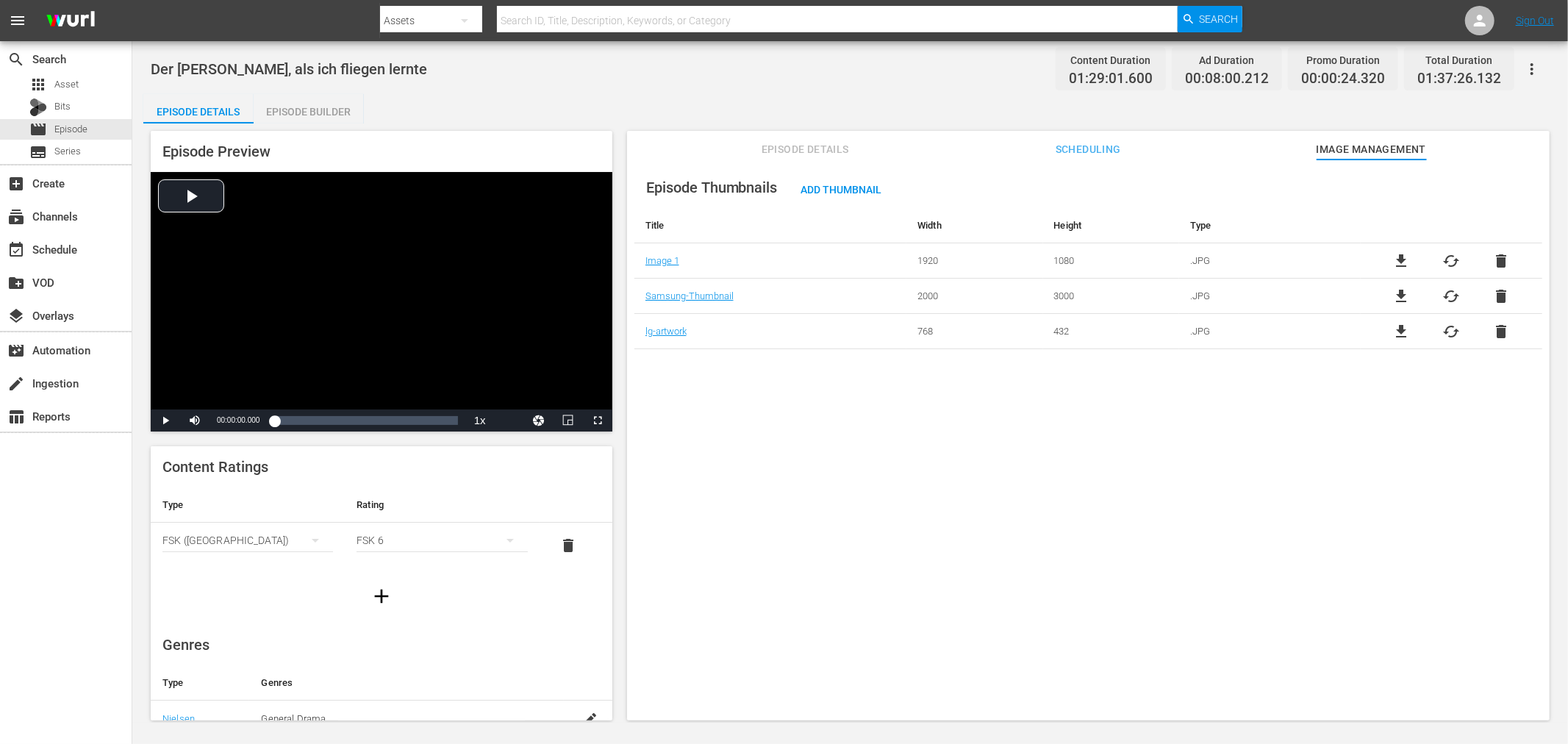
drag, startPoint x: 1373, startPoint y: 293, endPoint x: 1384, endPoint y: 289, distance: 11.7
click at [1374, 292] on div "file_download cached delete" at bounding box center [1451, 297] width 181 height 18
click at [1396, 288] on span "file_download" at bounding box center [1402, 297] width 18 height 18
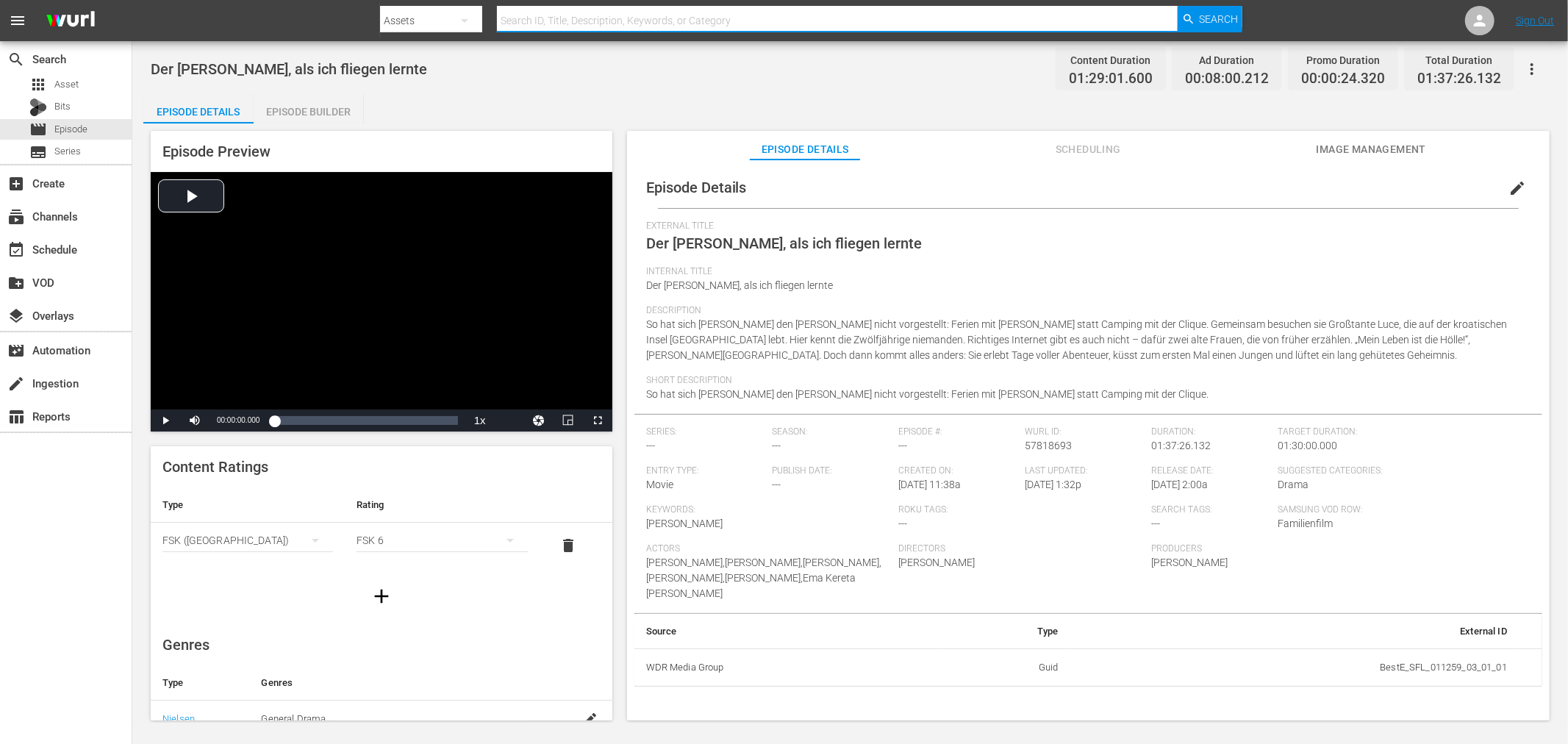
click at [634, 20] on input "text" at bounding box center [837, 20] width 681 height 35
type input "v"
type input "blanka"
click at [385, 11] on div "Assets" at bounding box center [431, 20] width 102 height 41
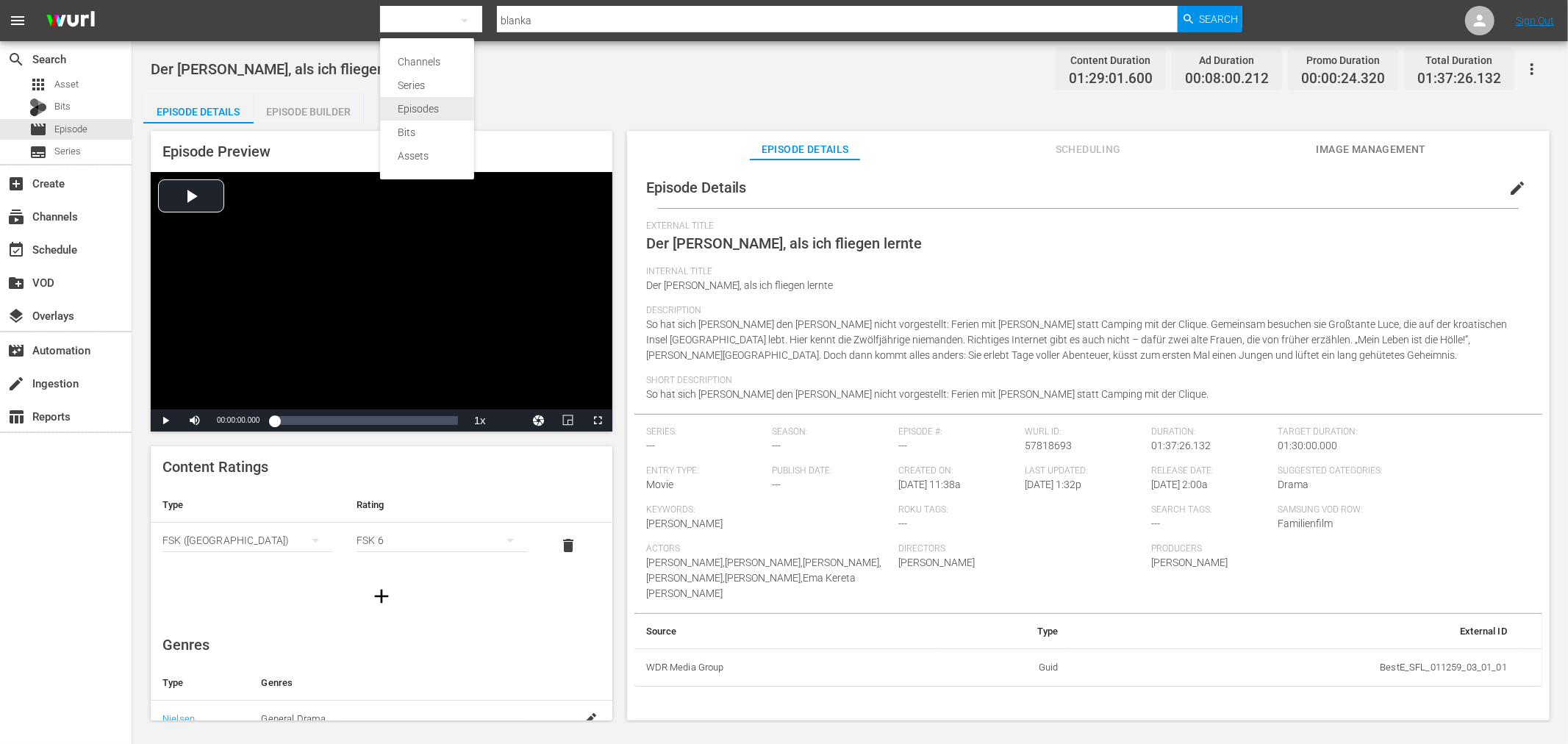
click at [435, 109] on div "Episodes" at bounding box center [427, 109] width 59 height 24
click at [594, 24] on div "Channels Series Episodes Bits Assets" at bounding box center [784, 372] width 1568 height 744
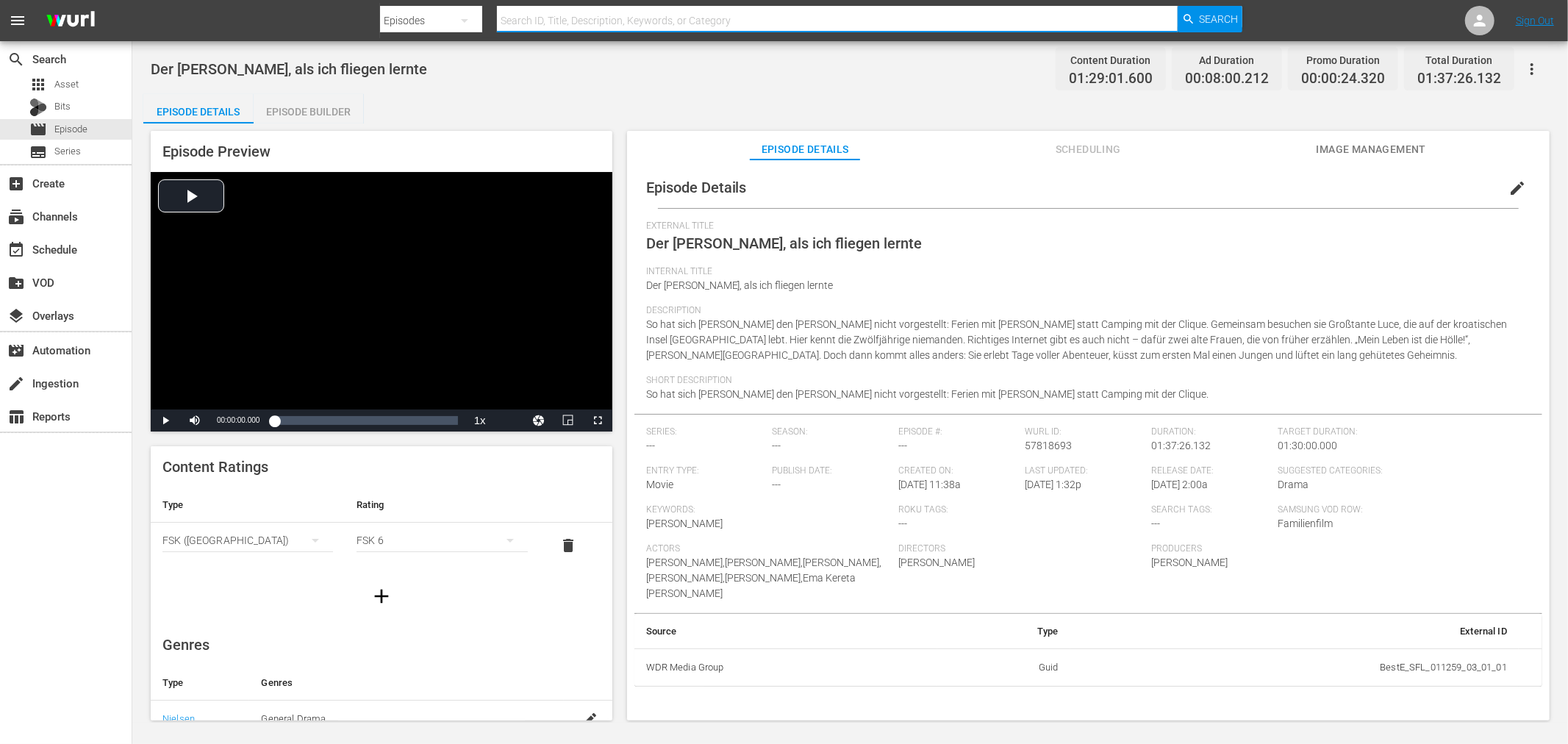
click at [588, 23] on input "text" at bounding box center [837, 20] width 681 height 35
type input "blanka"
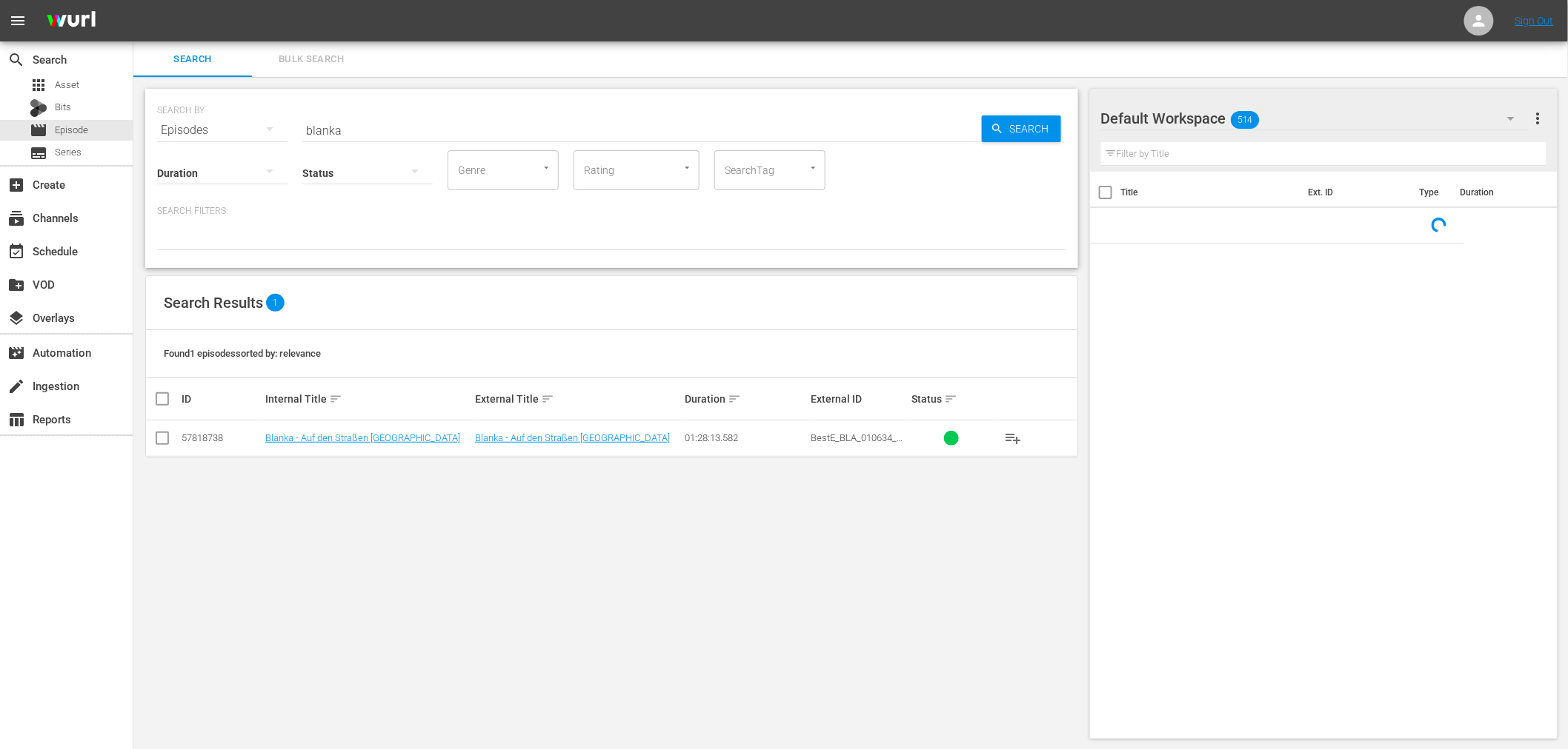
click at [369, 431] on td "Blanka - Auf den Straßen Manilas" at bounding box center [367, 439] width 210 height 36
click at [368, 446] on td "Blanka - Auf den Straßen Manilas" at bounding box center [367, 439] width 210 height 36
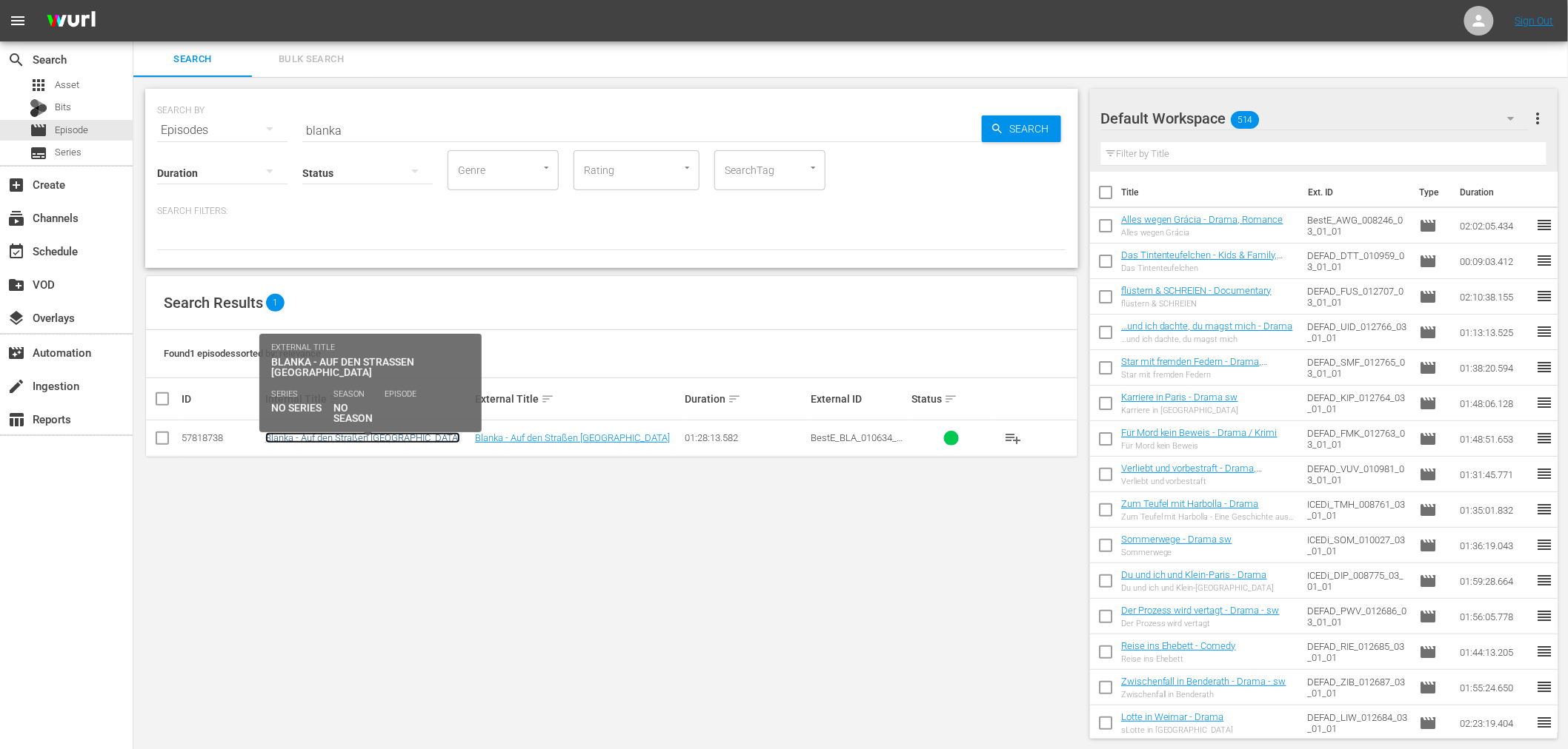
click at [373, 435] on link "Blanka - Auf den Straßen Manilas" at bounding box center [362, 437] width 195 height 11
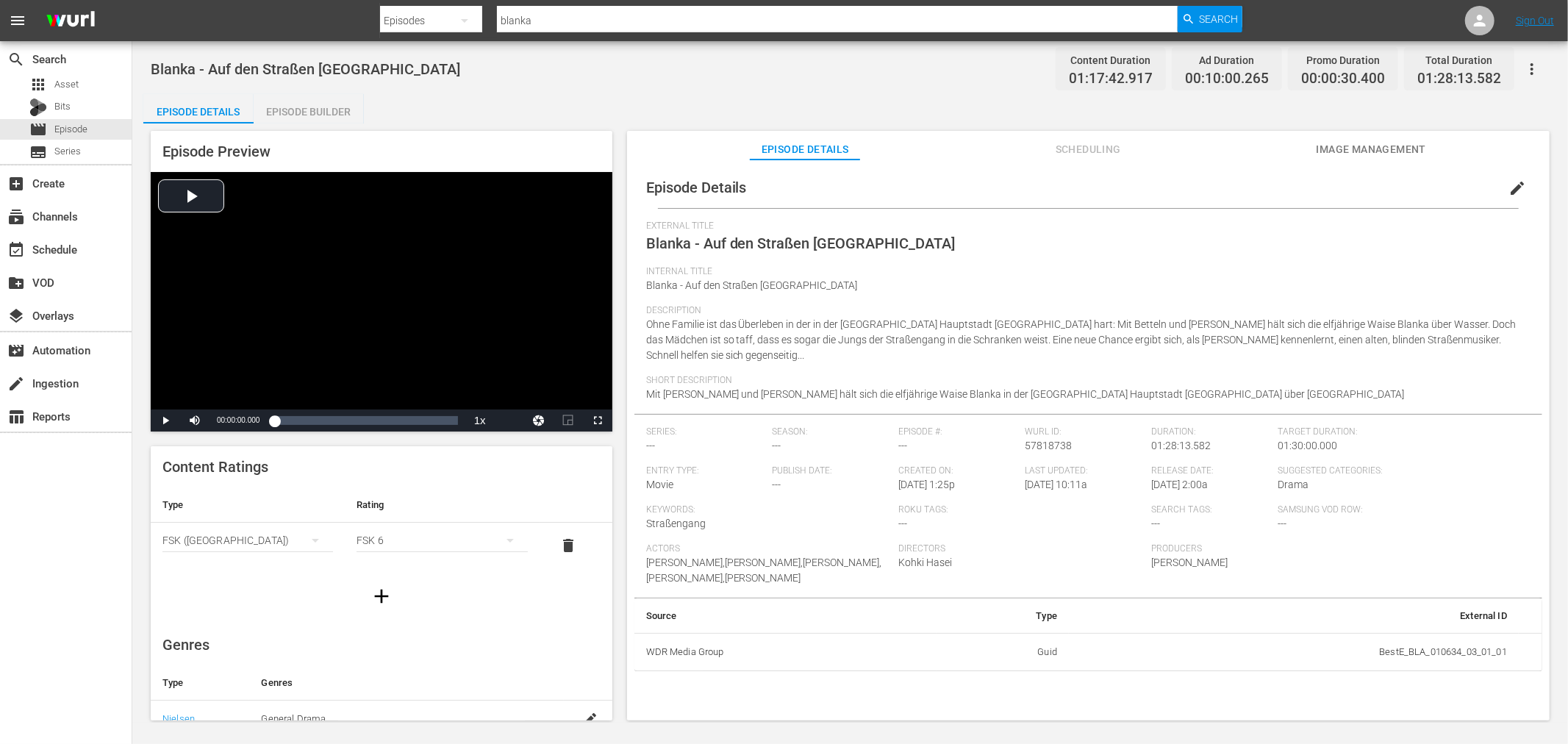
click at [1386, 128] on div "Episode Preview Video Player is loading. Play Video Play Mute Current Time 00:0…" at bounding box center [850, 428] width 1414 height 609
click at [1387, 143] on span "Image Management" at bounding box center [1370, 150] width 110 height 18
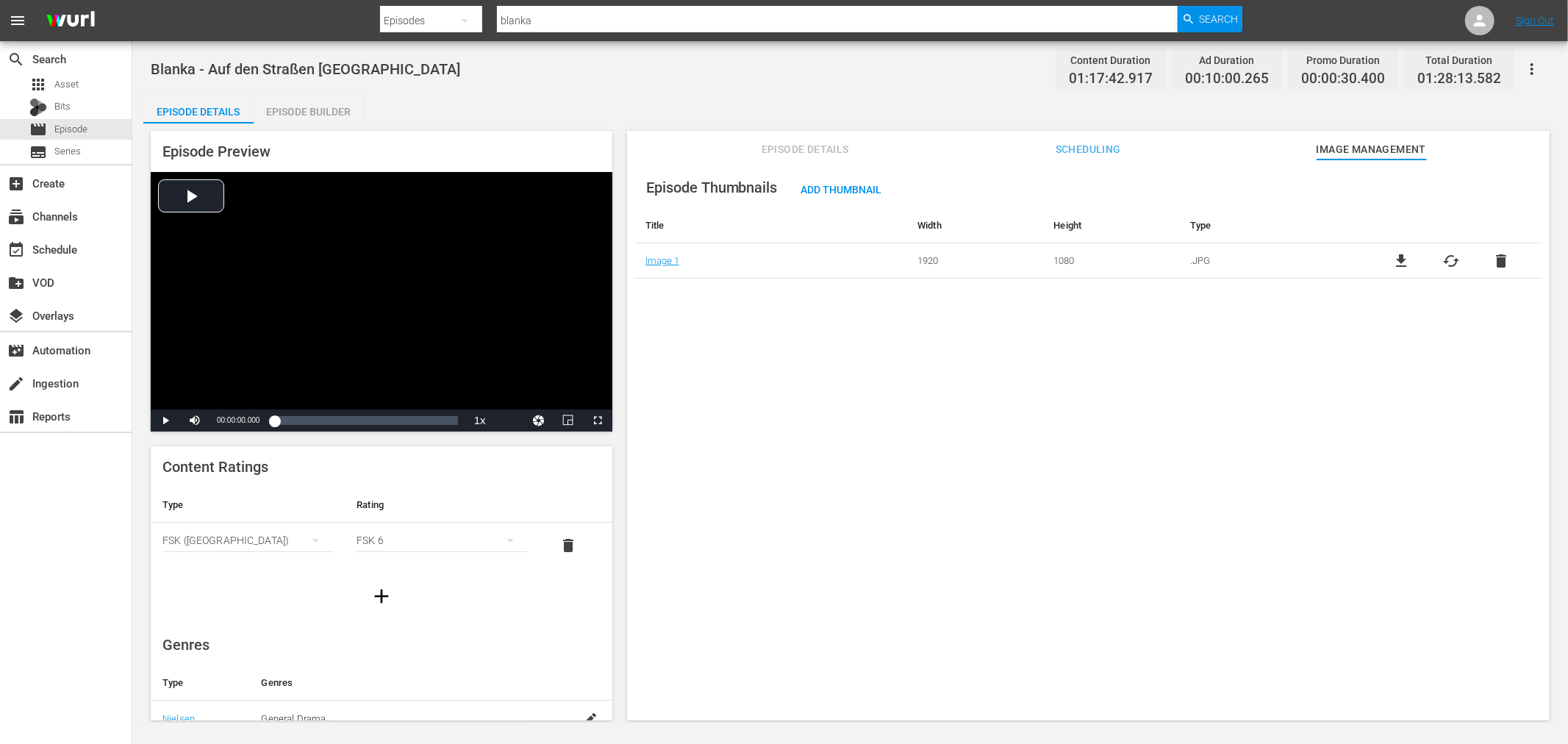
click at [1404, 266] on span "file_download" at bounding box center [1402, 262] width 18 height 18
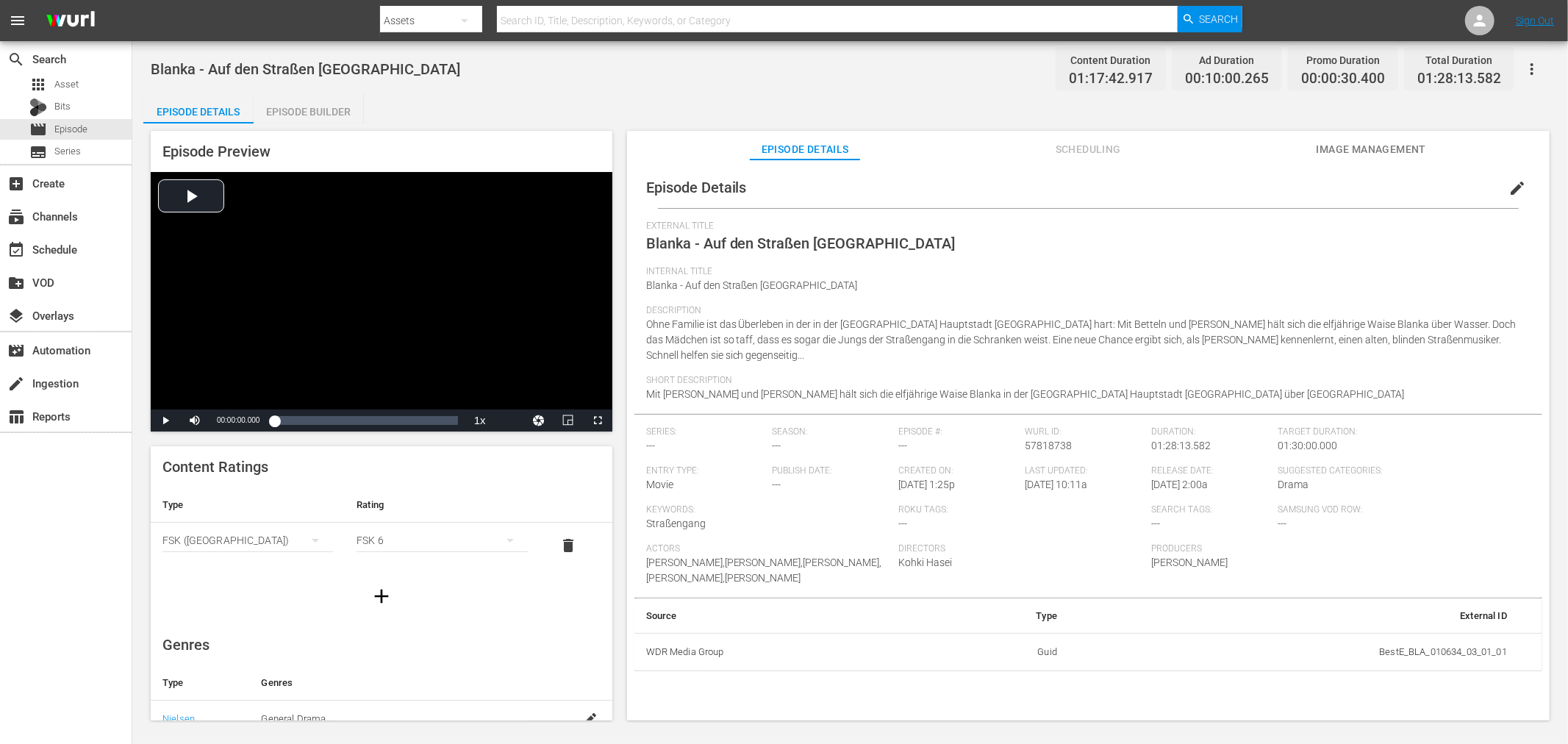
click at [744, 11] on input "text" at bounding box center [837, 20] width 681 height 35
type input "lit"
click at [417, 23] on div "Assets" at bounding box center [431, 20] width 102 height 41
click at [427, 103] on div "Episodes" at bounding box center [427, 109] width 59 height 24
click at [525, 25] on input "text" at bounding box center [837, 20] width 681 height 35
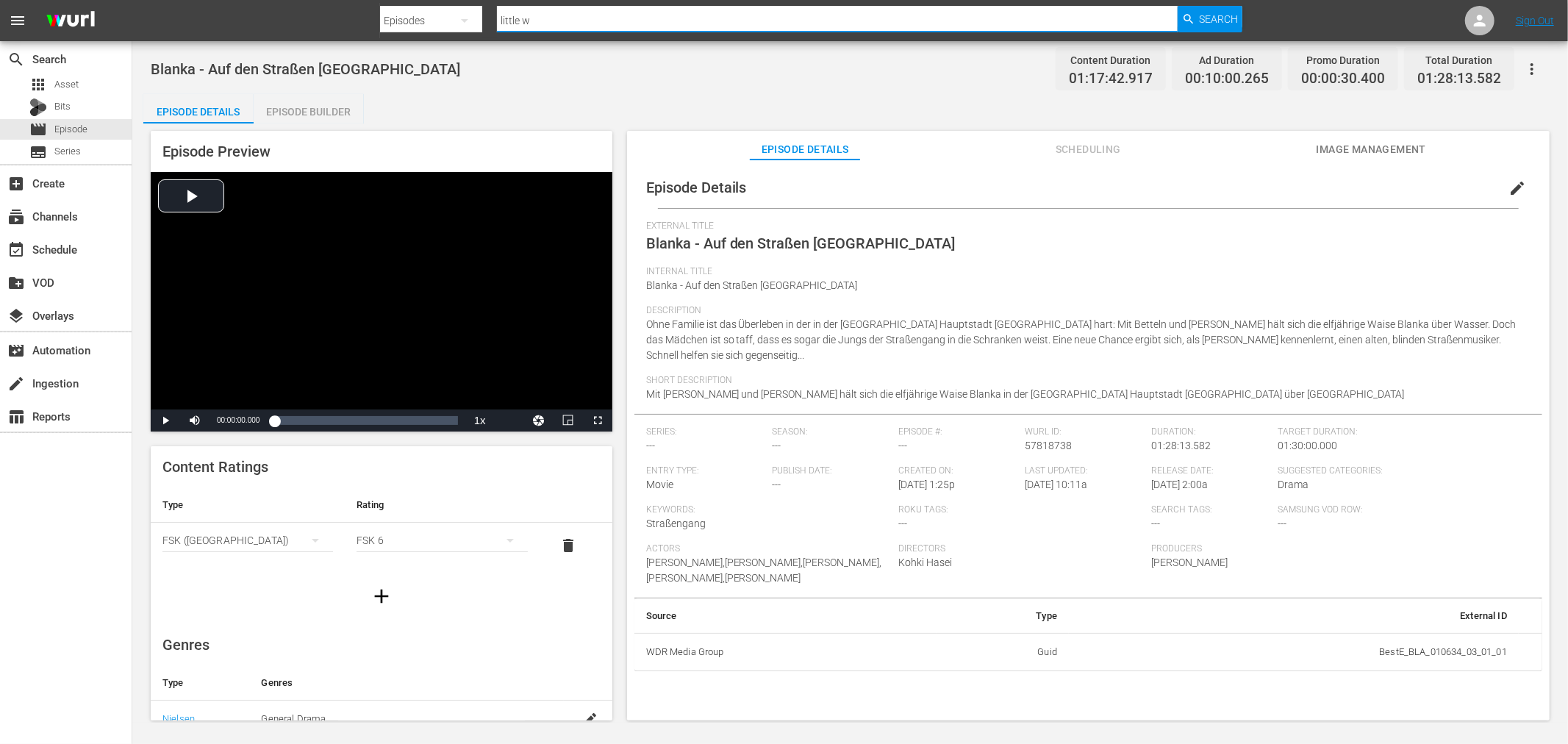
type input "little wo"
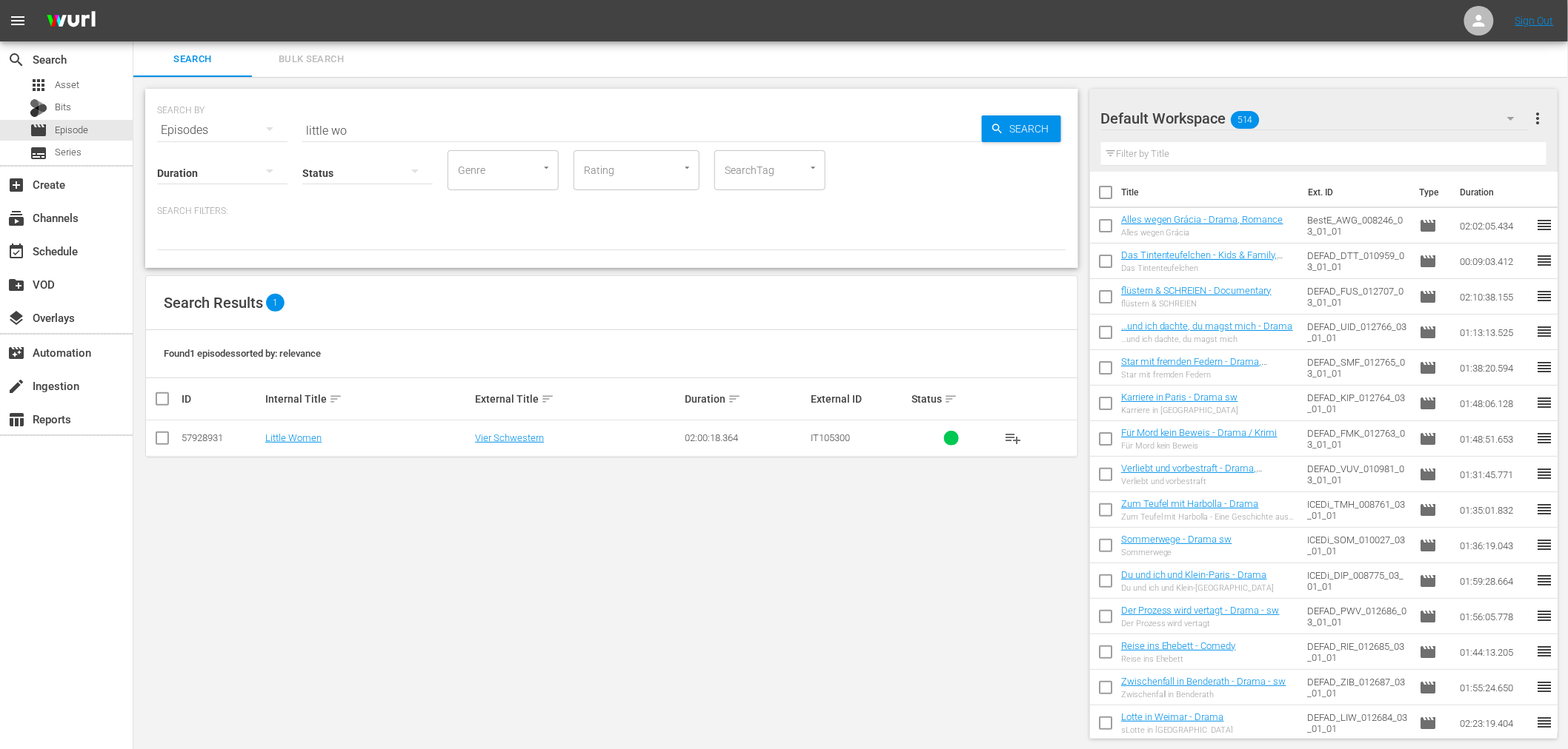
click at [305, 449] on td "Little Women" at bounding box center [367, 439] width 210 height 36
click at [294, 440] on link "Little Women" at bounding box center [293, 437] width 56 height 11
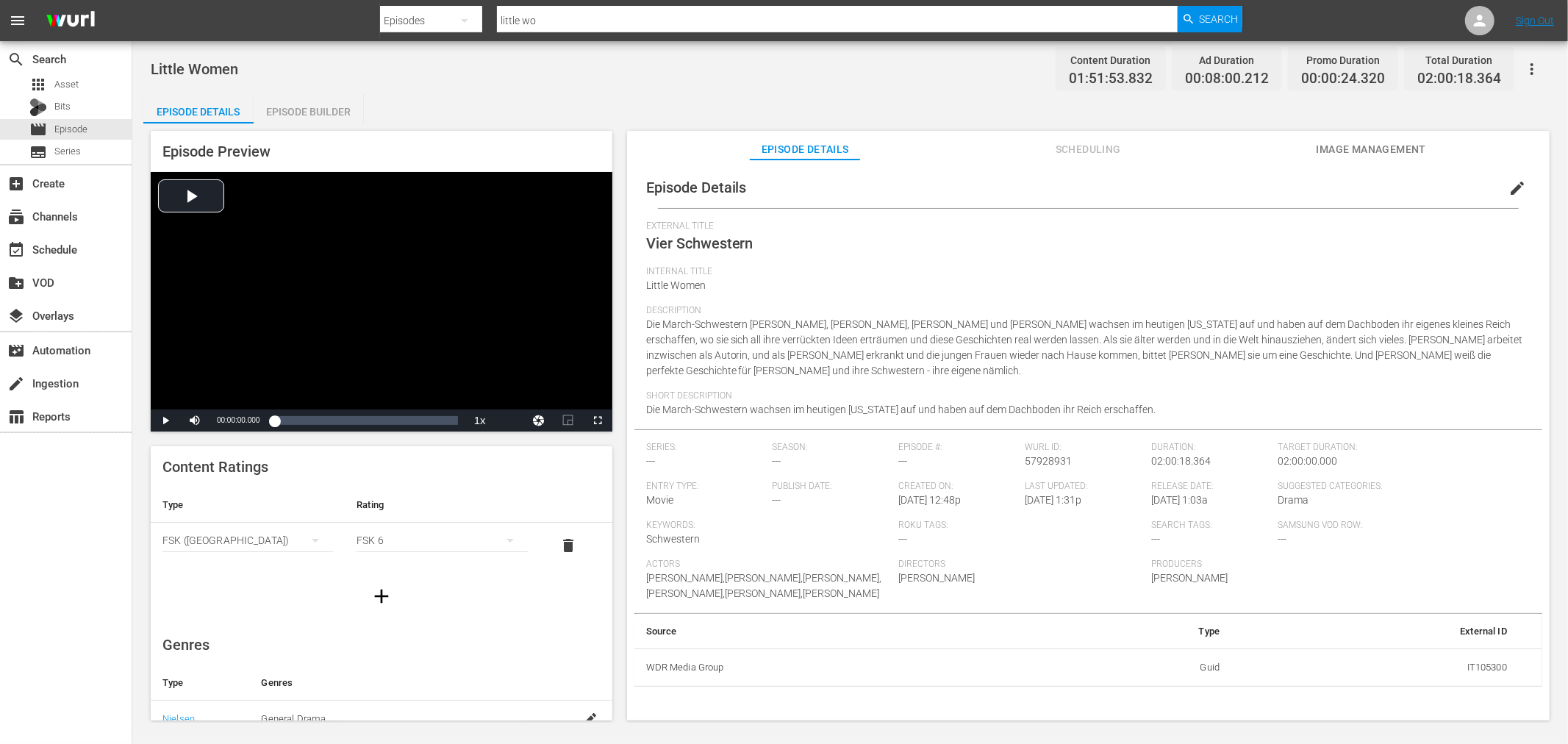
click at [1397, 152] on span "Image Management" at bounding box center [1370, 150] width 110 height 18
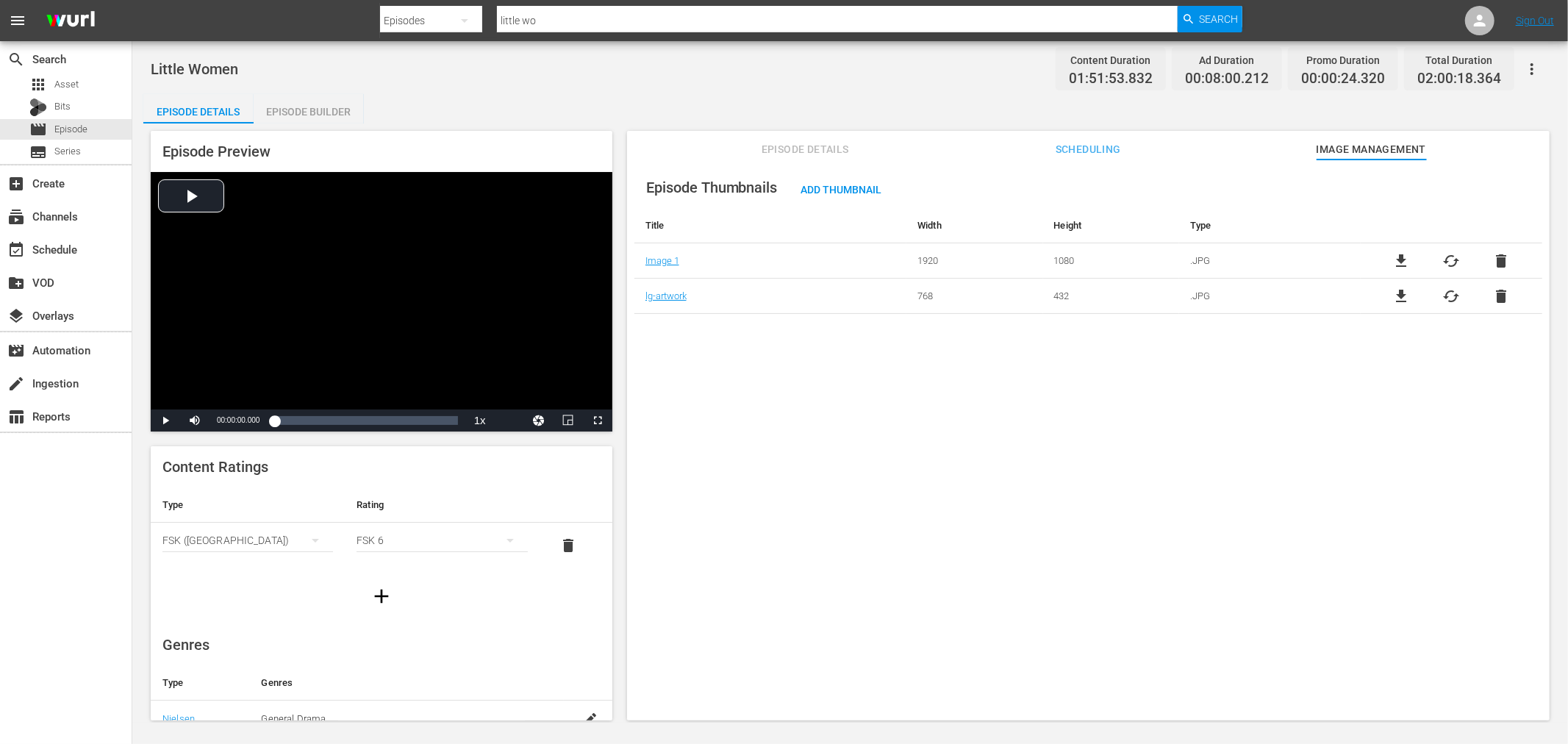
drag, startPoint x: 1414, startPoint y: 271, endPoint x: 1403, endPoint y: 262, distance: 14.2
click at [1411, 271] on td "file_download cached delete" at bounding box center [1451, 261] width 181 height 35
click at [1402, 261] on span "file_download" at bounding box center [1402, 262] width 18 height 18
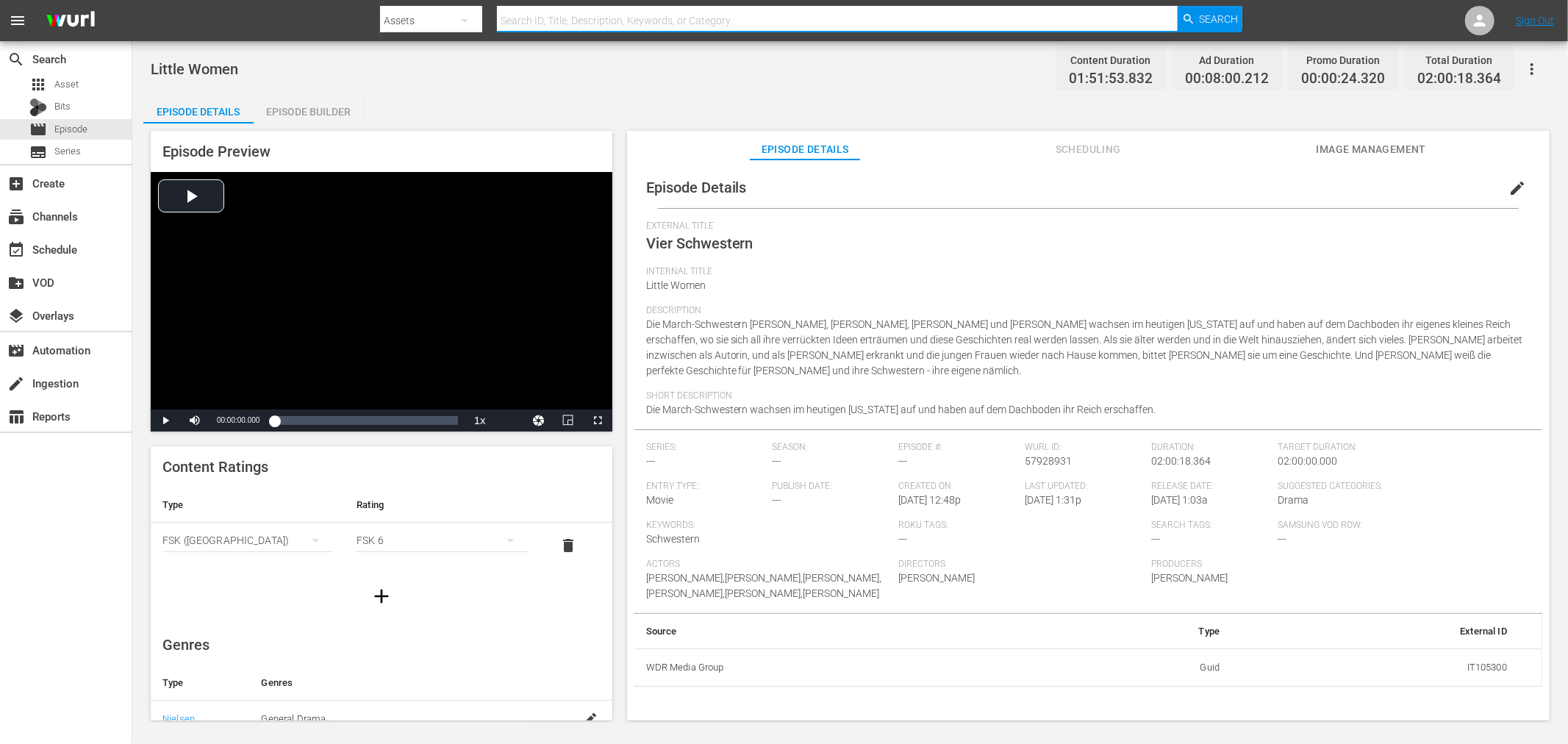
drag, startPoint x: 557, startPoint y: 17, endPoint x: 568, endPoint y: 17, distance: 11.0
click at [557, 17] on input "text" at bounding box center [837, 20] width 681 height 35
type input "willkommen"
click at [101, 131] on div "movie Episode" at bounding box center [65, 129] width 132 height 20
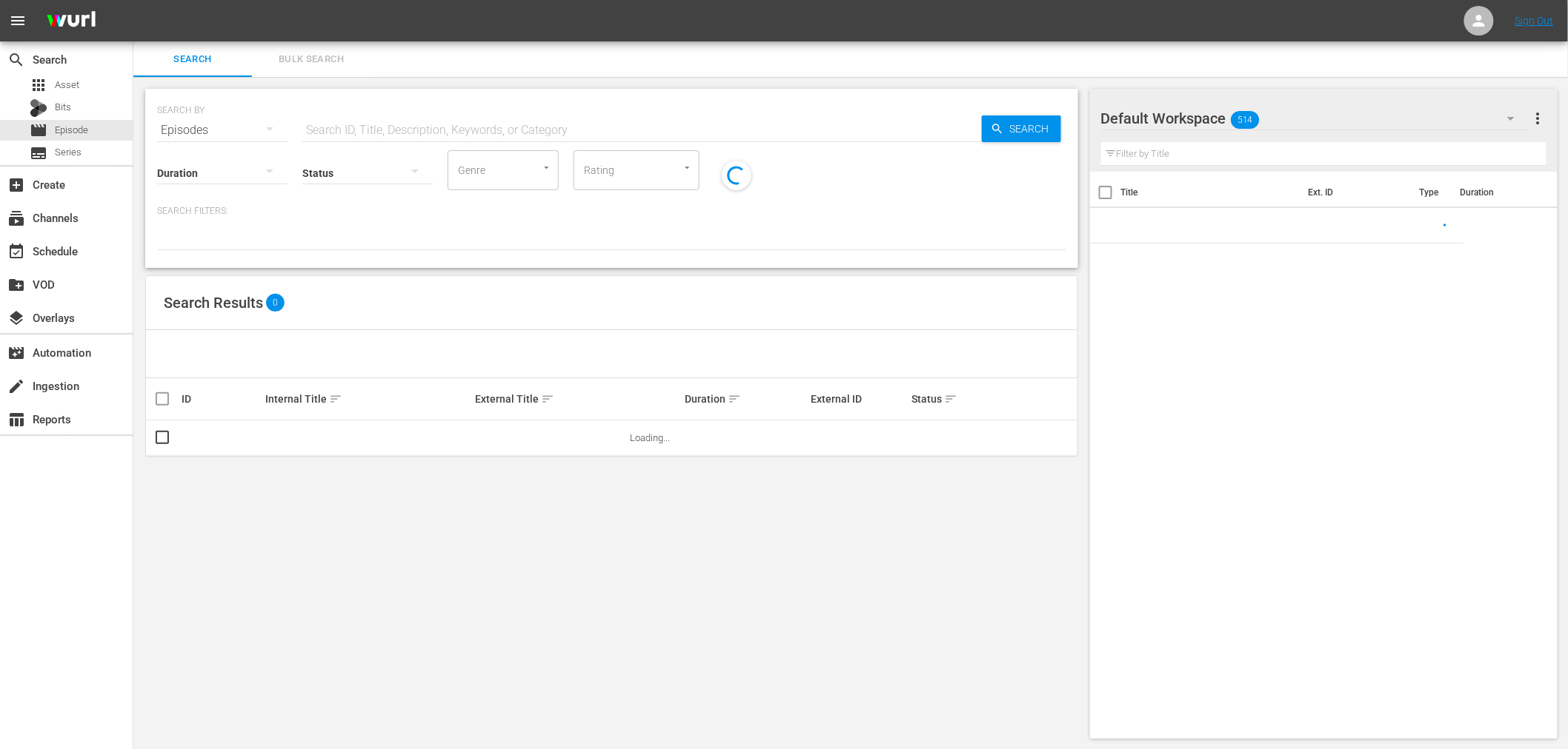
click at [449, 135] on input "text" at bounding box center [642, 130] width 679 height 35
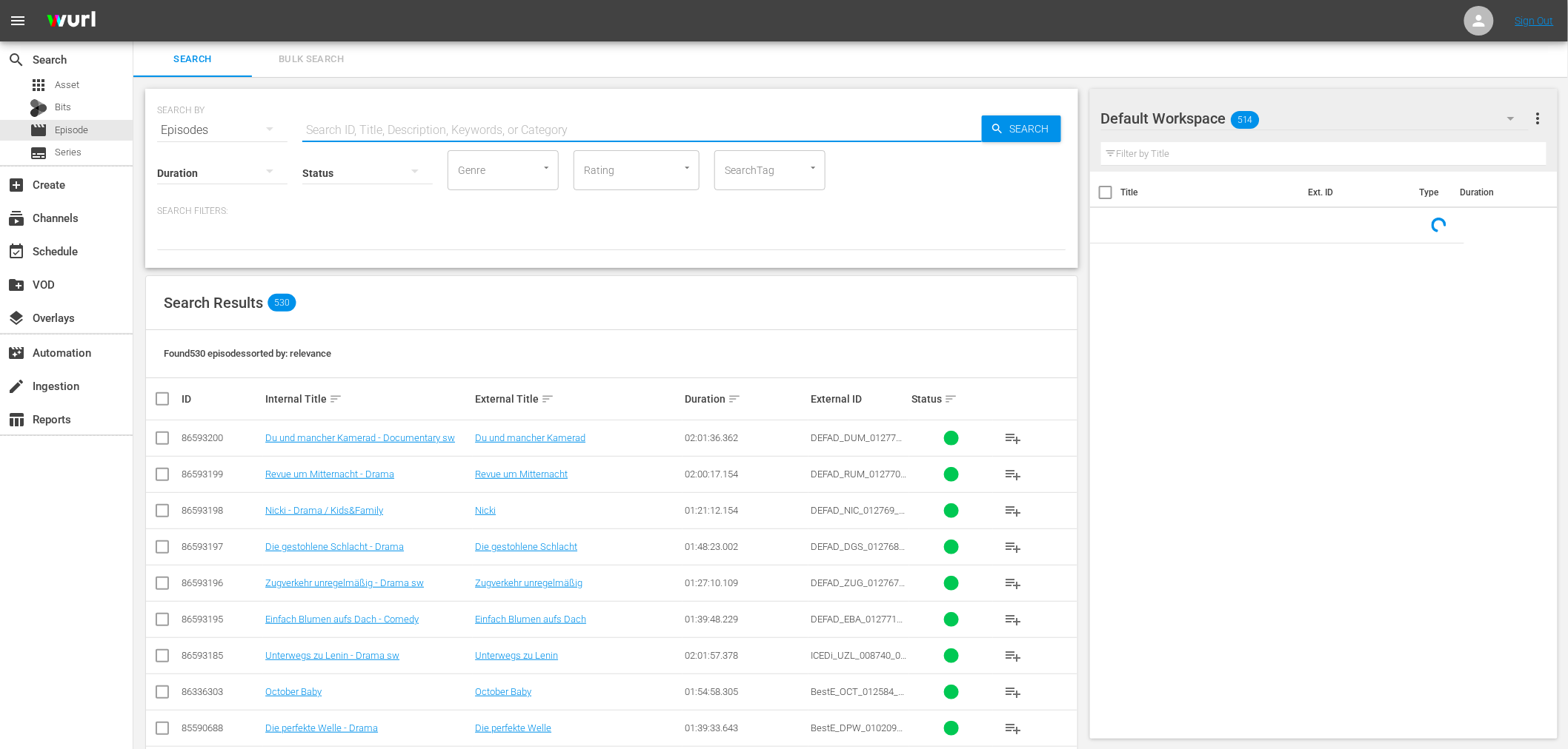
paste input "willkommen"
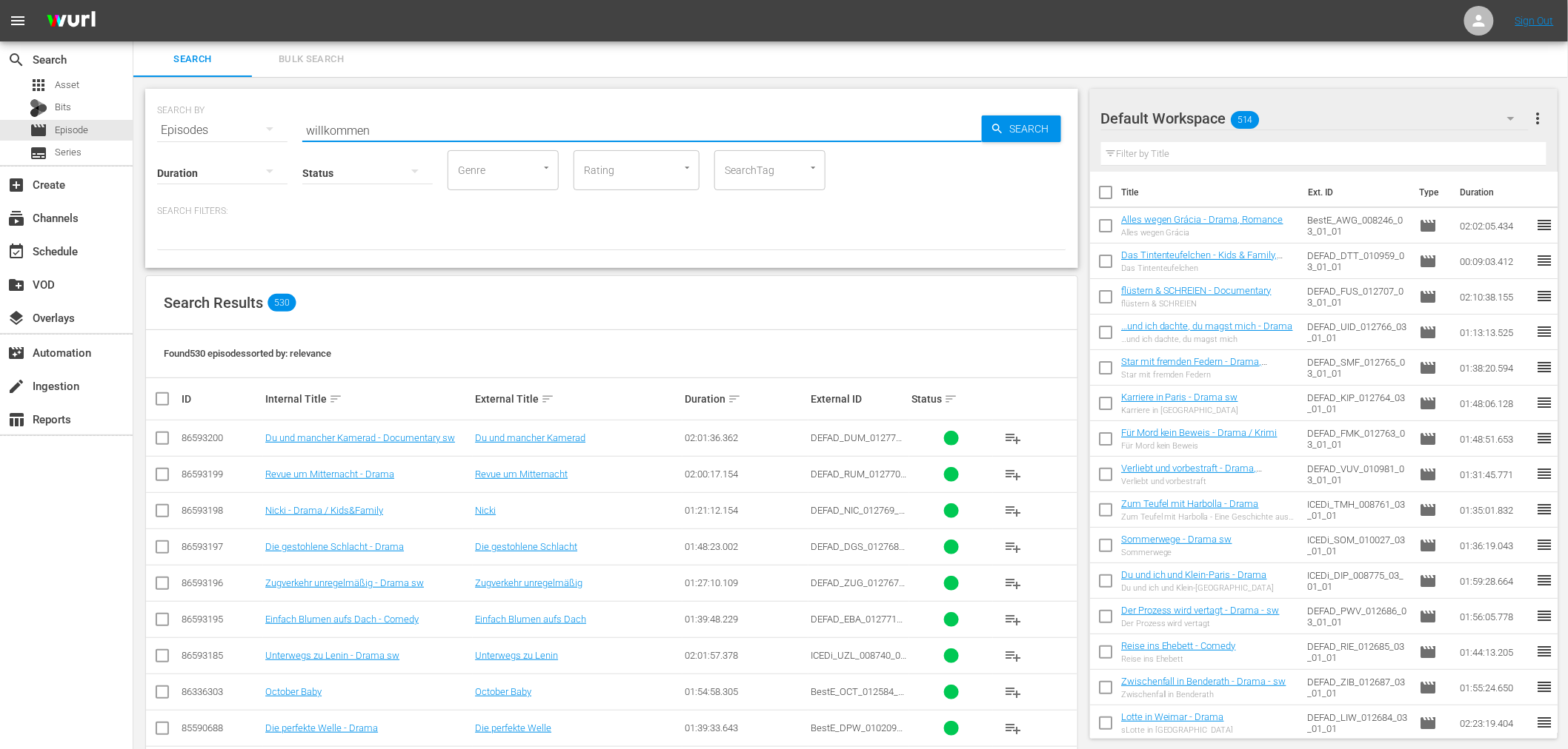
type input "willkommen"
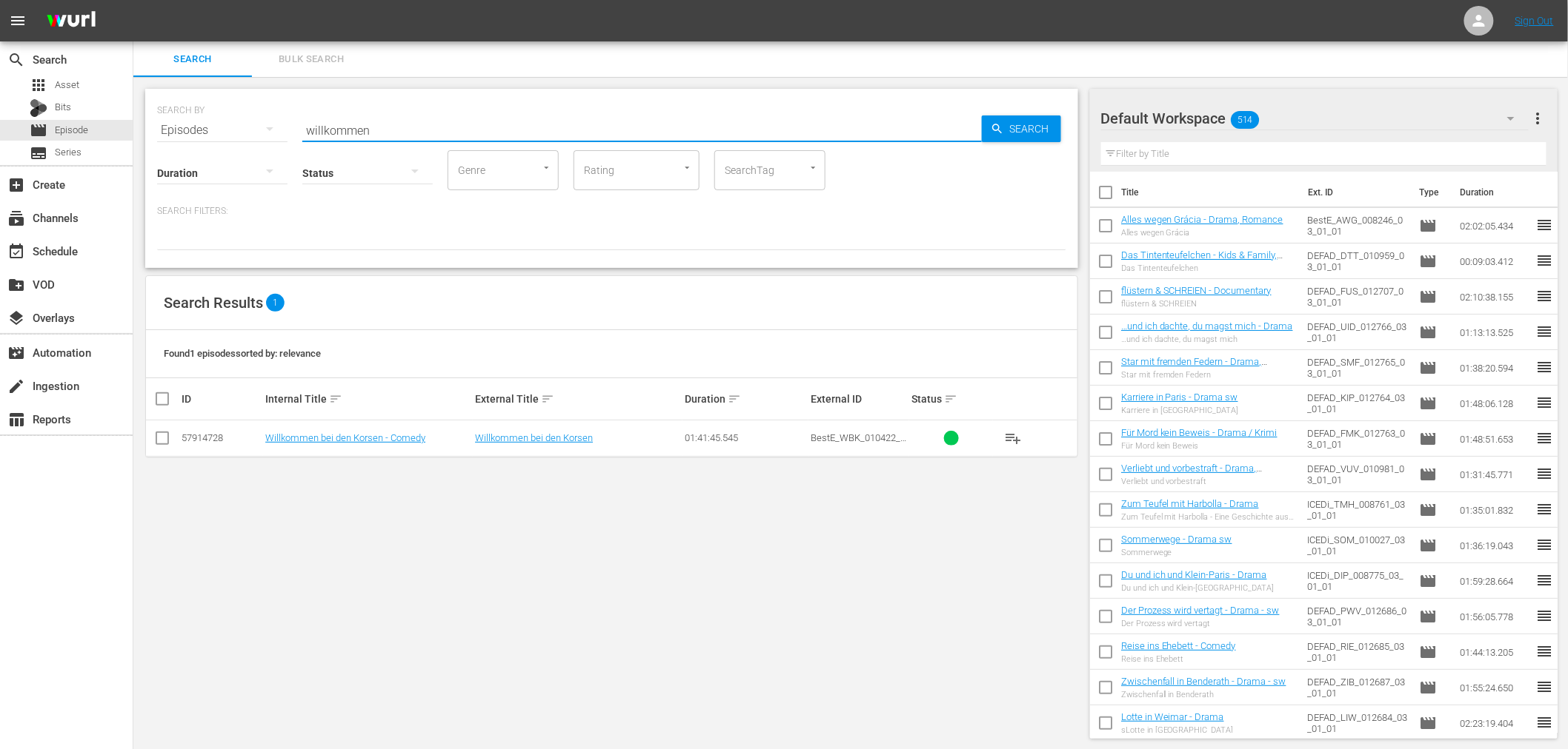
click at [336, 428] on td "Willkommen bei den Korsen - Comedy" at bounding box center [367, 439] width 210 height 36
click at [343, 452] on td "Willkommen bei den Korsen - Comedy" at bounding box center [367, 439] width 210 height 36
click at [350, 444] on td "Willkommen bei den Korsen - Comedy" at bounding box center [367, 439] width 210 height 36
click at [334, 435] on link "Willkommen bei den Korsen - Comedy" at bounding box center [345, 437] width 160 height 11
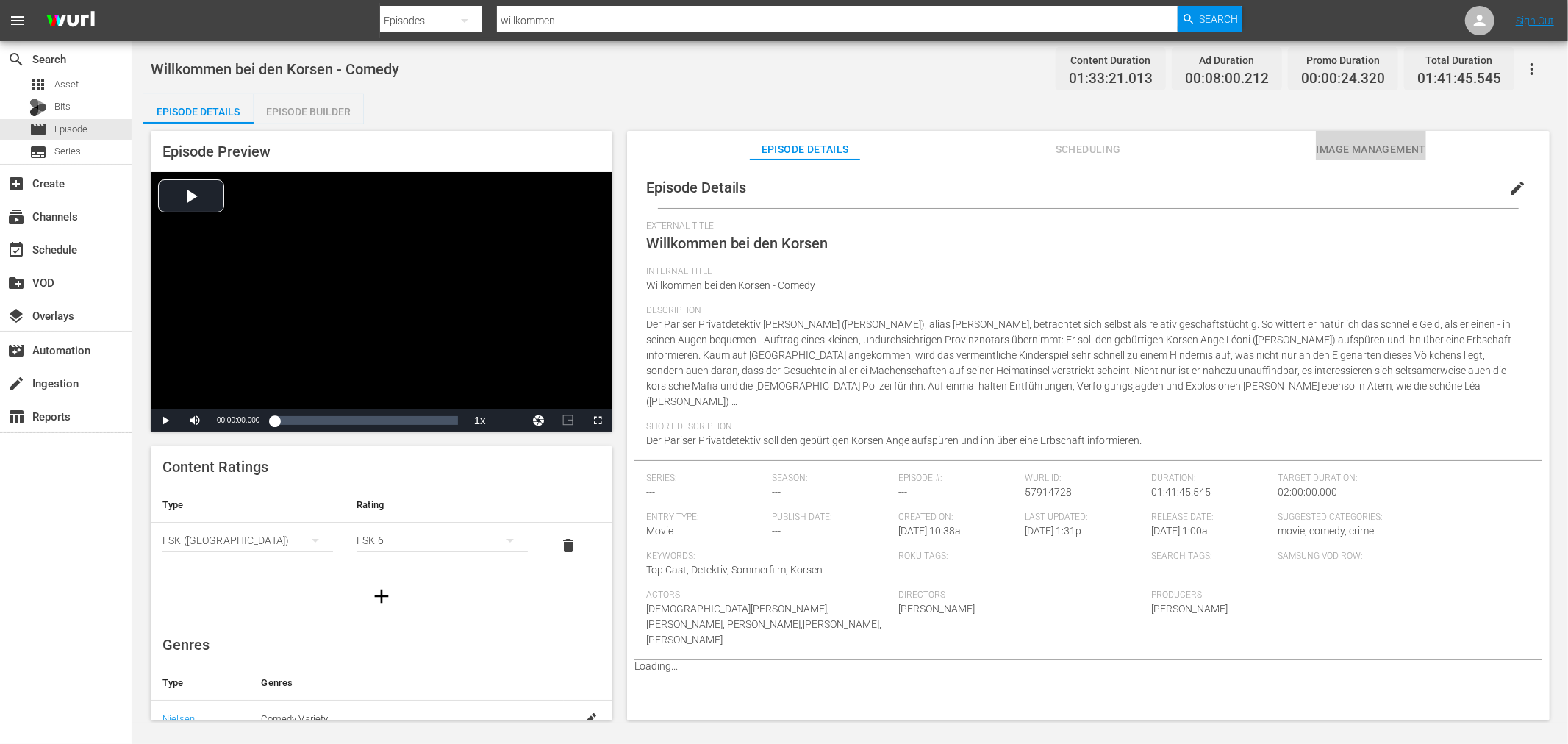
click at [1353, 147] on span "Image Management" at bounding box center [1370, 150] width 110 height 18
